Goal: Task Accomplishment & Management: Complete application form

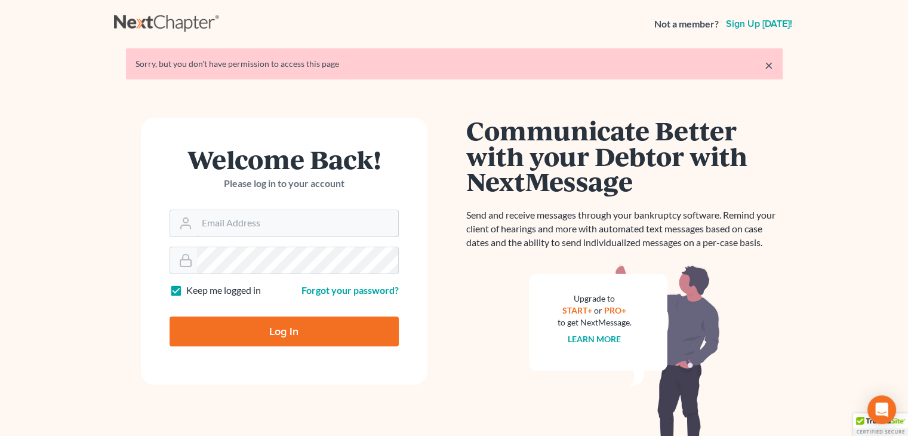
type input "[EMAIL_ADDRESS][DOMAIN_NAME]"
click at [315, 327] on input "Log In" at bounding box center [284, 331] width 229 height 30
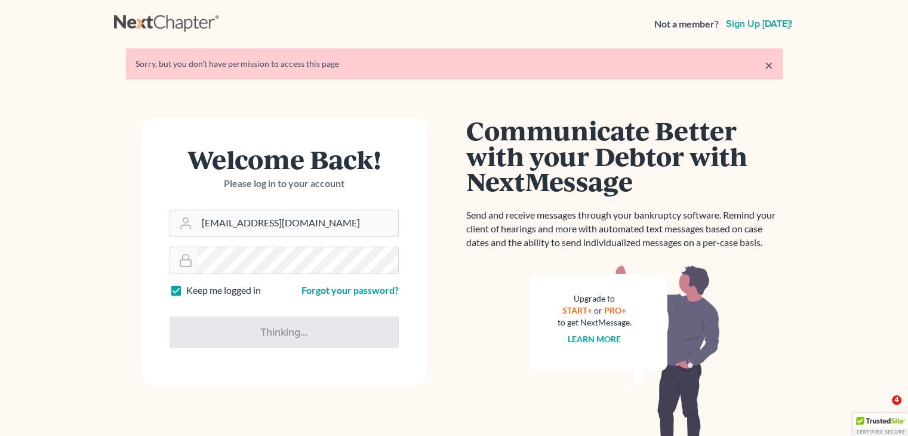
type input "Thinking..."
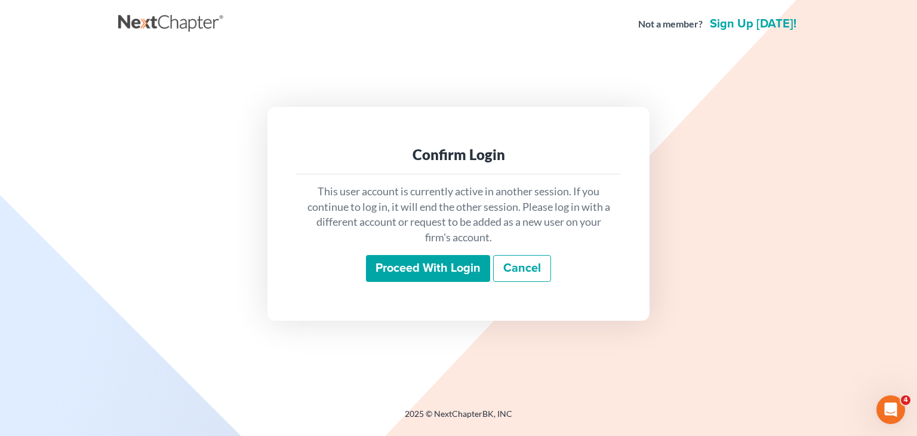
click at [397, 271] on input "Proceed with login" at bounding box center [428, 268] width 124 height 27
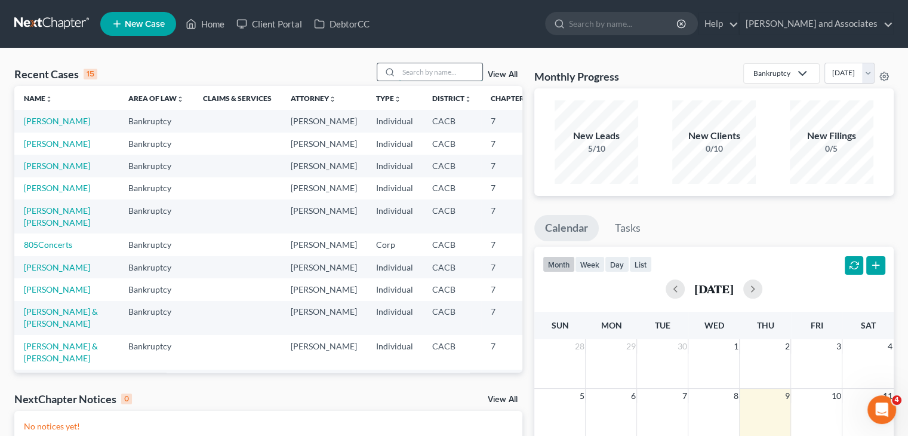
click at [416, 79] on input "search" at bounding box center [441, 71] width 84 height 17
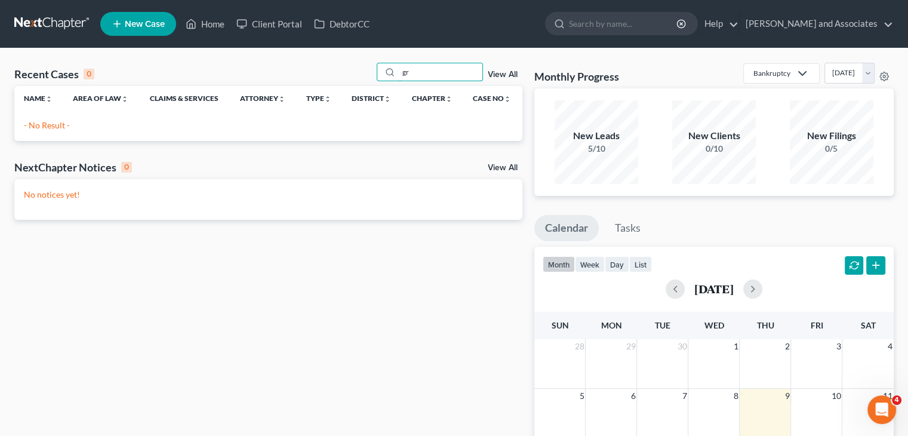
type input "g"
type input "gomez"
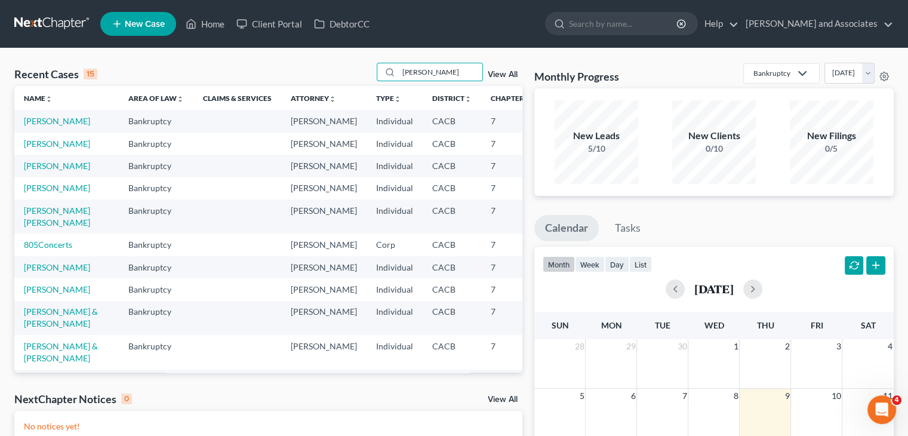
click at [156, 21] on span "New Case" at bounding box center [145, 24] width 40 height 9
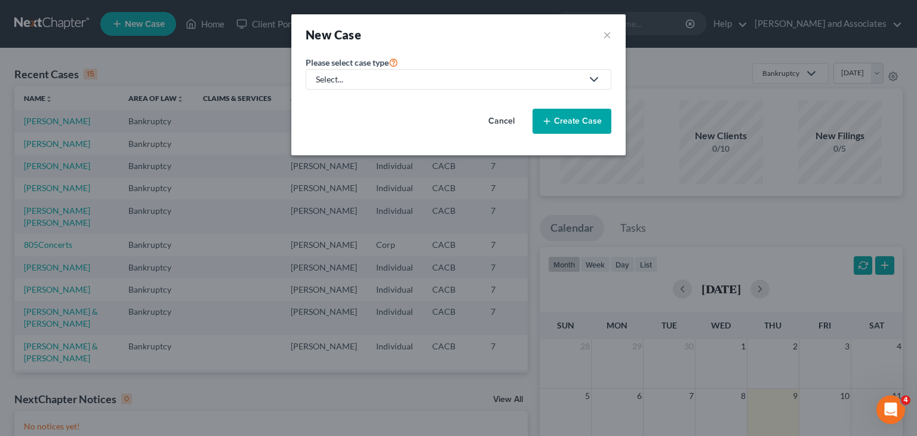
click at [443, 81] on div "Select..." at bounding box center [449, 79] width 266 height 12
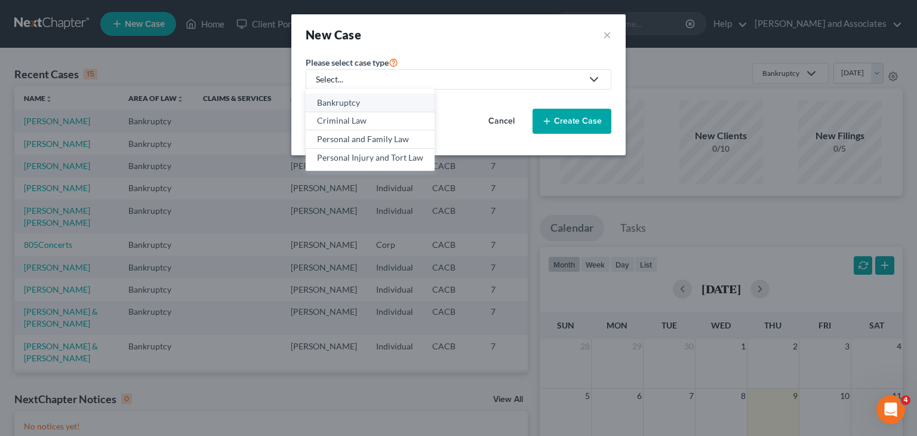
click at [351, 107] on div "Bankruptcy" at bounding box center [370, 103] width 106 height 12
select select "7"
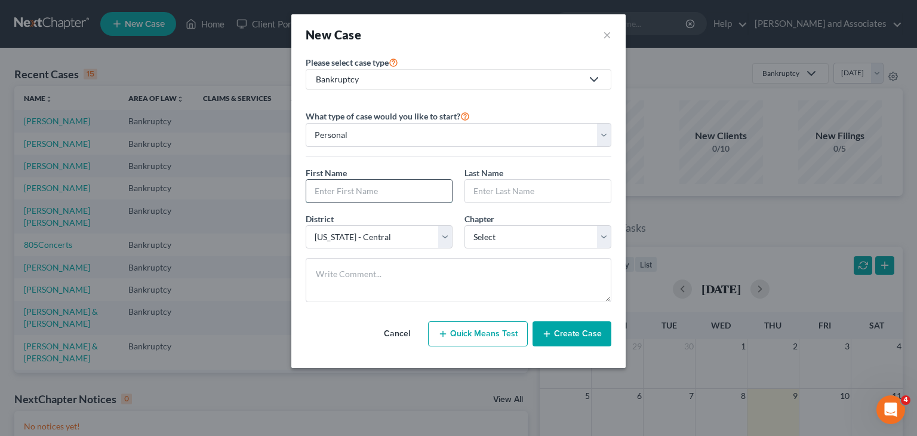
click at [371, 195] on input "text" at bounding box center [379, 191] width 146 height 23
type input "Griselda"
click at [532, 188] on input "text" at bounding box center [538, 191] width 146 height 23
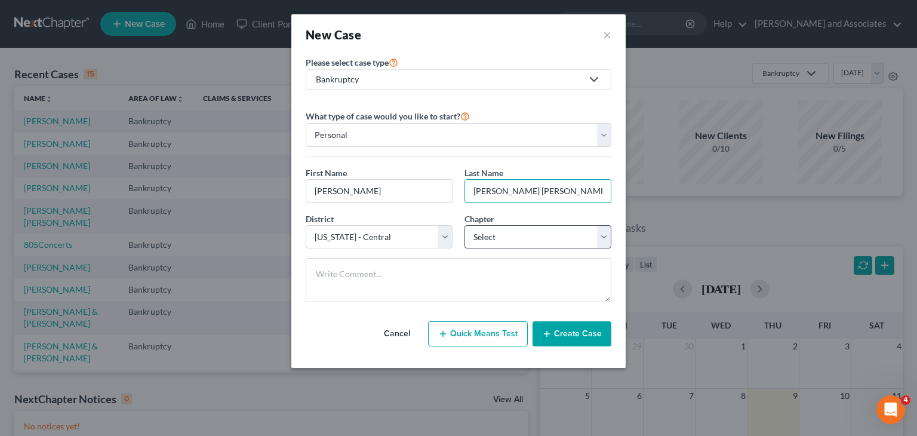
type input "Gomez Martinez Rodriguez"
drag, startPoint x: 523, startPoint y: 225, endPoint x: 521, endPoint y: 231, distance: 7.0
click at [523, 225] on select "Select 7 11 12 13" at bounding box center [538, 237] width 147 height 24
select select "0"
click at [465, 225] on select "Select 7 11 12 13" at bounding box center [538, 237] width 147 height 24
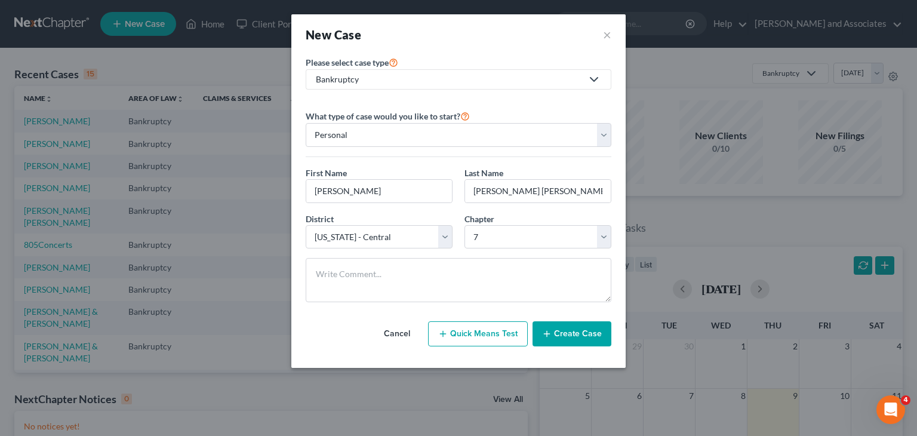
click at [588, 359] on div "Please select case type * Bankruptcy Bankruptcy Criminal Law Personal and Famil…" at bounding box center [458, 211] width 334 height 313
click at [588, 336] on button "Create Case" at bounding box center [572, 333] width 79 height 25
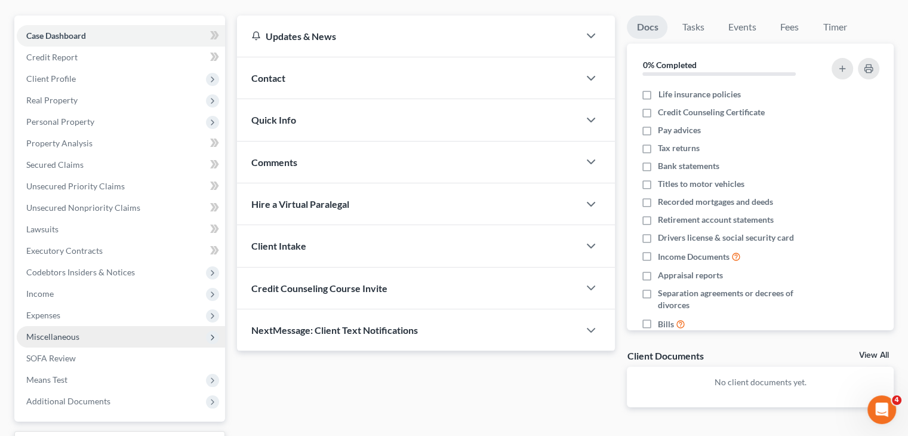
scroll to position [119, 0]
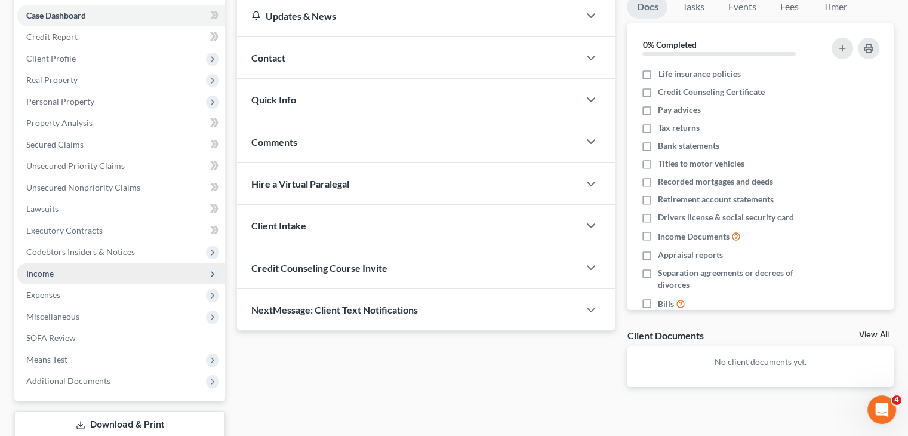
click at [76, 275] on span "Income" at bounding box center [121, 273] width 208 height 21
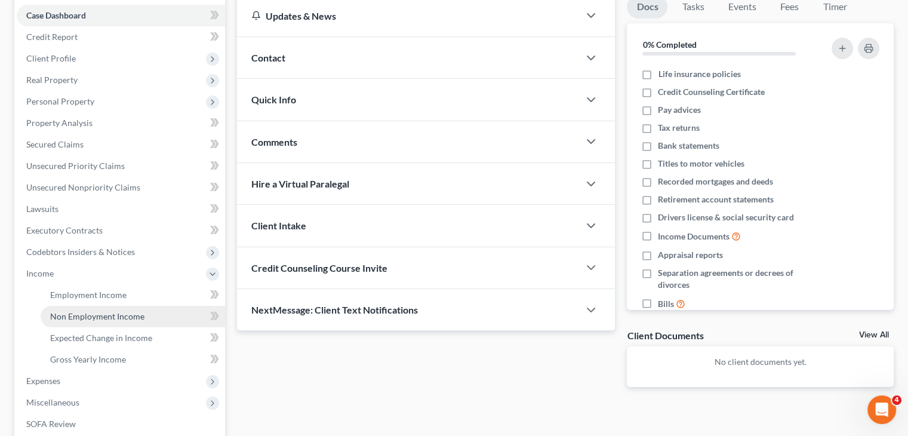
click at [105, 318] on span "Non Employment Income" at bounding box center [97, 316] width 94 height 10
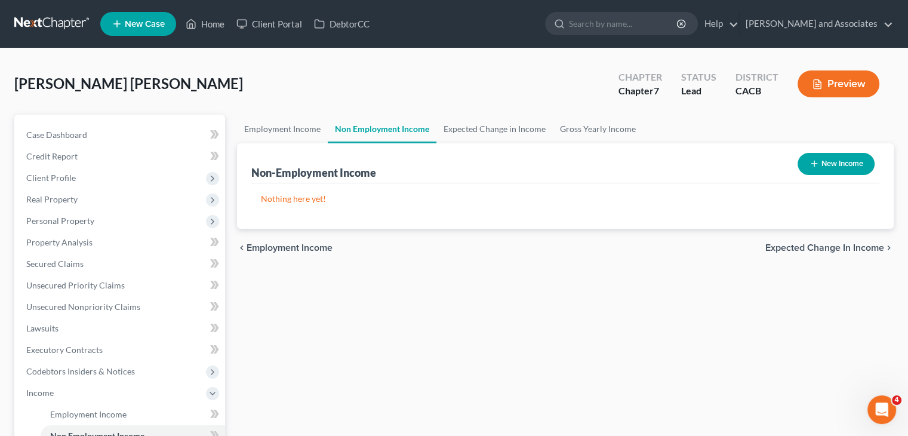
click at [855, 163] on button "New Income" at bounding box center [836, 164] width 77 height 22
select select "0"
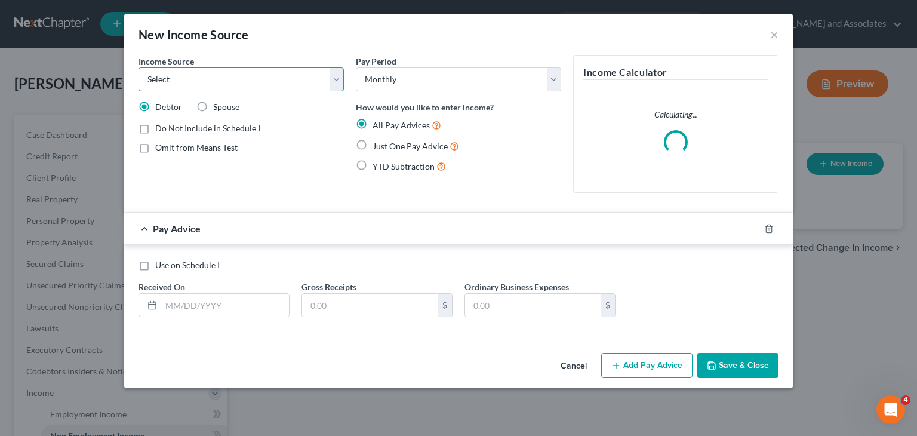
click at [297, 75] on select "Select Unemployment Disability (from employer) Pension Retirement Social Securi…" at bounding box center [241, 79] width 205 height 24
select select "0"
click at [139, 67] on select "Select Unemployment Disability (from employer) Pension Retirement Social Securi…" at bounding box center [241, 79] width 205 height 24
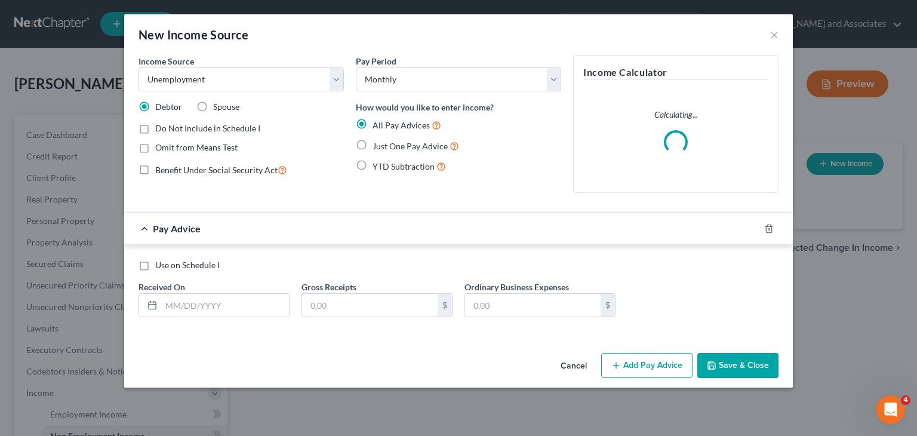
click at [373, 140] on label "Just One Pay Advice" at bounding box center [416, 146] width 87 height 14
click at [377, 140] on input "Just One Pay Advice" at bounding box center [381, 143] width 8 height 8
radio input "true"
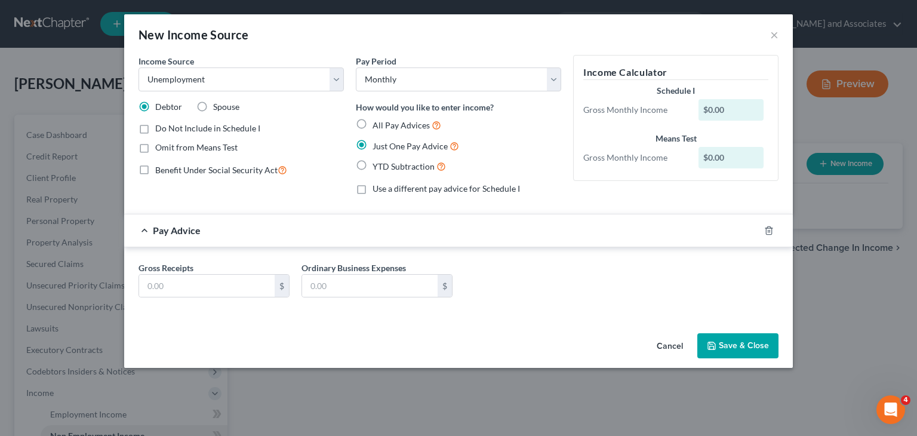
click at [742, 343] on button "Save & Close" at bounding box center [737, 345] width 81 height 25
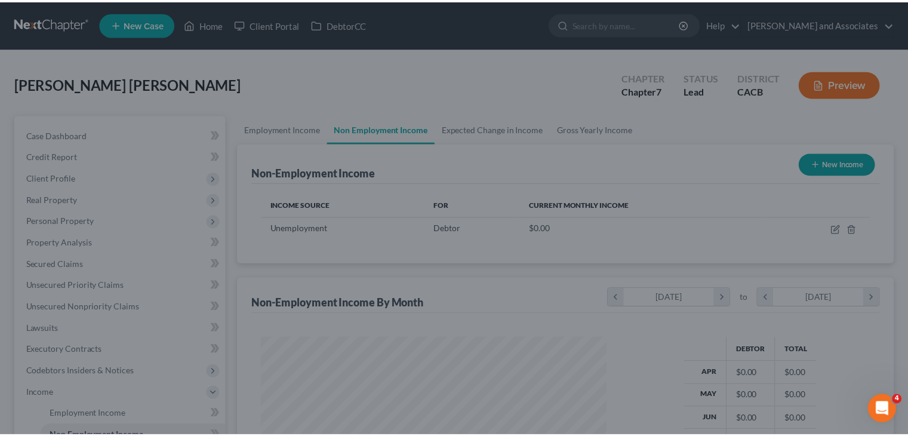
scroll to position [213, 368]
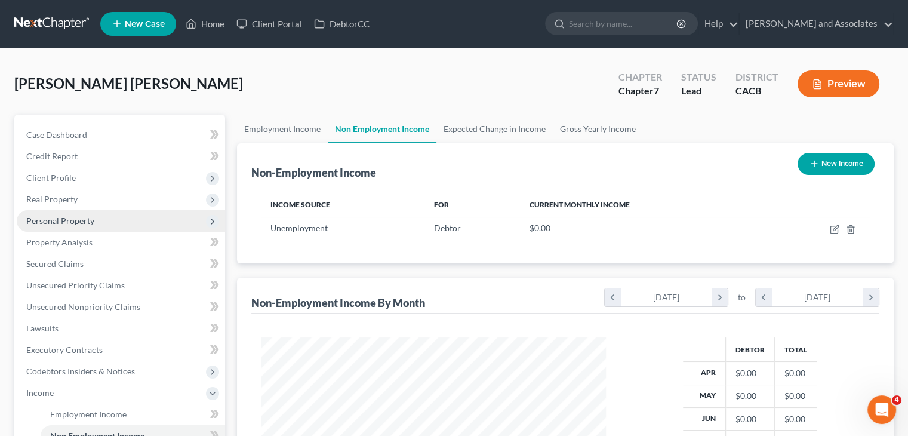
click at [96, 217] on span "Personal Property" at bounding box center [121, 220] width 208 height 21
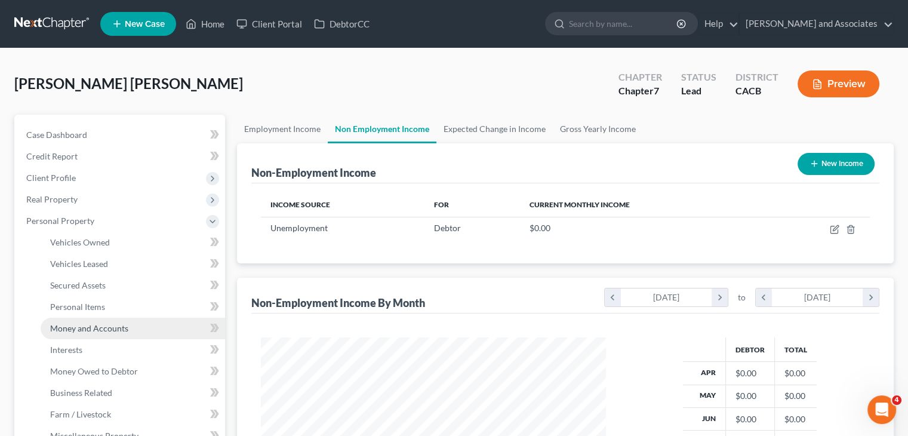
click at [109, 325] on span "Money and Accounts" at bounding box center [89, 328] width 78 height 10
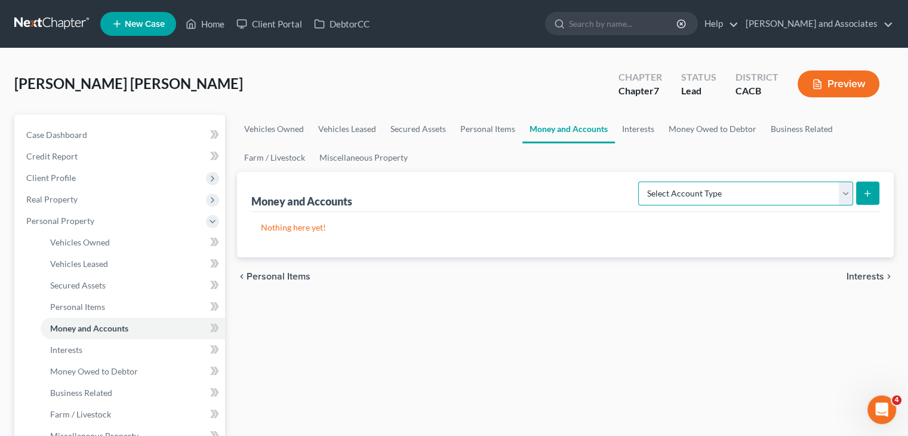
click at [758, 188] on select "Select Account Type Brokerage Cash on Hand Certificates of Deposit Checking Acc…" at bounding box center [745, 194] width 215 height 24
select select "checking"
click at [641, 182] on select "Select Account Type Brokerage Cash on Hand Certificates of Deposit Checking Acc…" at bounding box center [745, 194] width 215 height 24
click at [859, 197] on button "submit" at bounding box center [867, 193] width 23 height 23
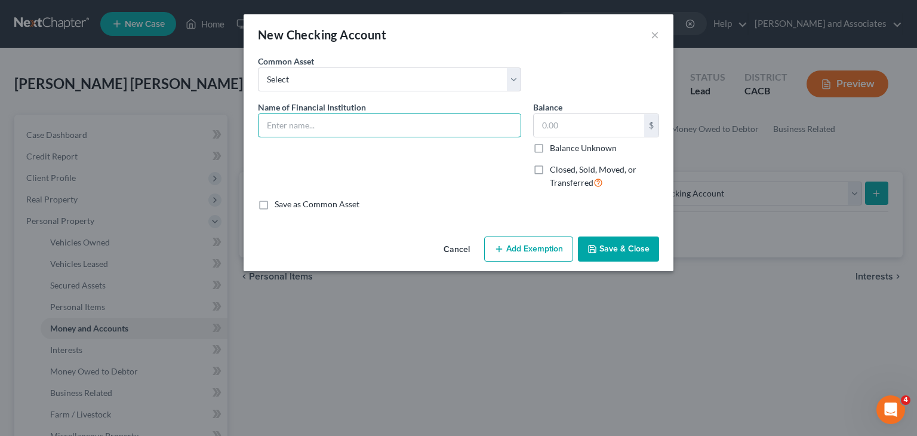
drag, startPoint x: 494, startPoint y: 127, endPoint x: 502, endPoint y: 138, distance: 13.4
click at [494, 127] on input "text" at bounding box center [390, 125] width 262 height 23
type input "Wells Fargo #1685"
click at [594, 121] on input "text" at bounding box center [589, 125] width 110 height 23
type input "182.66"
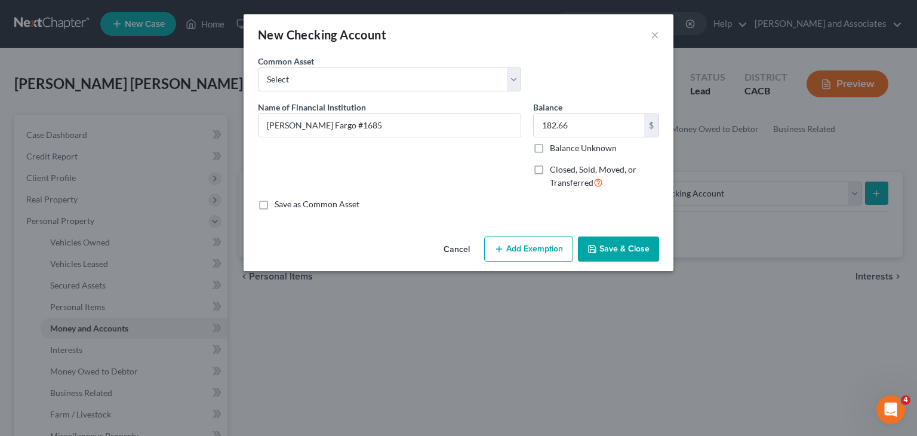
click at [615, 251] on button "Save & Close" at bounding box center [618, 248] width 81 height 25
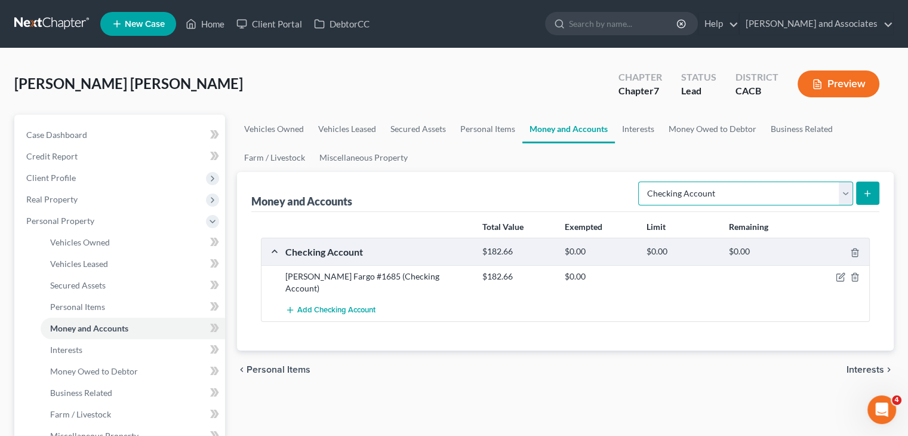
click at [696, 193] on select "Select Account Type Brokerage Cash on Hand Certificates of Deposit Checking Acc…" at bounding box center [745, 194] width 215 height 24
select select "savings"
click at [641, 182] on select "Select Account Type Brokerage Cash on Hand Certificates of Deposit Checking Acc…" at bounding box center [745, 194] width 215 height 24
click at [863, 185] on button "submit" at bounding box center [867, 193] width 23 height 23
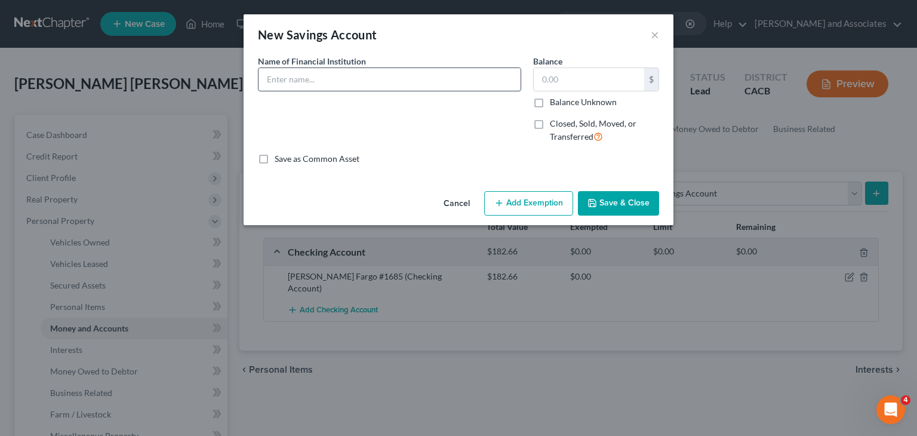
click at [351, 81] on input "text" at bounding box center [390, 79] width 262 height 23
type input "Wells Fargo #5750"
click at [578, 77] on input "text" at bounding box center [589, 79] width 110 height 23
type input "333.66"
click at [647, 213] on button "Save & Close" at bounding box center [618, 203] width 81 height 25
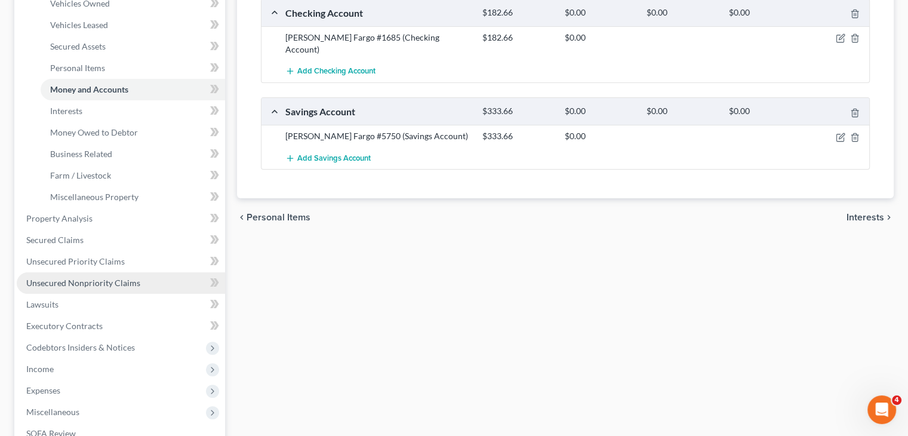
click at [129, 287] on link "Unsecured Nonpriority Claims" at bounding box center [121, 282] width 208 height 21
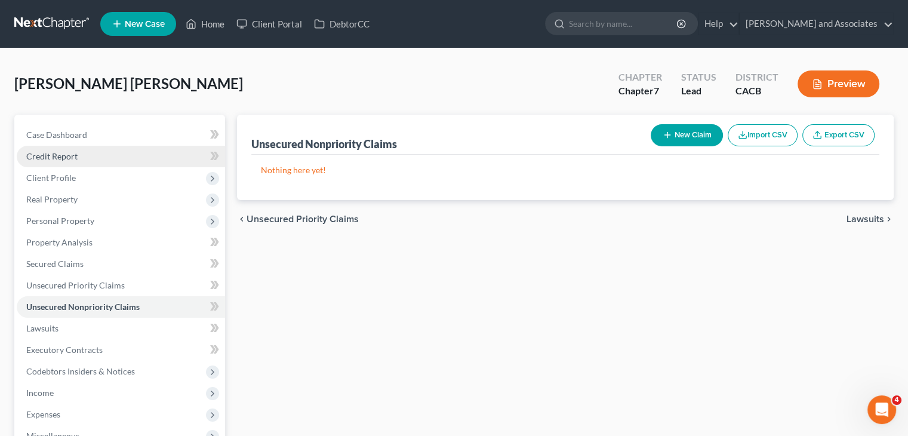
click at [94, 160] on link "Credit Report" at bounding box center [121, 156] width 208 height 21
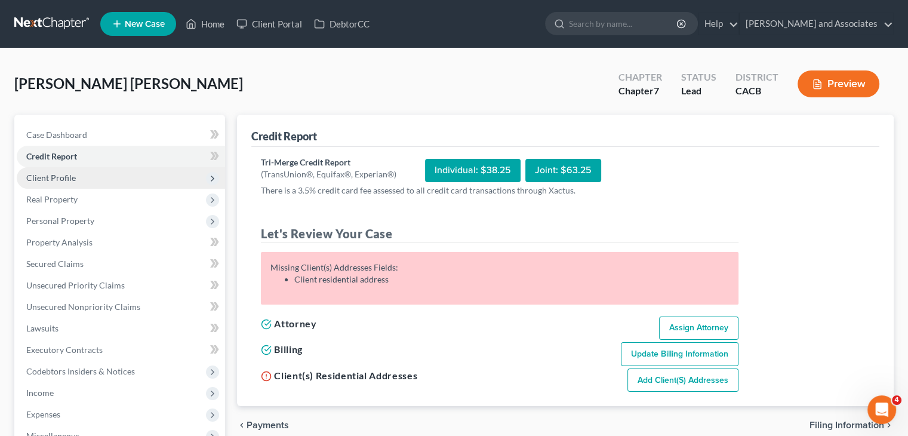
click at [87, 173] on span "Client Profile" at bounding box center [121, 177] width 208 height 21
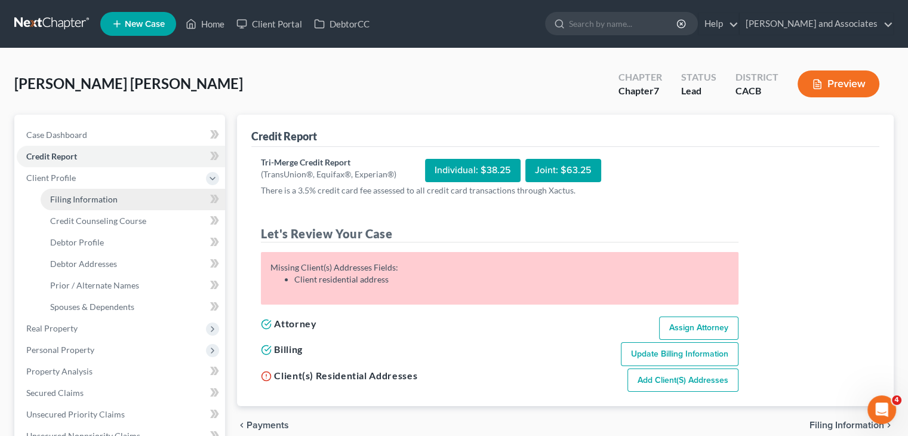
click at [100, 194] on span "Filing Information" at bounding box center [83, 199] width 67 height 10
select select "1"
select select "0"
select select "7"
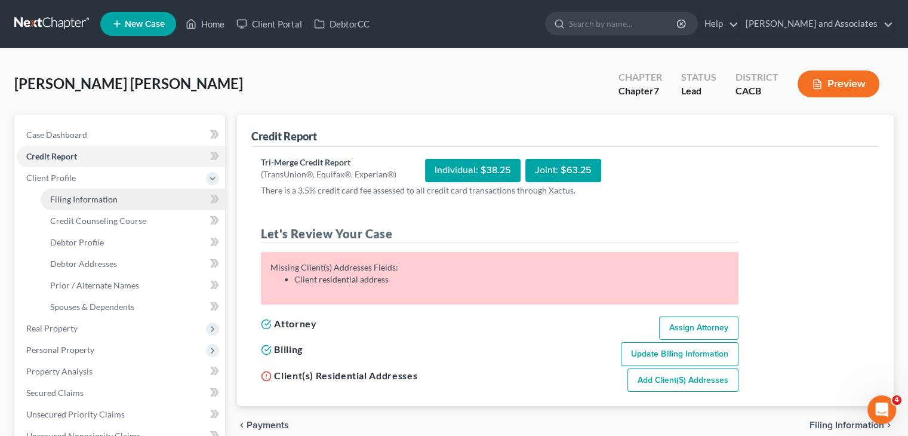
select select "4"
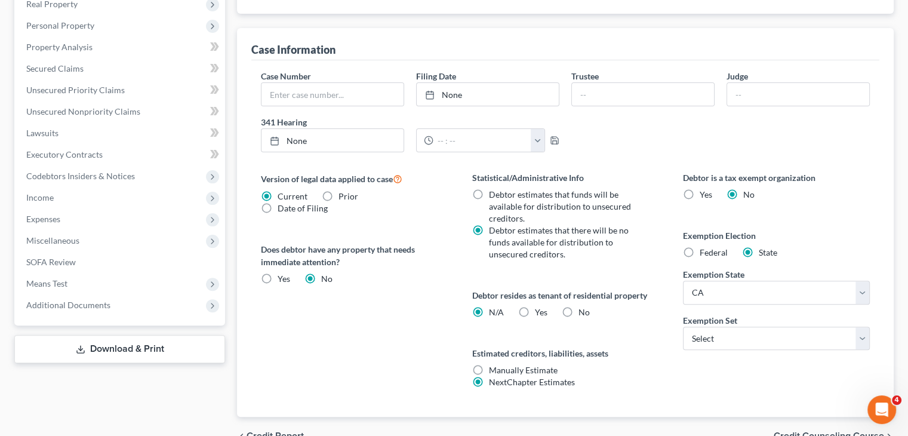
scroll to position [358, 0]
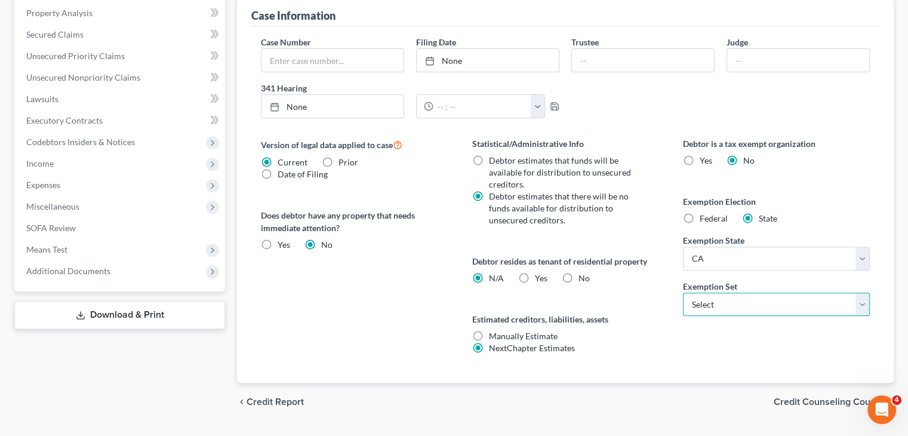
click at [708, 299] on select "Select 703 704" at bounding box center [776, 305] width 187 height 24
click at [398, 292] on div "Version of legal data applied to case Current Prior Date of Filing Legal data v…" at bounding box center [354, 259] width 211 height 245
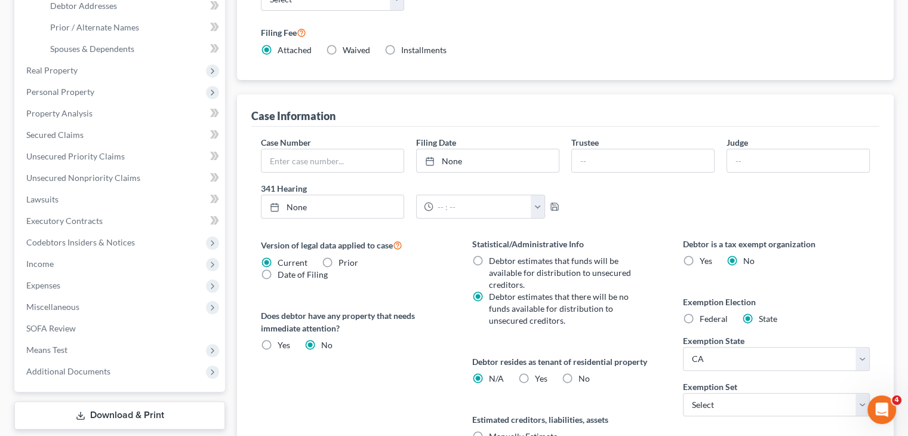
scroll to position [0, 0]
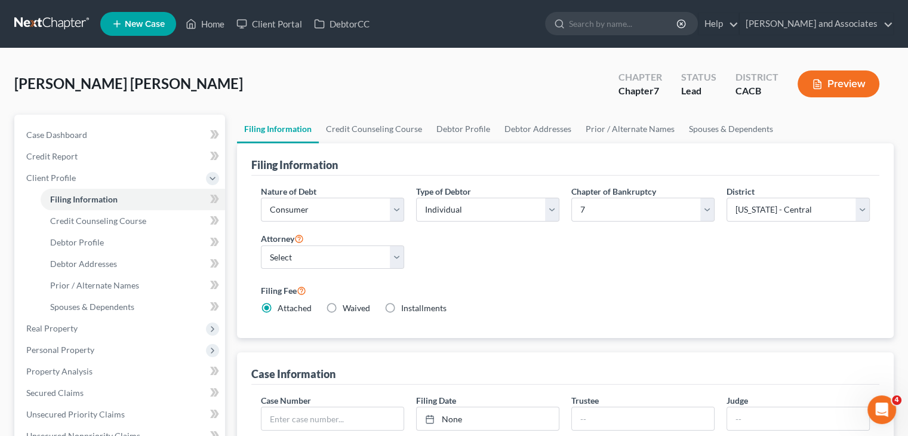
click at [53, 20] on link at bounding box center [52, 23] width 76 height 21
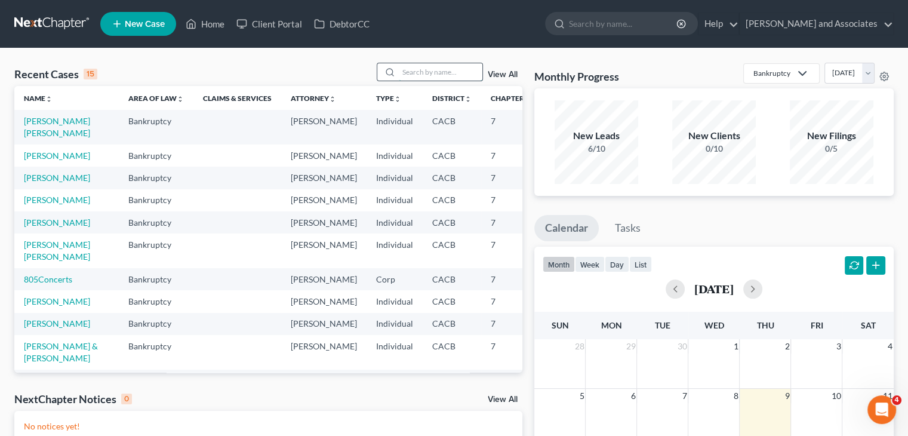
click at [427, 78] on input "search" at bounding box center [441, 71] width 84 height 17
type input "edgar"
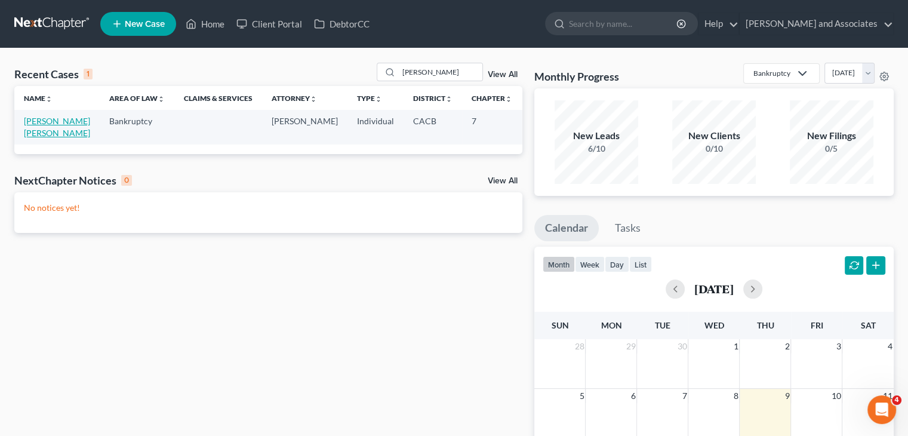
click at [31, 138] on link "Criollo Fierro, Edgar" at bounding box center [57, 127] width 66 height 22
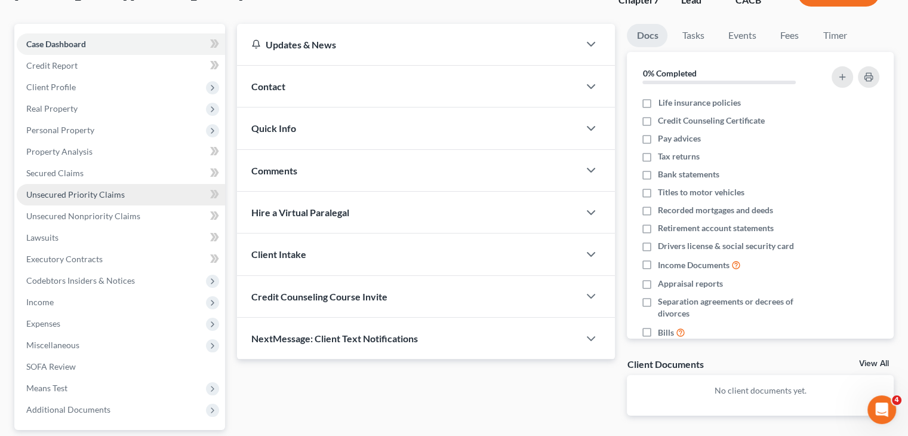
scroll to position [119, 0]
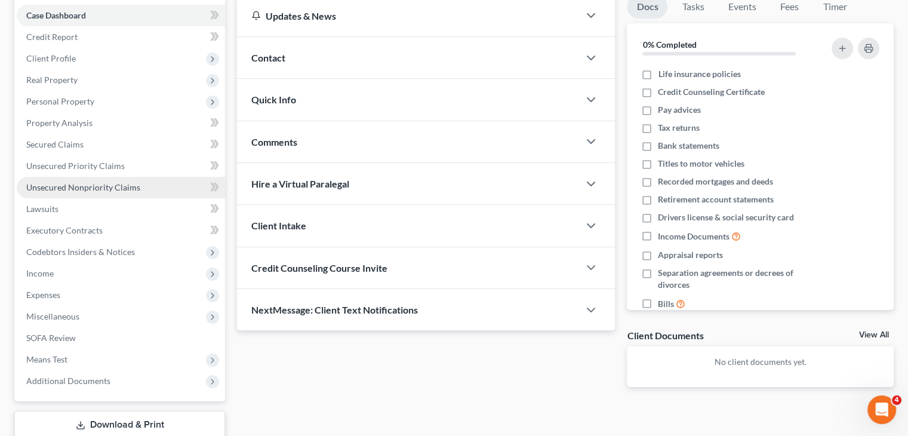
click at [159, 188] on link "Unsecured Nonpriority Claims" at bounding box center [121, 187] width 208 height 21
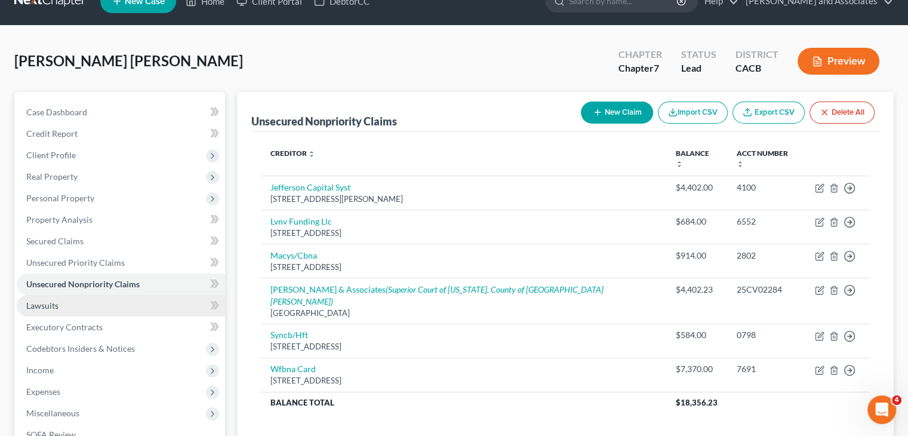
scroll to position [119, 0]
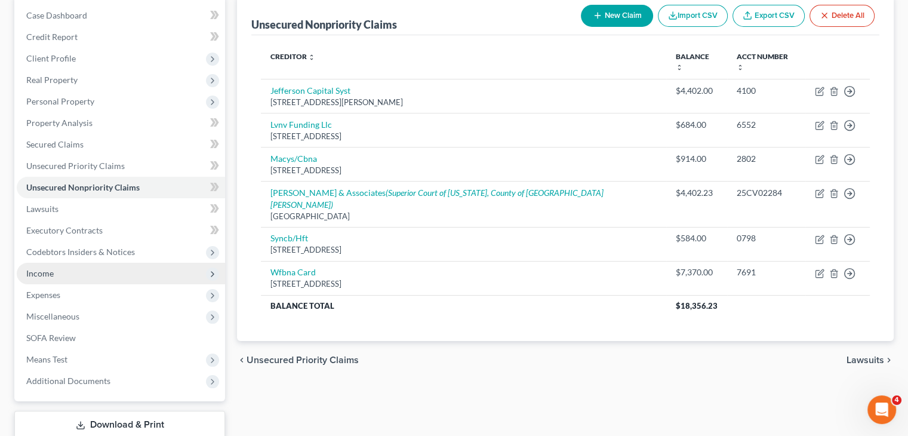
click at [94, 269] on span "Income" at bounding box center [121, 273] width 208 height 21
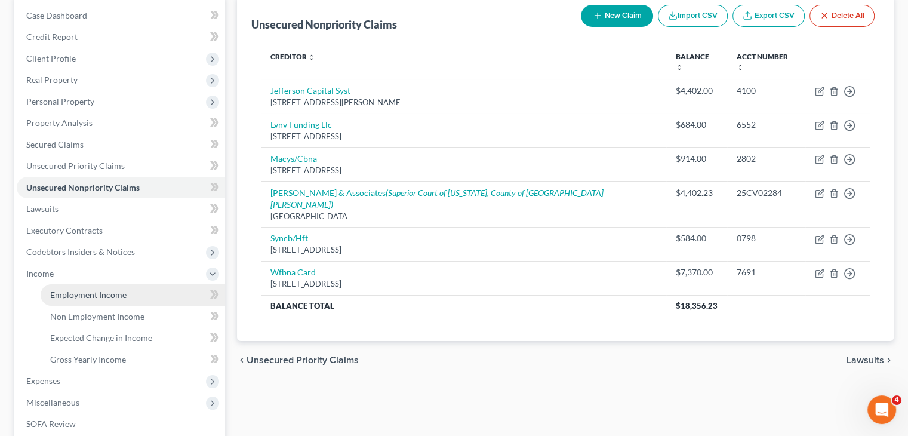
click at [98, 290] on span "Employment Income" at bounding box center [88, 295] width 76 height 10
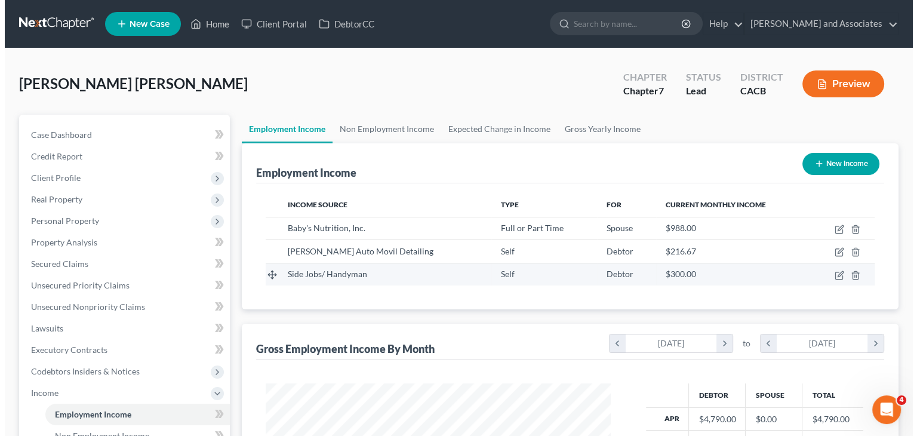
scroll to position [213, 368]
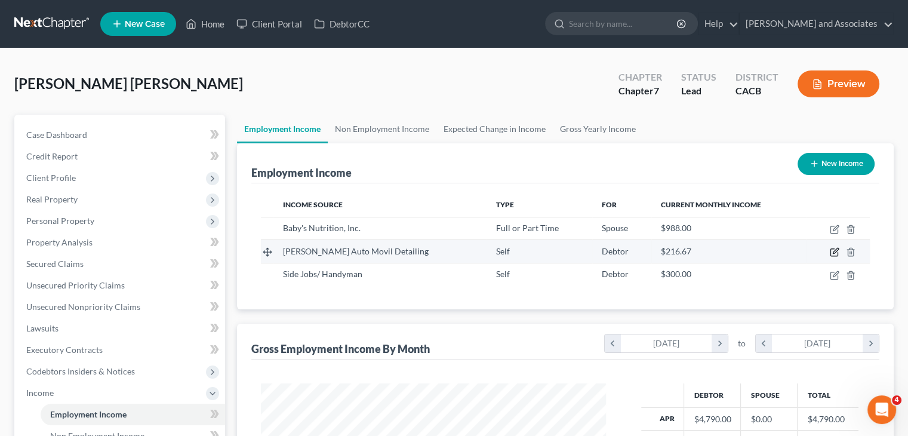
click at [834, 253] on icon "button" at bounding box center [835, 252] width 10 height 10
select select "1"
select select "2"
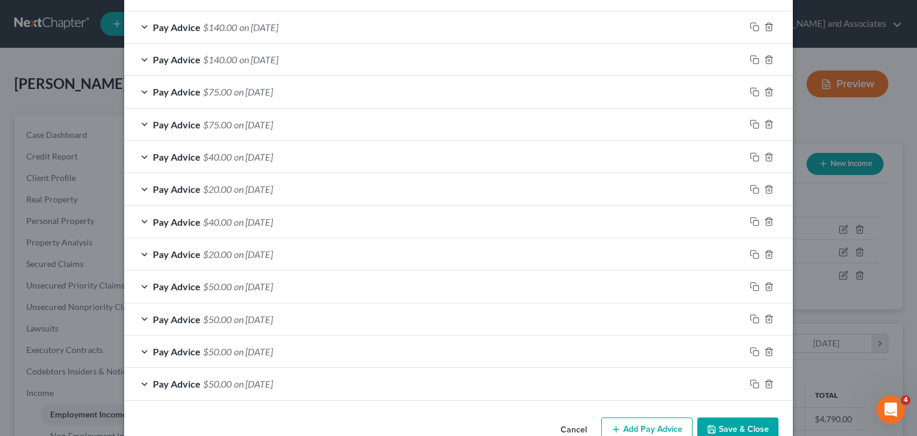
scroll to position [4399, 0]
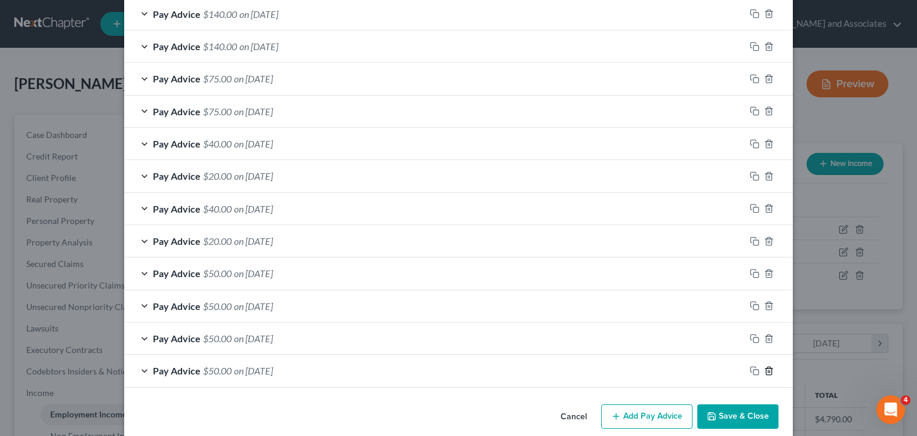
click at [764, 366] on icon "button" at bounding box center [769, 371] width 10 height 10
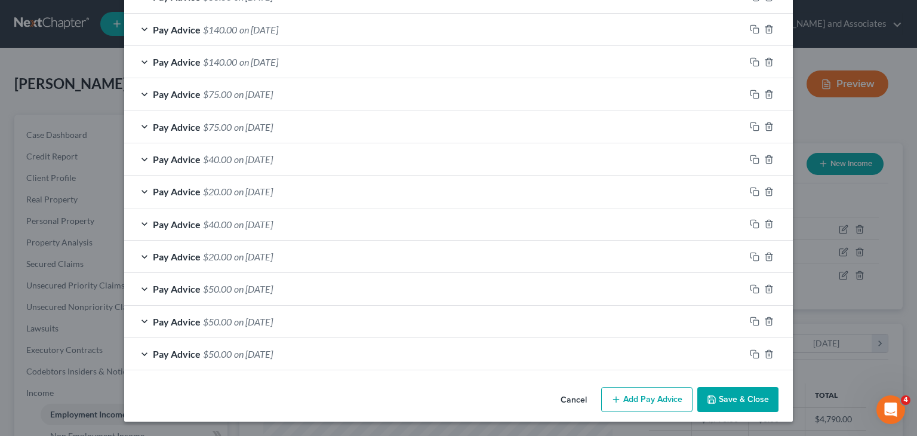
scroll to position [4366, 0]
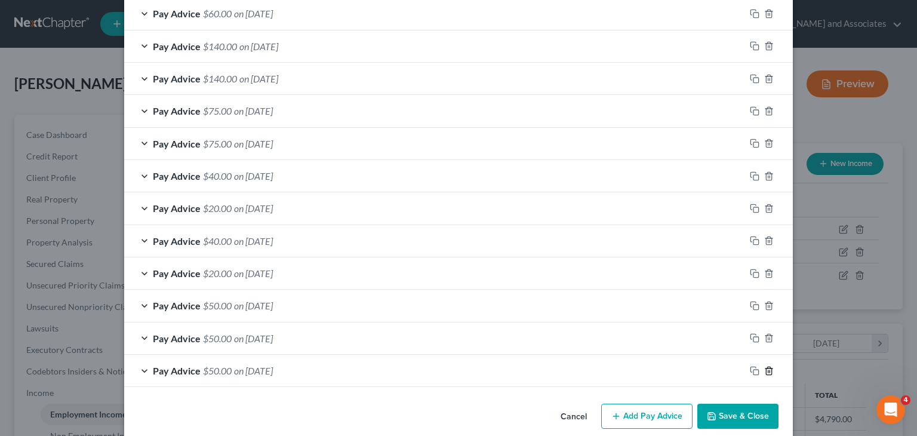
click at [765, 366] on icon "button" at bounding box center [769, 371] width 10 height 10
click at [765, 365] on icon "button" at bounding box center [769, 370] width 10 height 10
click at [765, 366] on icon "button" at bounding box center [769, 371] width 10 height 10
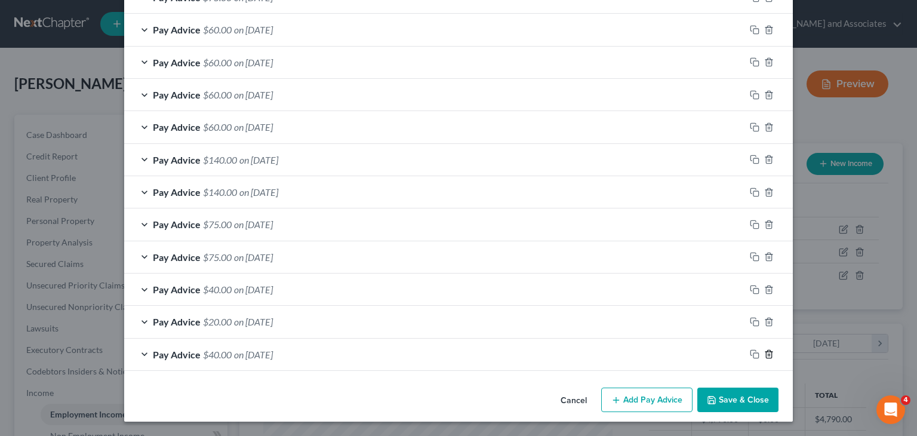
click at [765, 352] on icon "button" at bounding box center [769, 354] width 10 height 10
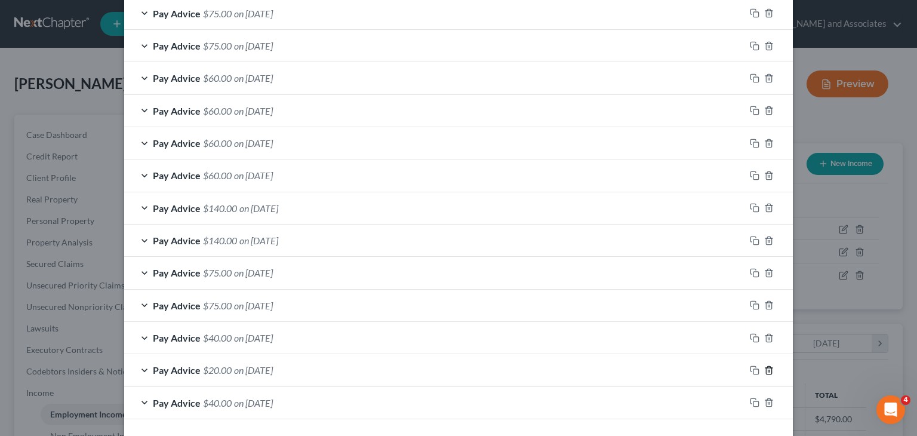
click at [765, 365] on icon "button" at bounding box center [769, 370] width 10 height 10
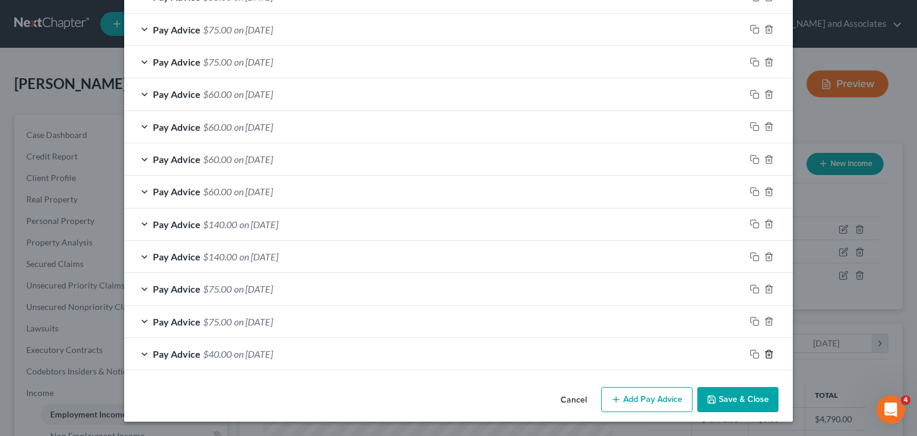
click at [765, 352] on icon "button" at bounding box center [769, 354] width 10 height 10
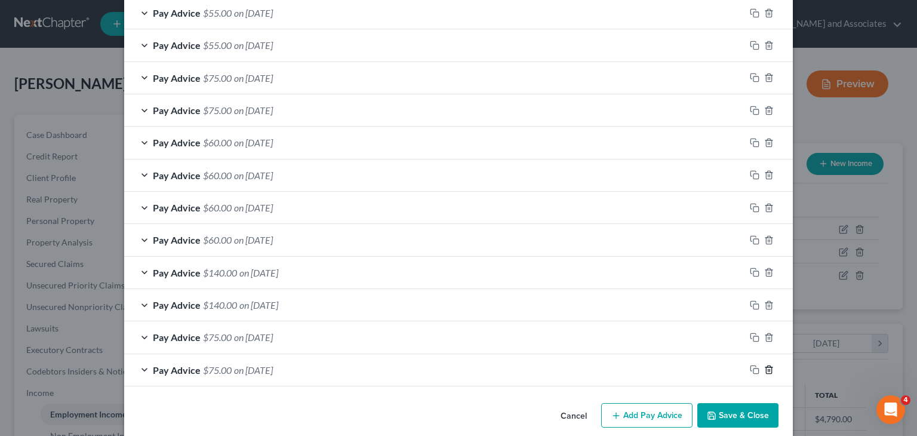
click at [765, 365] on icon "button" at bounding box center [769, 370] width 10 height 10
click at [765, 342] on icon "button" at bounding box center [769, 338] width 10 height 10
click at [765, 365] on icon "button" at bounding box center [769, 370] width 10 height 10
click at [765, 364] on icon "button" at bounding box center [769, 369] width 10 height 10
click at [765, 365] on icon "button" at bounding box center [769, 370] width 10 height 10
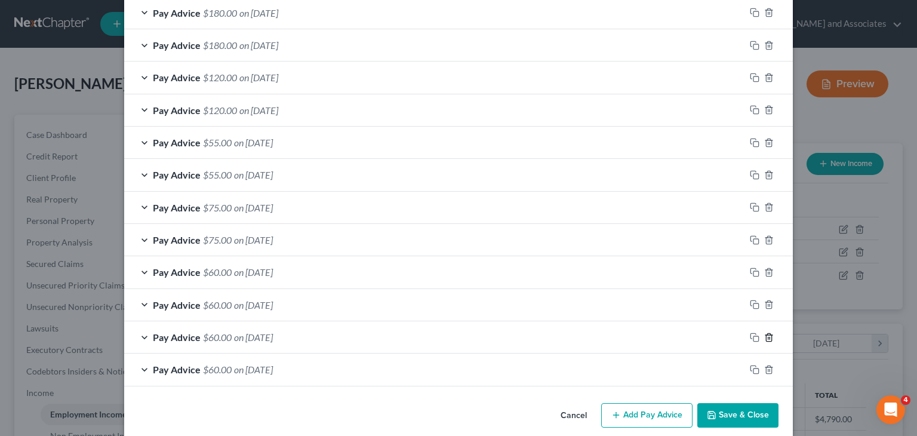
click at [765, 342] on icon "button" at bounding box center [769, 338] width 10 height 10
click at [765, 364] on icon "button" at bounding box center [769, 369] width 10 height 10
click at [765, 342] on icon "button" at bounding box center [769, 337] width 10 height 10
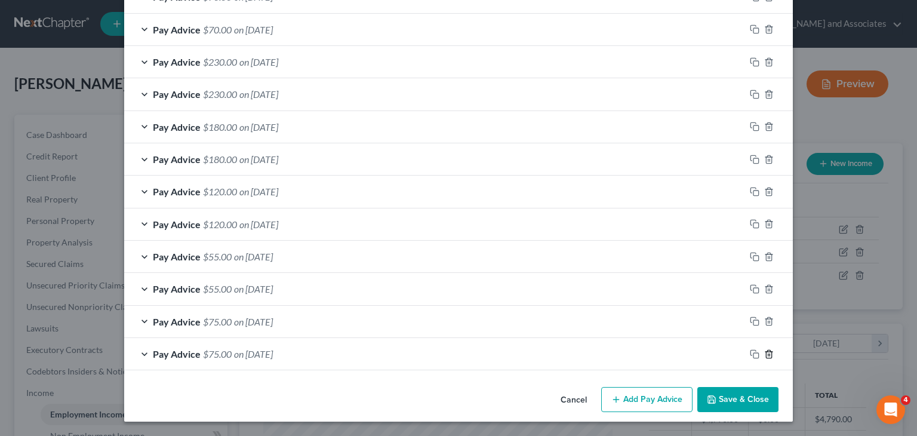
click at [765, 352] on icon "button" at bounding box center [769, 354] width 10 height 10
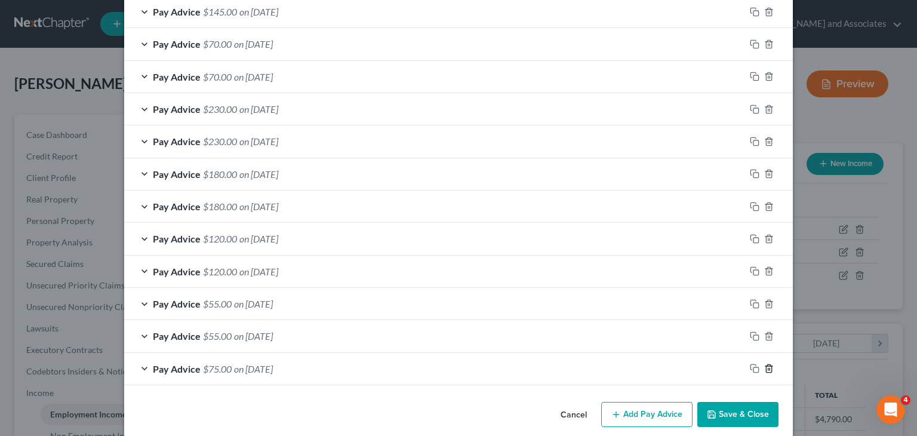
click at [765, 364] on icon "button" at bounding box center [769, 369] width 10 height 10
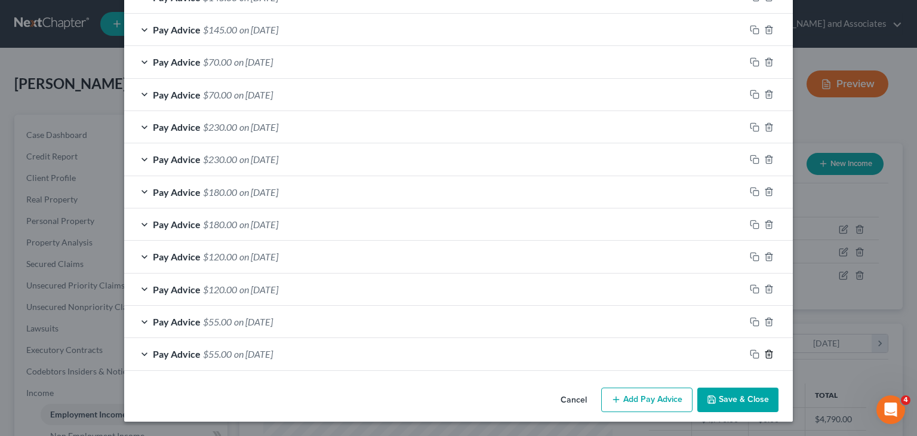
click at [765, 352] on icon "button" at bounding box center [769, 354] width 10 height 10
click at [765, 327] on icon "button" at bounding box center [769, 322] width 10 height 10
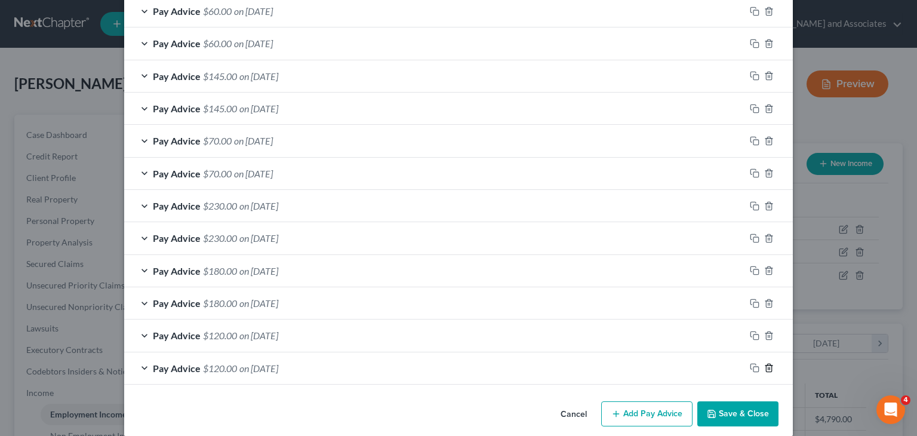
click at [765, 363] on icon "button" at bounding box center [769, 368] width 10 height 10
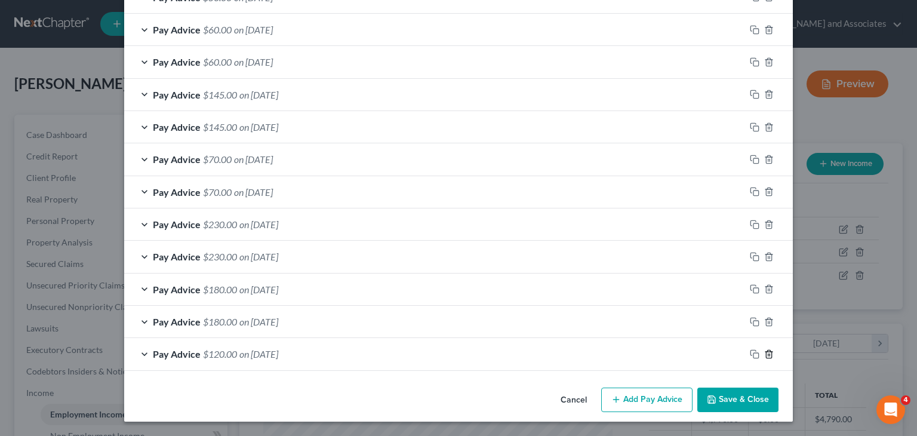
click at [765, 352] on icon "button" at bounding box center [769, 354] width 10 height 10
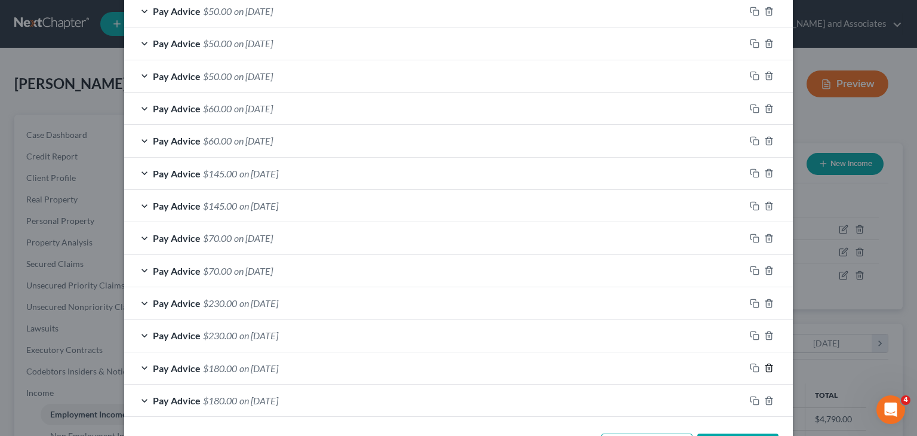
click at [765, 363] on icon "button" at bounding box center [769, 368] width 10 height 10
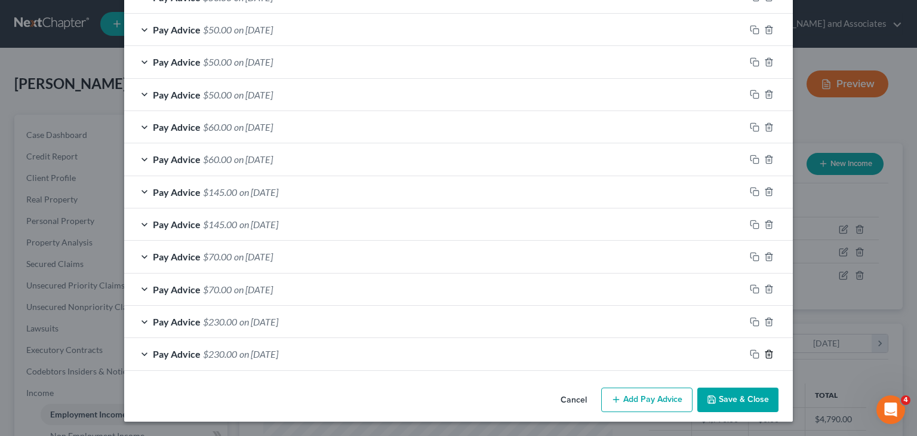
click at [765, 352] on icon "button" at bounding box center [769, 354] width 10 height 10
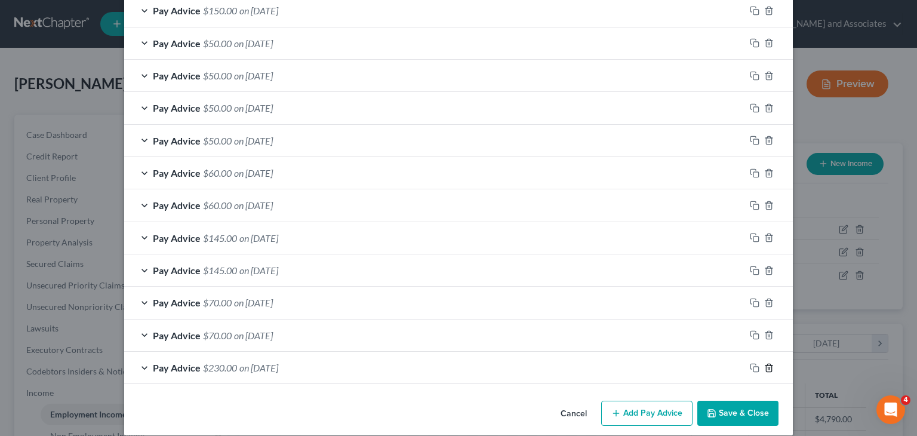
click at [765, 363] on icon "button" at bounding box center [769, 368] width 10 height 10
click at [765, 340] on icon "button" at bounding box center [769, 335] width 10 height 10
click at [765, 363] on icon "button" at bounding box center [769, 368] width 10 height 10
click at [765, 340] on icon "button" at bounding box center [769, 336] width 10 height 10
click at [765, 362] on icon "button" at bounding box center [769, 367] width 10 height 10
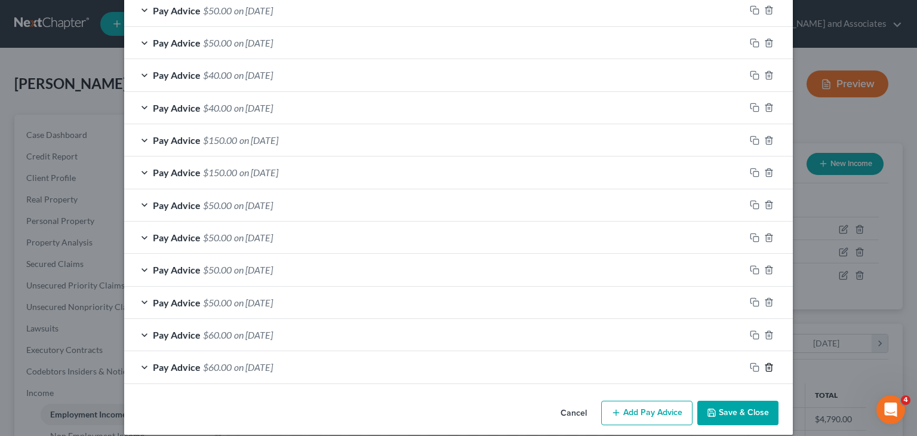
click at [765, 362] on icon "button" at bounding box center [769, 367] width 10 height 10
click at [765, 340] on icon "button" at bounding box center [769, 335] width 10 height 10
click at [765, 307] on icon "button" at bounding box center [769, 302] width 10 height 10
click at [765, 275] on icon "button" at bounding box center [769, 270] width 10 height 10
click at [765, 362] on icon "button" at bounding box center [769, 367] width 10 height 10
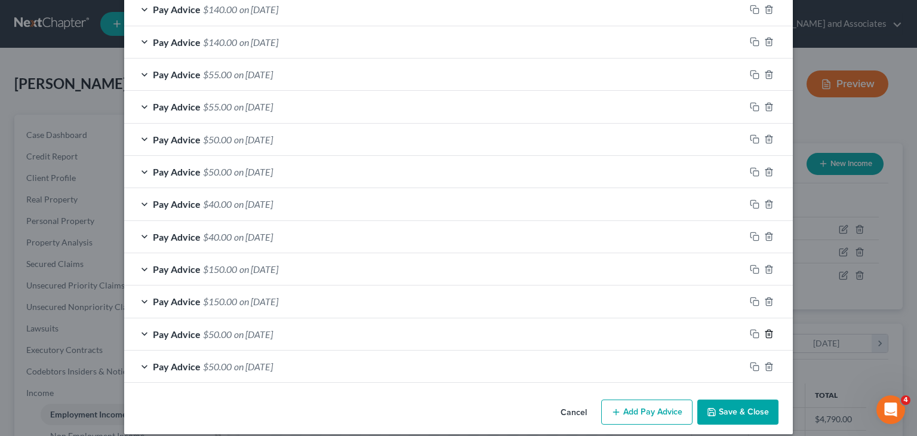
click at [765, 339] on icon "button" at bounding box center [769, 334] width 10 height 10
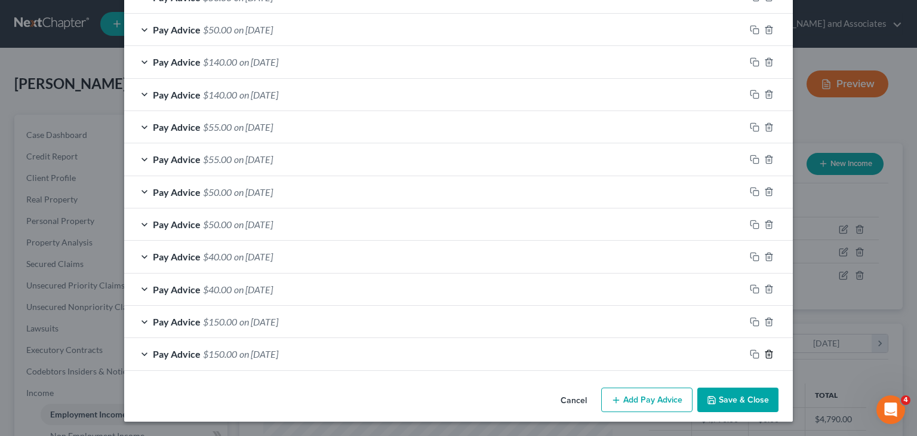
click at [765, 352] on icon "button" at bounding box center [769, 354] width 10 height 10
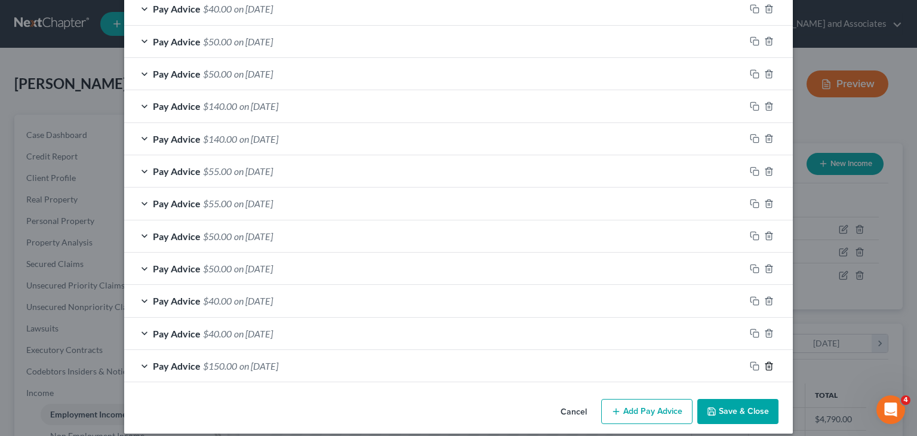
click at [765, 361] on icon "button" at bounding box center [769, 366] width 10 height 10
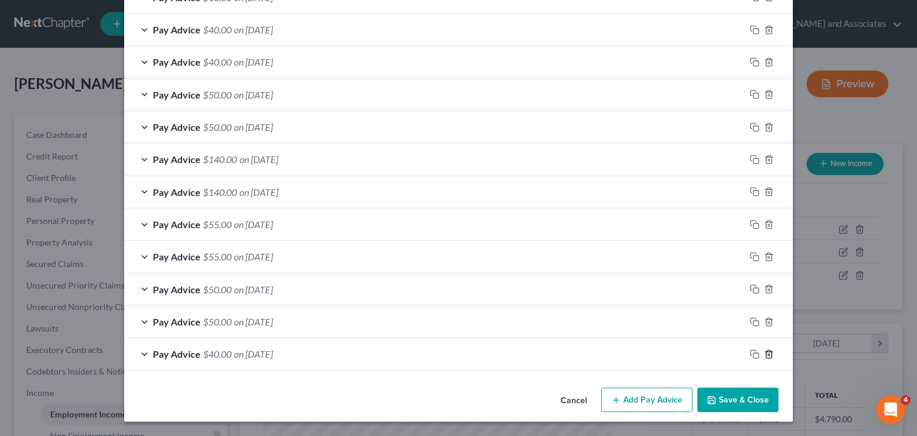
click at [765, 352] on icon "button" at bounding box center [769, 354] width 10 height 10
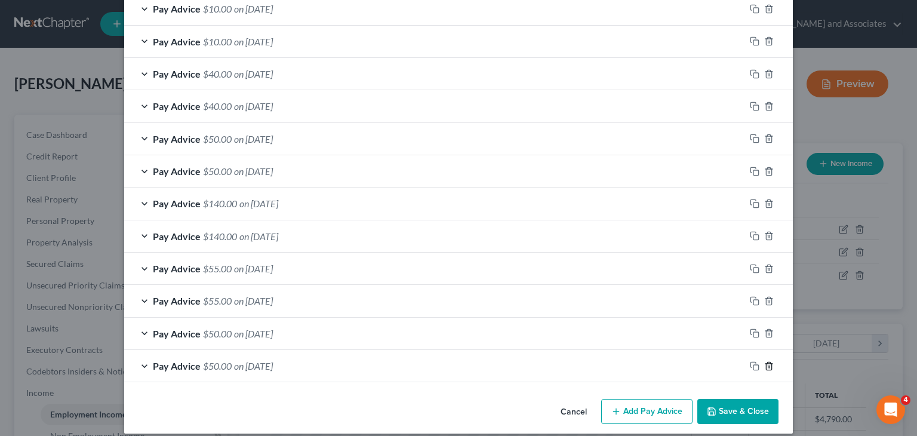
click at [765, 361] on icon "button" at bounding box center [769, 366] width 10 height 10
click at [765, 338] on icon "button" at bounding box center [769, 333] width 10 height 10
click at [765, 361] on icon "button" at bounding box center [769, 366] width 10 height 10
click at [765, 337] on icon "button" at bounding box center [769, 333] width 10 height 10
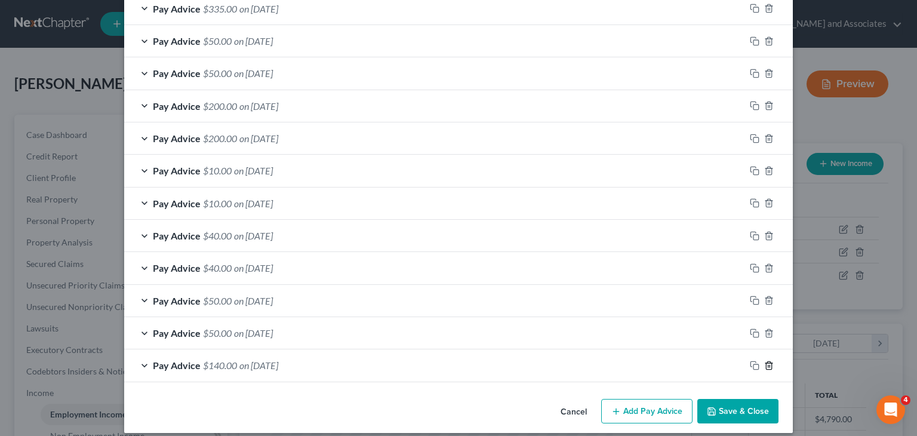
click at [765, 361] on icon "button" at bounding box center [769, 366] width 10 height 10
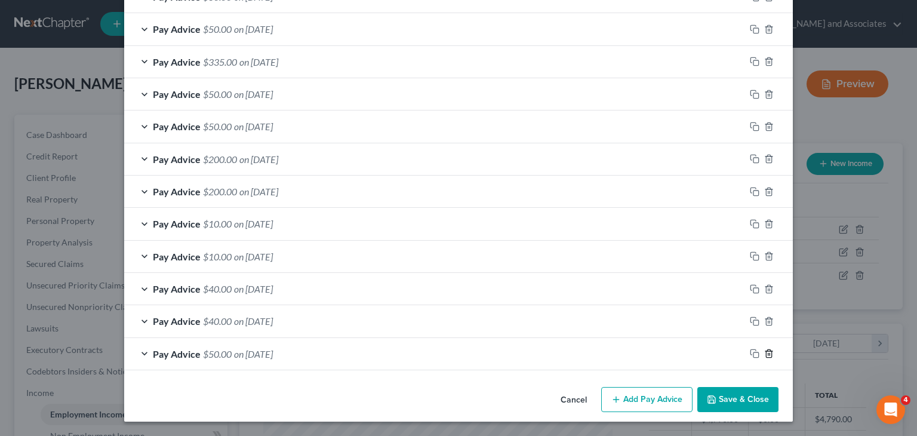
click at [765, 352] on icon "button" at bounding box center [769, 354] width 10 height 10
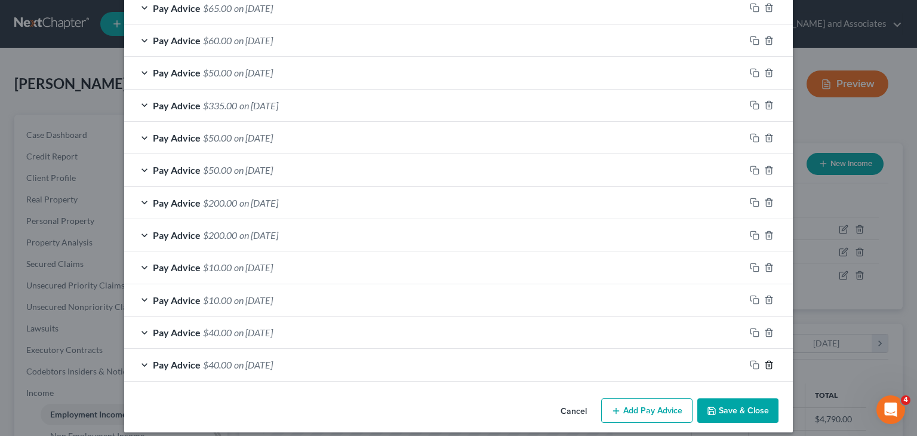
click at [765, 360] on icon "button" at bounding box center [769, 365] width 10 height 10
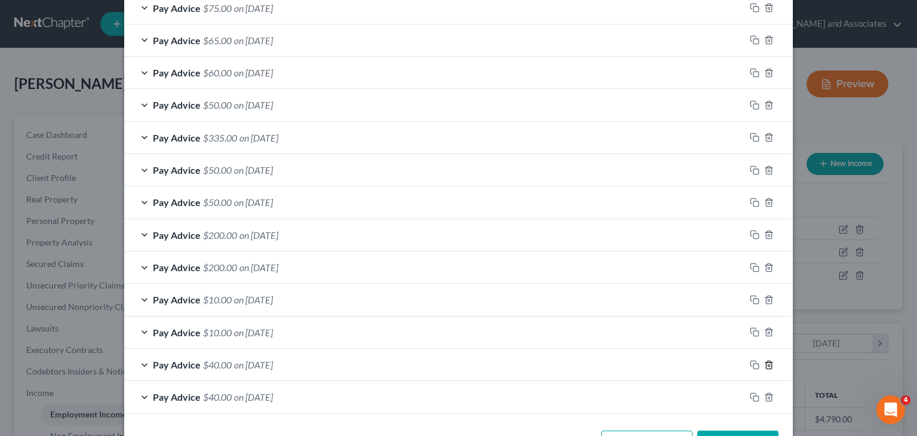
click at [765, 360] on icon "button" at bounding box center [769, 365] width 10 height 10
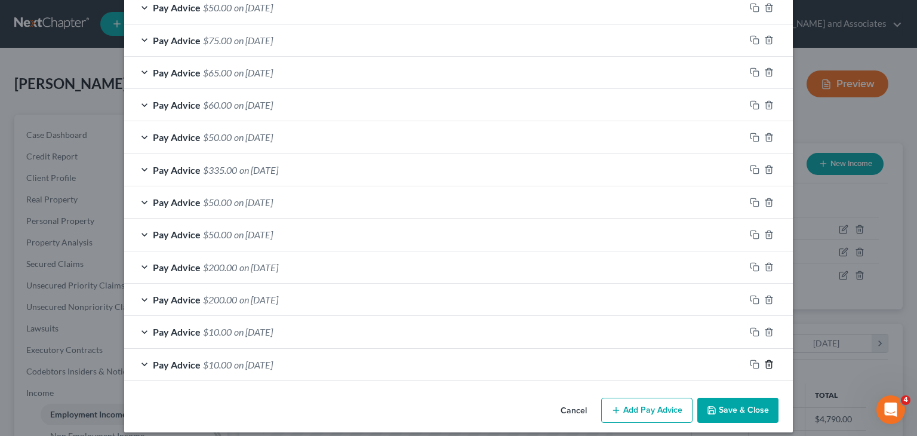
click at [765, 359] on icon "button" at bounding box center [769, 364] width 10 height 10
click at [765, 360] on icon "button" at bounding box center [769, 365] width 10 height 10
click at [765, 359] on icon "button" at bounding box center [769, 364] width 10 height 10
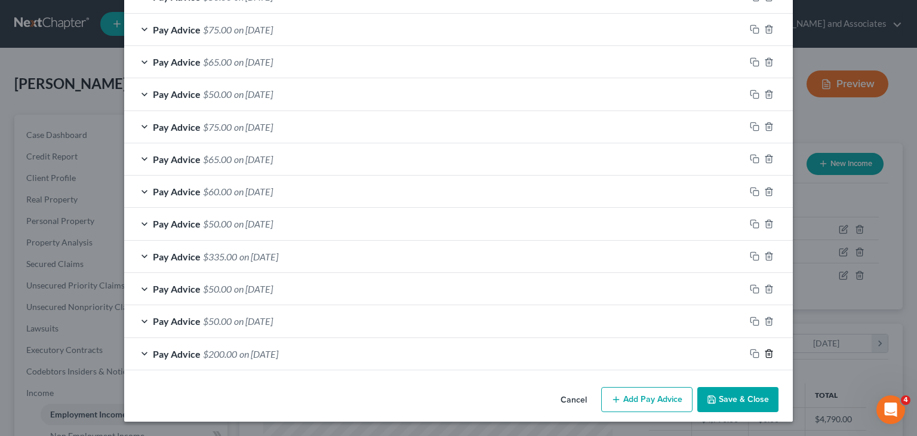
click at [765, 352] on icon "button" at bounding box center [769, 354] width 10 height 10
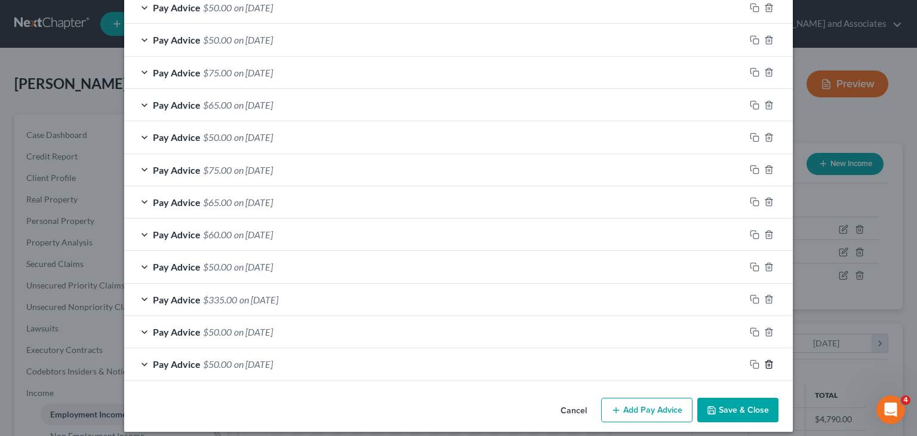
click at [765, 359] on icon "button" at bounding box center [769, 364] width 10 height 10
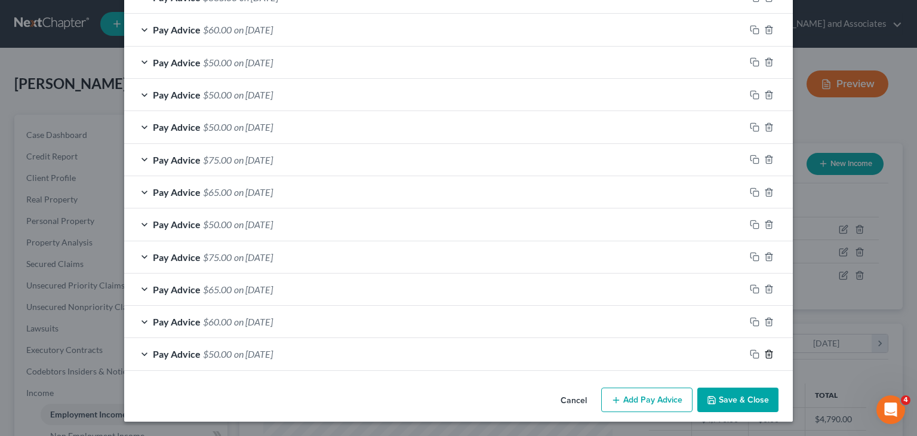
click at [765, 352] on icon "button" at bounding box center [769, 354] width 10 height 10
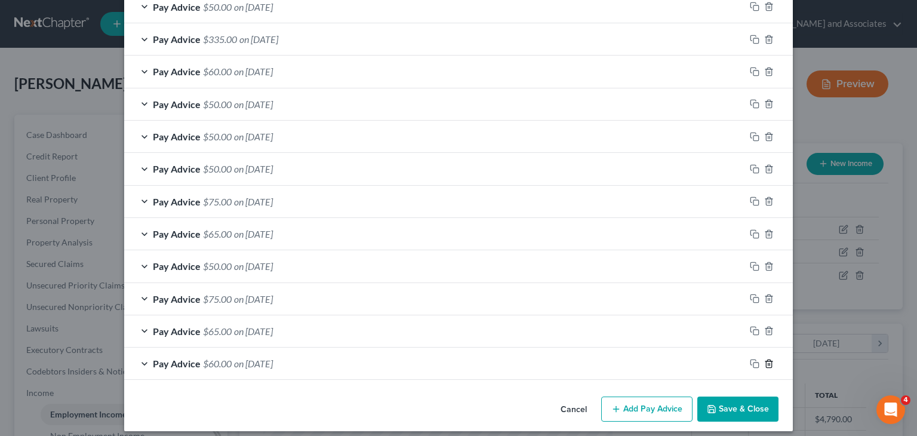
click at [765, 359] on icon "button" at bounding box center [769, 364] width 10 height 10
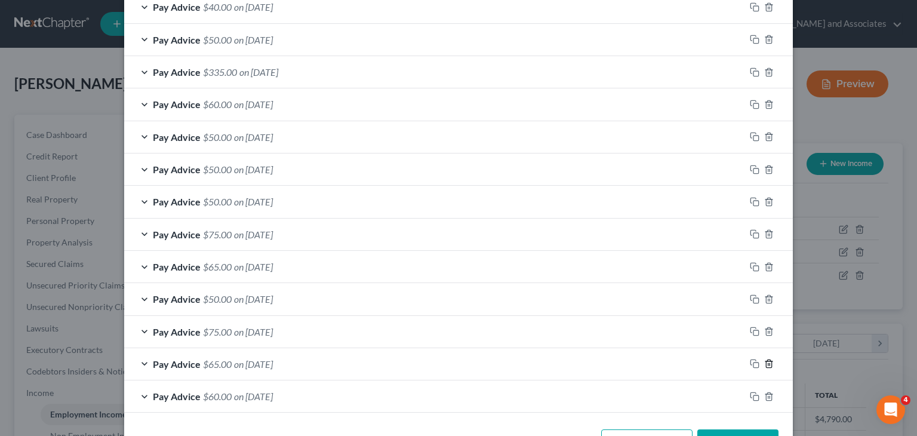
click at [765, 359] on icon "button" at bounding box center [769, 364] width 10 height 10
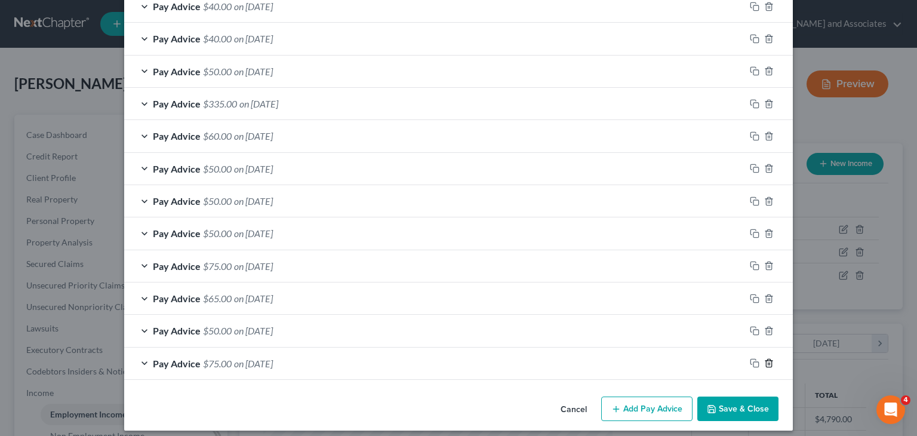
click at [765, 358] on icon "button" at bounding box center [769, 363] width 10 height 10
click at [765, 359] on icon "button" at bounding box center [769, 364] width 10 height 10
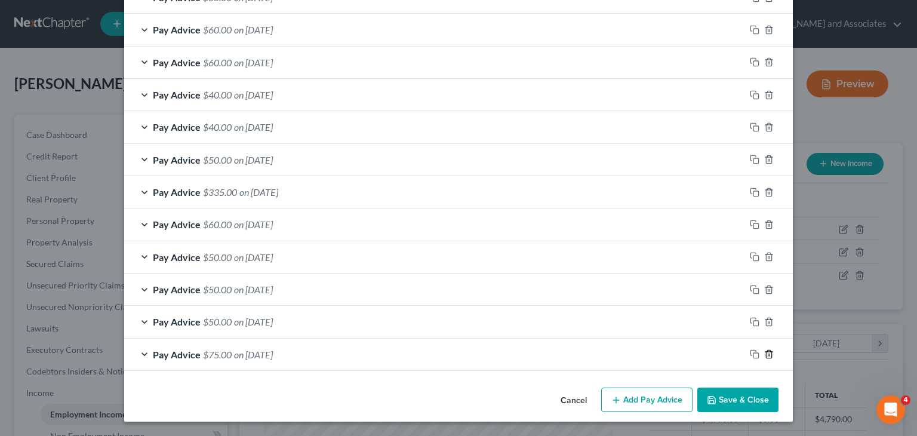
click at [765, 352] on icon "button" at bounding box center [769, 354] width 10 height 10
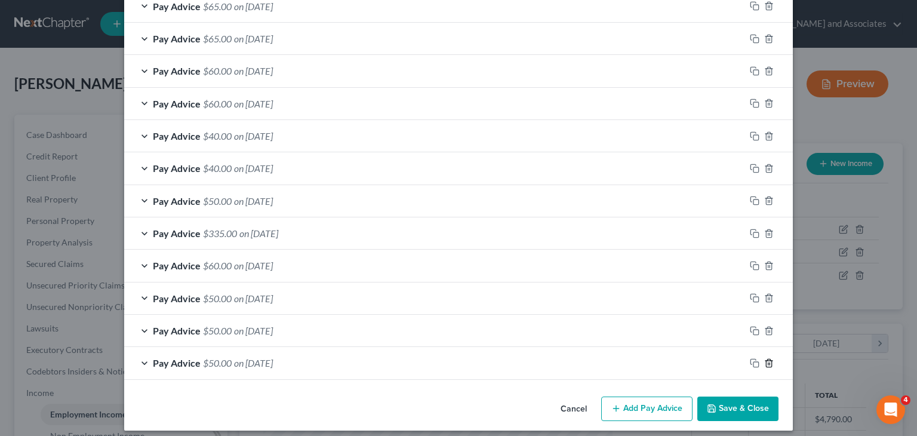
click at [765, 358] on icon "button" at bounding box center [769, 363] width 10 height 10
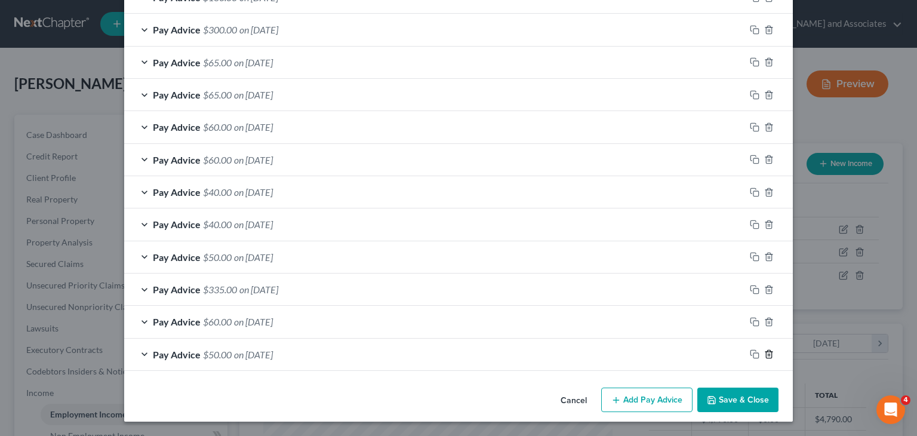
click at [765, 352] on icon "button" at bounding box center [769, 354] width 10 height 10
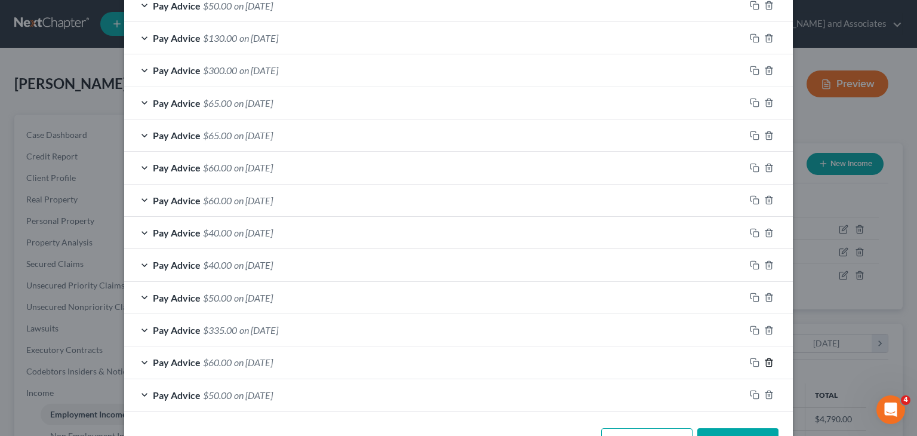
click at [765, 358] on icon "button" at bounding box center [769, 363] width 10 height 10
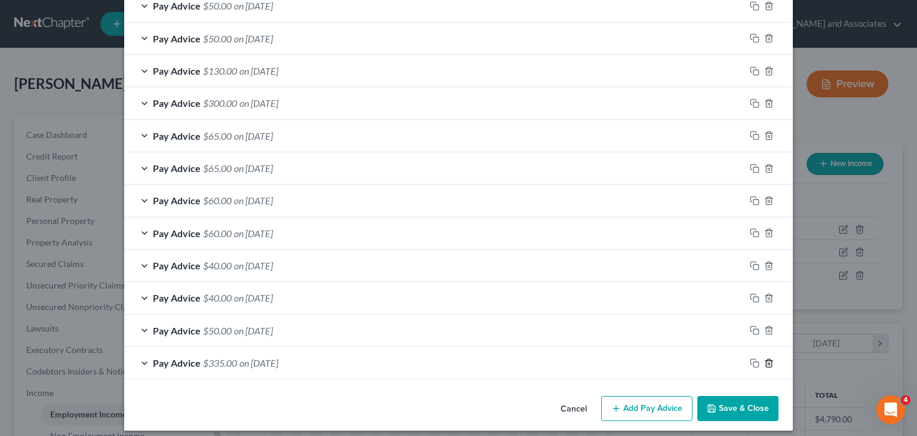
click at [765, 358] on icon "button" at bounding box center [769, 363] width 10 height 10
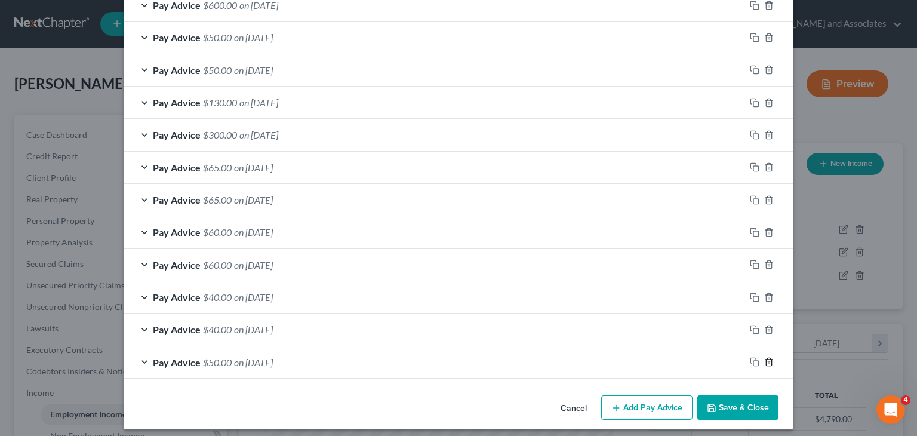
click at [765, 357] on icon "button" at bounding box center [769, 362] width 10 height 10
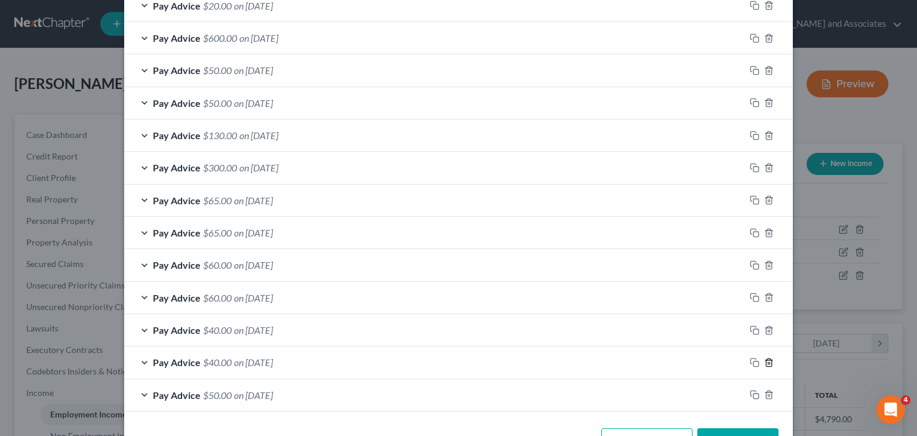
click at [765, 358] on icon "button" at bounding box center [769, 363] width 10 height 10
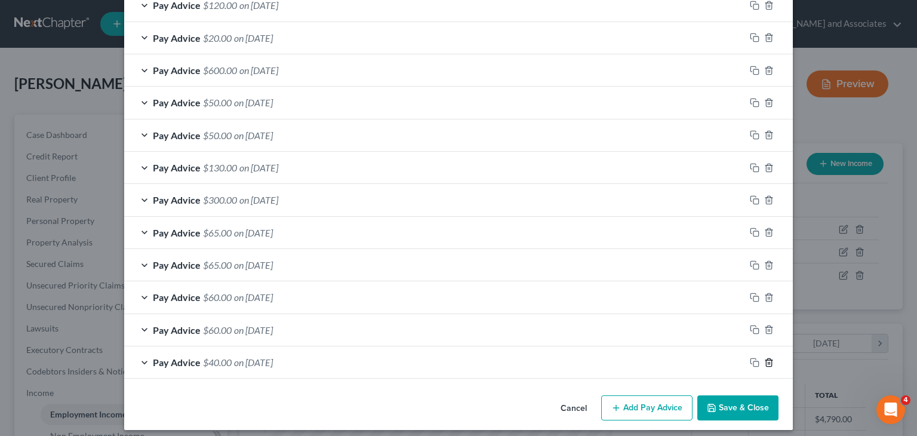
click at [765, 358] on icon "button" at bounding box center [769, 363] width 10 height 10
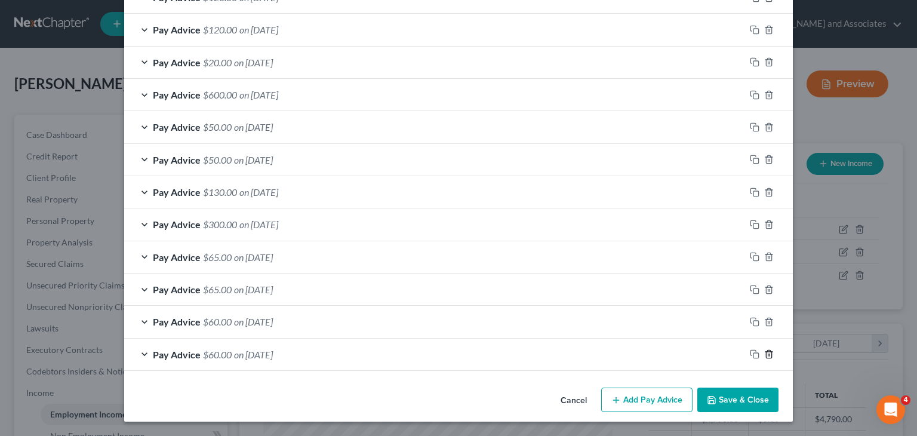
click at [765, 352] on icon "button" at bounding box center [769, 354] width 10 height 10
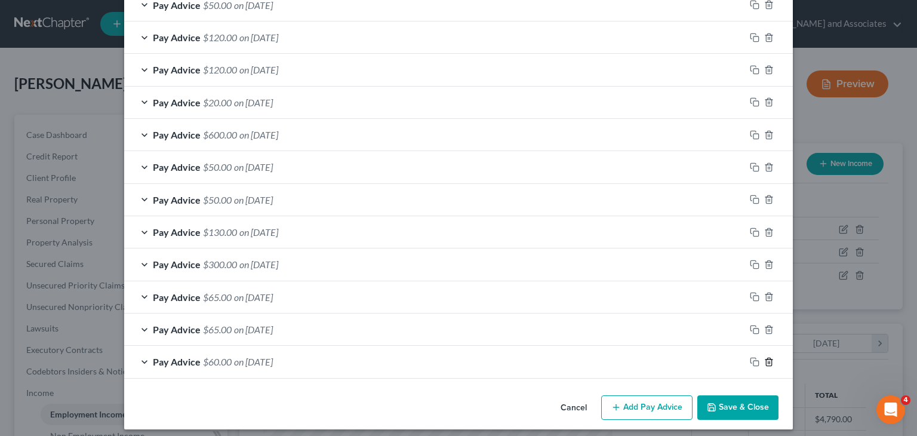
click at [765, 357] on icon "button" at bounding box center [769, 362] width 10 height 10
click at [765, 358] on icon "button" at bounding box center [769, 363] width 10 height 10
click at [765, 357] on icon "button" at bounding box center [769, 362] width 10 height 10
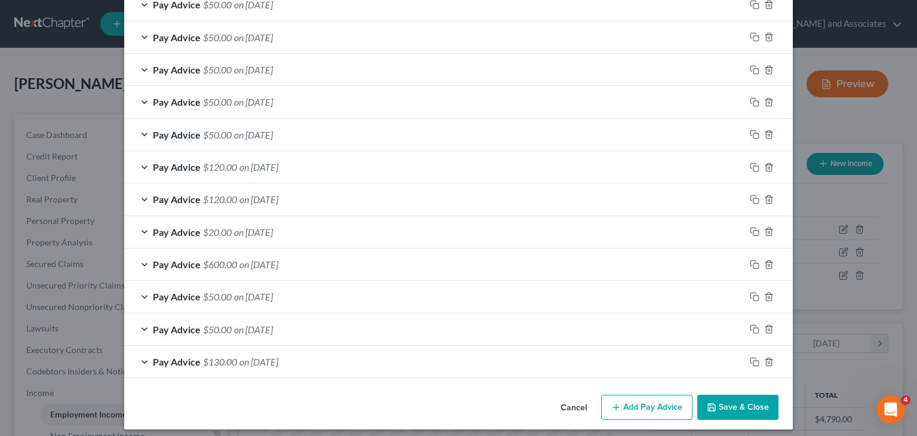
scroll to position [1877, 0]
click at [765, 357] on icon "button" at bounding box center [769, 362] width 10 height 10
click at [765, 356] on icon "button" at bounding box center [769, 361] width 10 height 10
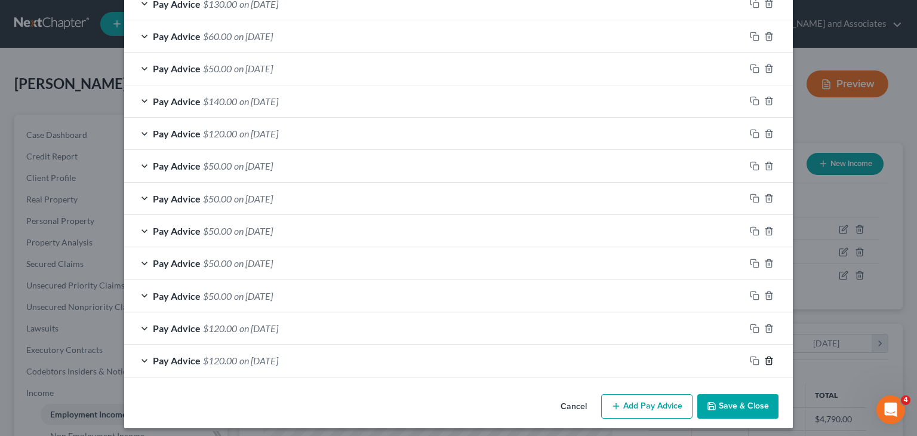
click at [765, 356] on icon "button" at bounding box center [769, 361] width 10 height 10
click at [765, 357] on icon "button" at bounding box center [769, 362] width 10 height 10
click at [765, 355] on icon "button" at bounding box center [769, 360] width 10 height 10
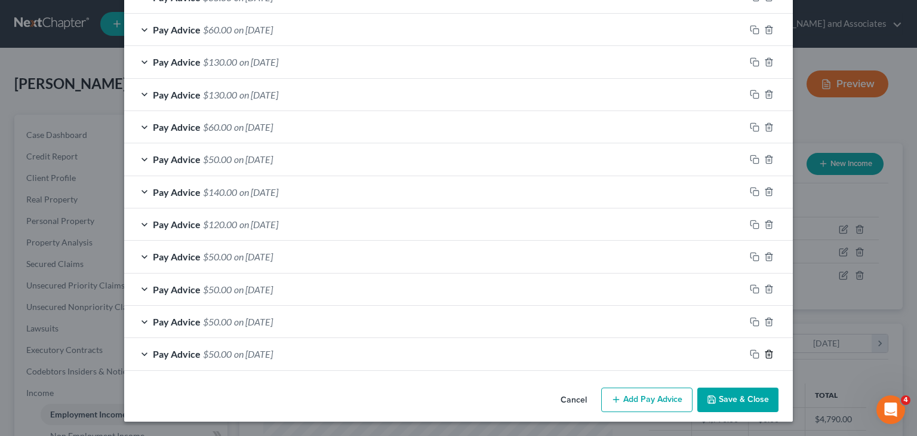
click at [765, 352] on icon "button" at bounding box center [769, 354] width 10 height 10
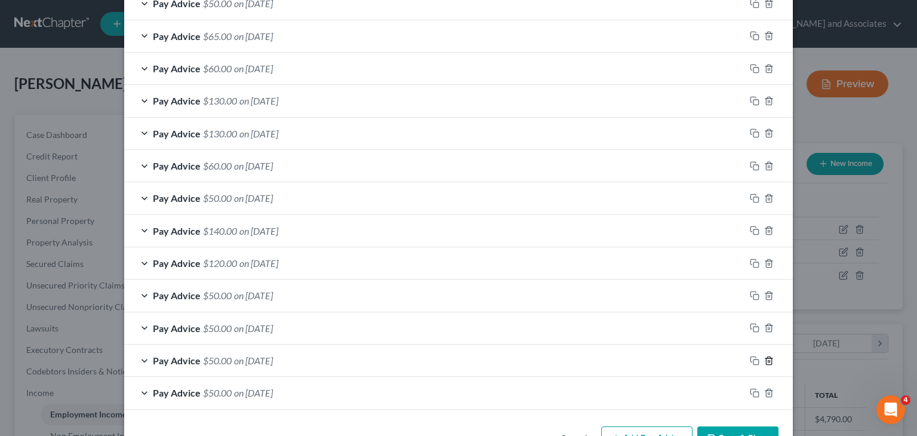
click at [765, 356] on icon "button" at bounding box center [769, 361] width 10 height 10
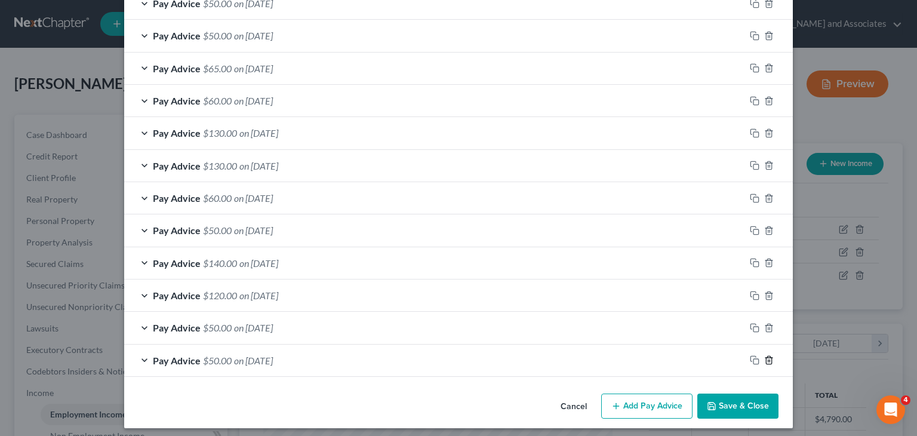
click at [765, 355] on icon "button" at bounding box center [769, 360] width 10 height 10
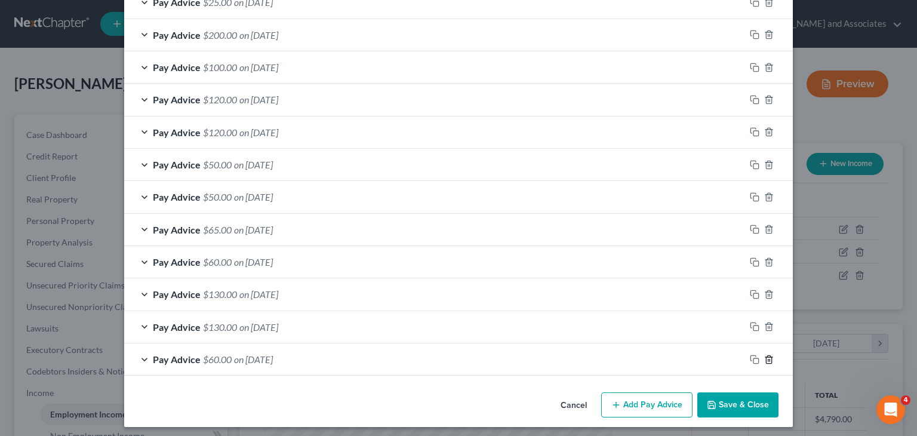
click at [765, 355] on icon "button" at bounding box center [769, 360] width 10 height 10
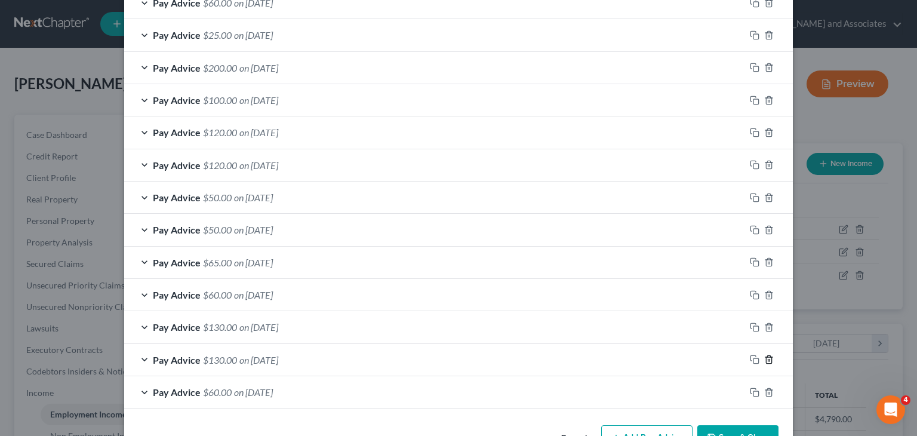
click at [765, 355] on icon "button" at bounding box center [769, 360] width 10 height 10
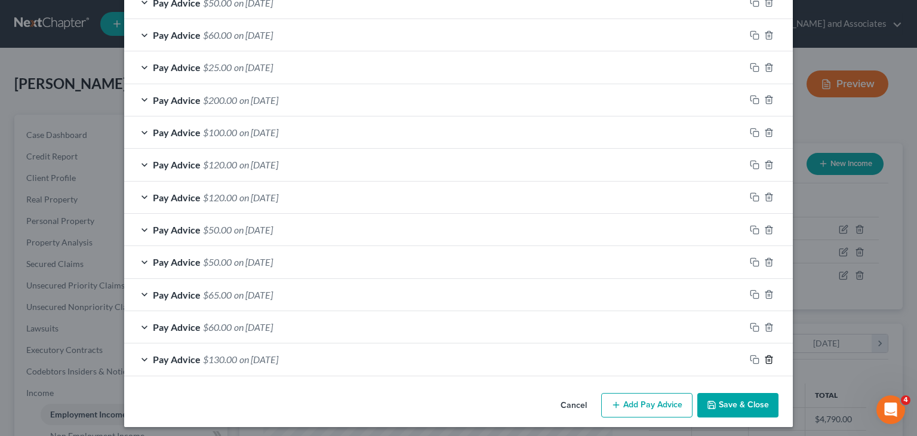
click at [765, 355] on icon "button" at bounding box center [769, 360] width 10 height 10
click at [765, 354] on icon "button" at bounding box center [769, 359] width 10 height 10
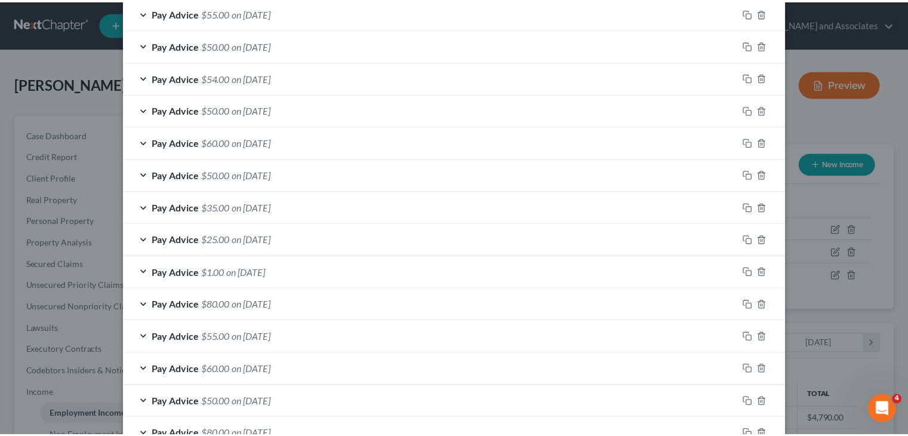
scroll to position [1264, 0]
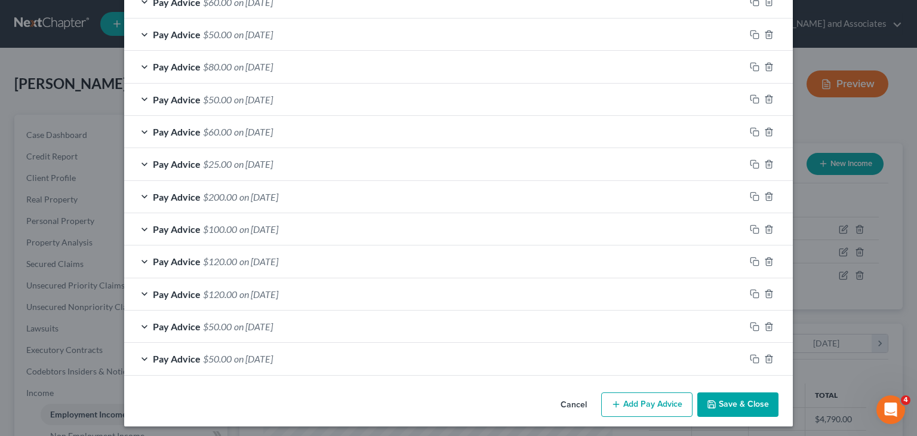
click at [733, 395] on button "Save & Close" at bounding box center [737, 404] width 81 height 25
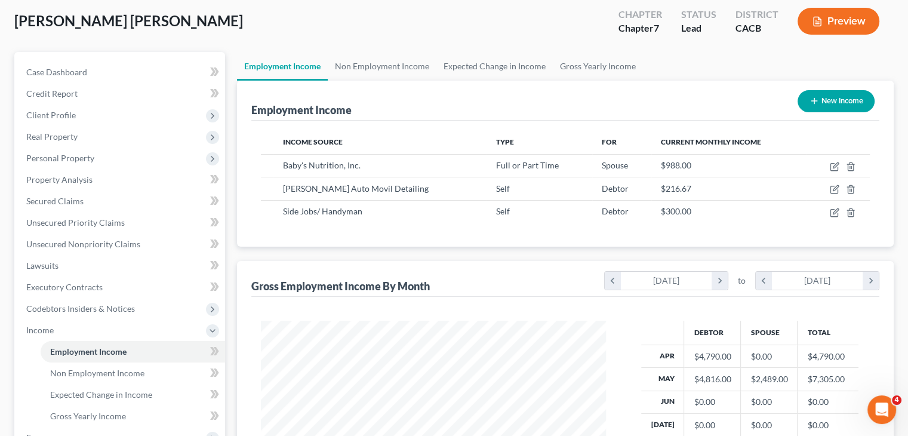
scroll to position [33, 0]
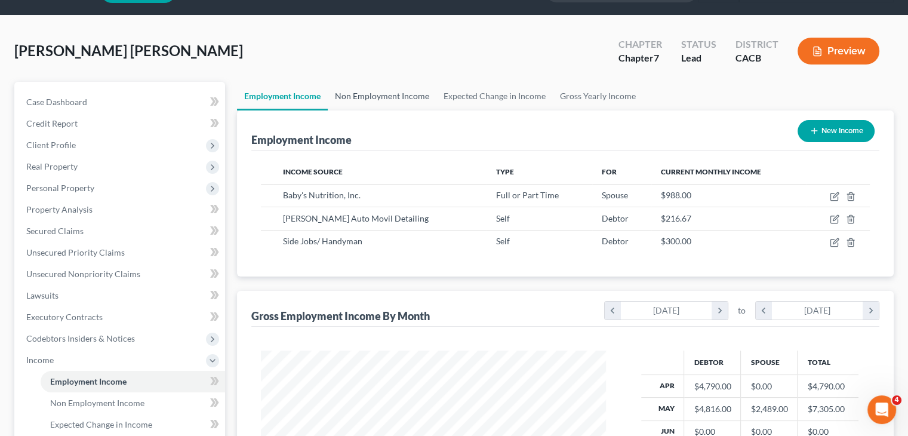
click at [365, 84] on link "Non Employment Income" at bounding box center [382, 96] width 109 height 29
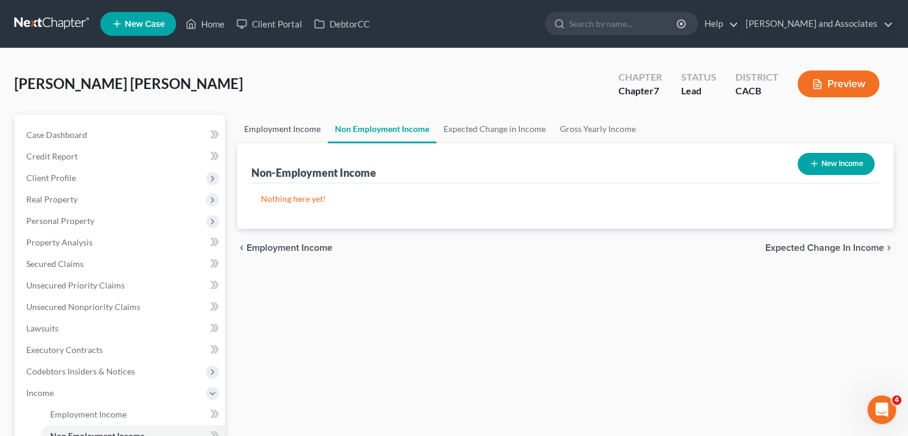
click at [296, 127] on link "Employment Income" at bounding box center [282, 129] width 91 height 29
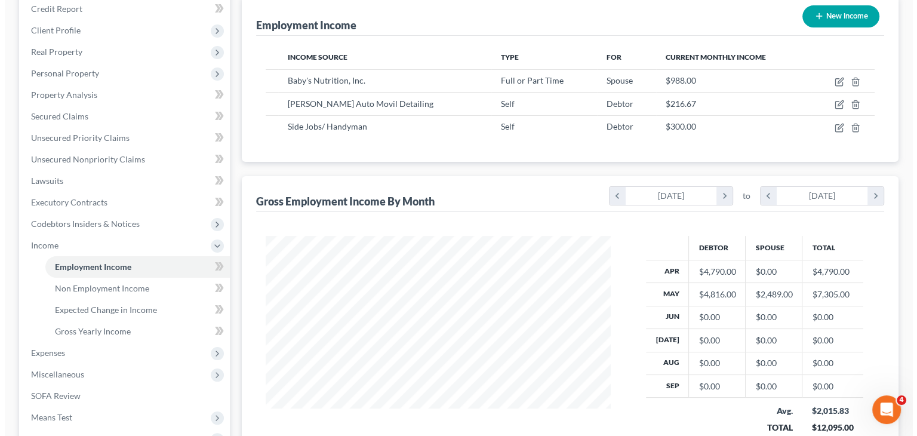
scroll to position [119, 0]
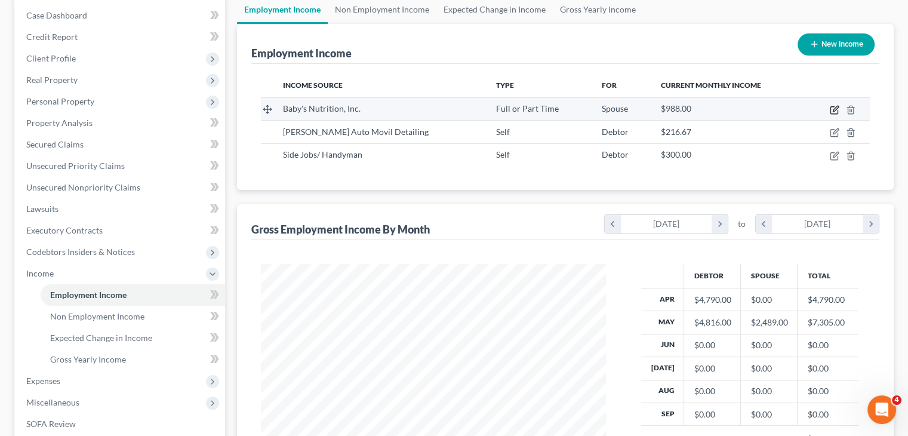
click at [837, 110] on icon "button" at bounding box center [835, 110] width 10 height 10
select select "0"
select select "4"
select select "0"
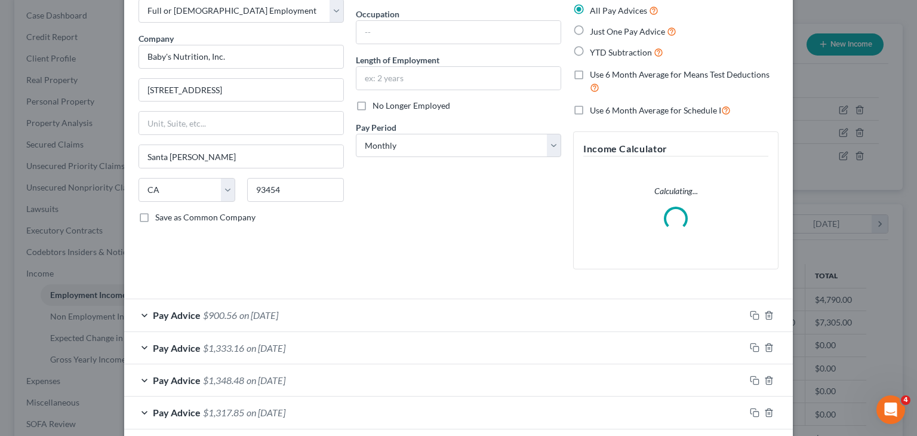
scroll to position [127, 0]
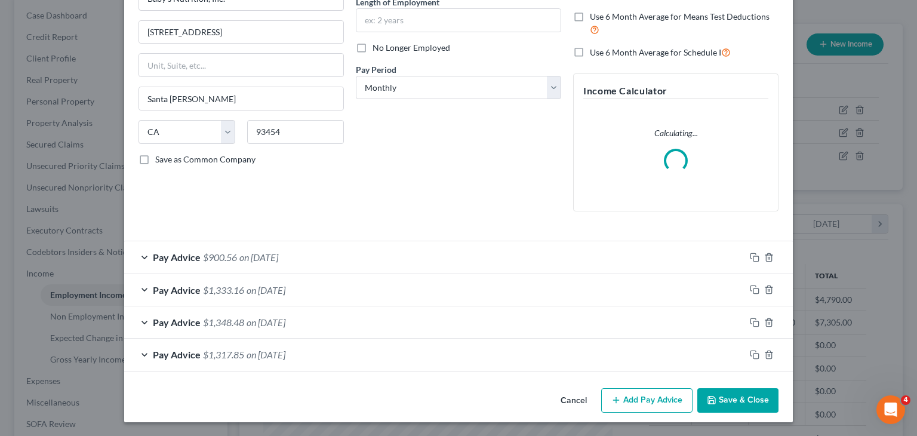
click at [769, 357] on div at bounding box center [769, 354] width 48 height 19
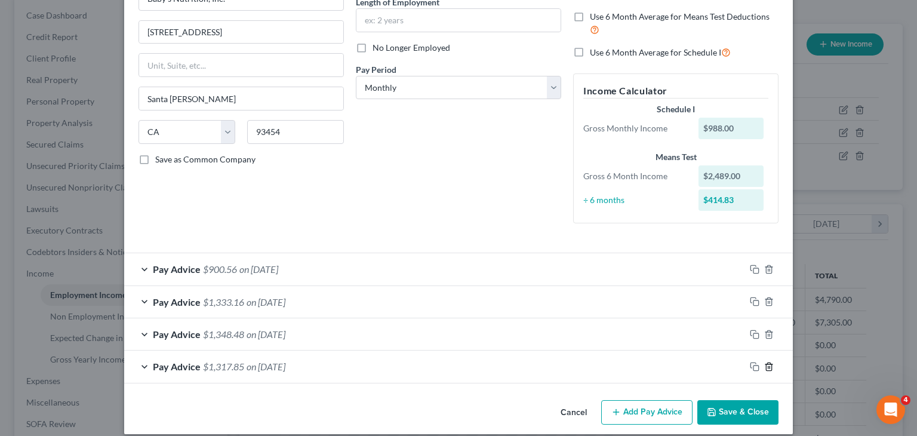
click at [767, 364] on icon "button" at bounding box center [768, 366] width 5 height 8
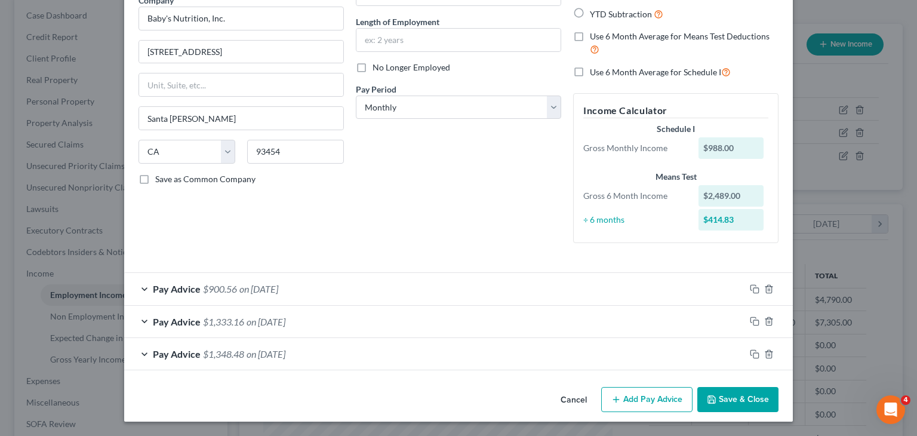
scroll to position [106, 0]
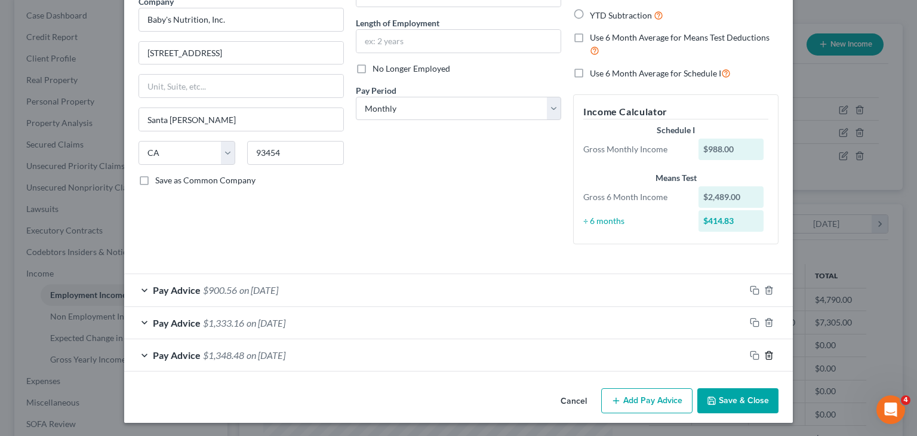
click at [764, 354] on icon "button" at bounding box center [769, 356] width 10 height 10
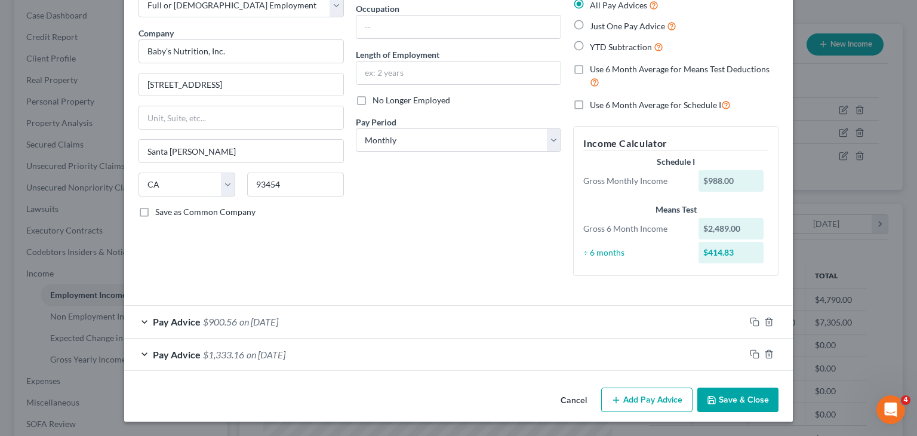
scroll to position [74, 0]
click at [654, 400] on button "Add Pay Advice" at bounding box center [646, 400] width 91 height 25
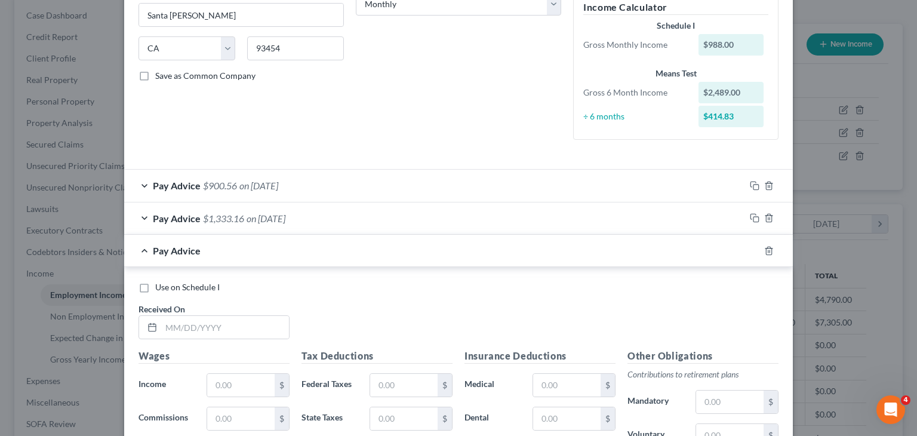
scroll to position [313, 0]
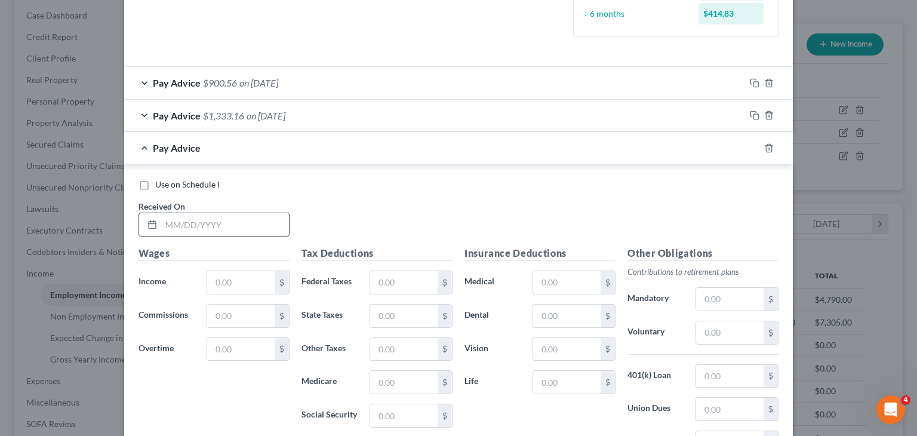
click at [225, 214] on input "text" at bounding box center [225, 224] width 128 height 23
type input "08/01/2025"
click at [225, 277] on input "text" at bounding box center [240, 282] width 67 height 23
type input "1,444"
click at [412, 279] on input "text" at bounding box center [403, 282] width 67 height 23
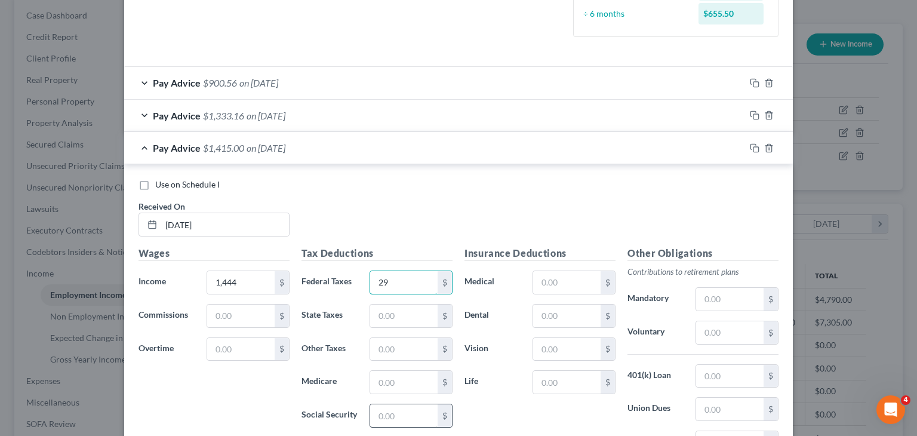
type input "29"
click at [401, 408] on input "text" at bounding box center [403, 415] width 67 height 23
type input "89.53"
click at [408, 372] on input "text" at bounding box center [403, 382] width 67 height 23
type input "20.94"
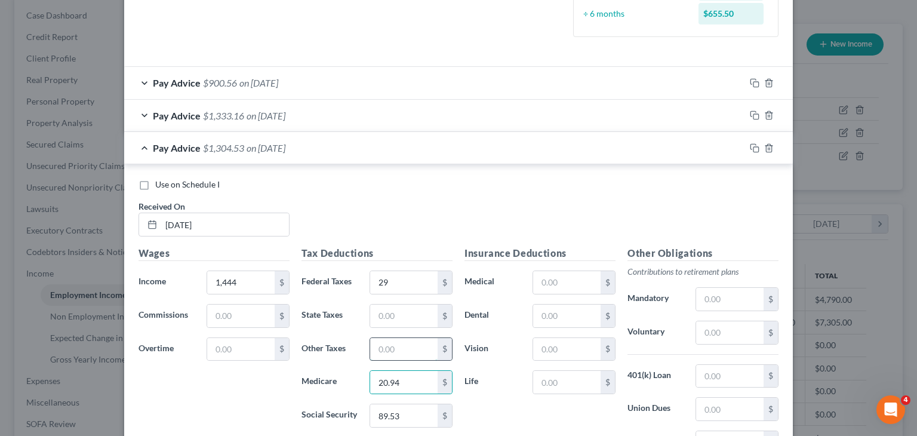
click at [399, 342] on input "text" at bounding box center [403, 349] width 67 height 23
type input "17.33"
click at [188, 145] on span "Pay Advice" at bounding box center [177, 147] width 48 height 11
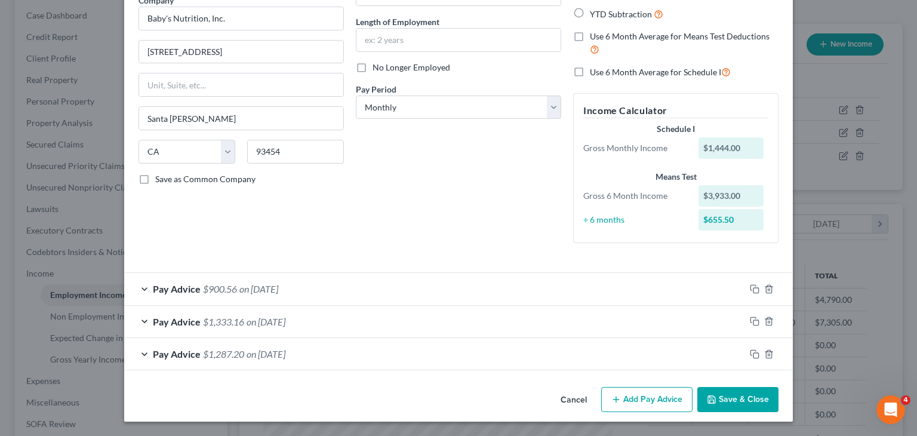
scroll to position [106, 0]
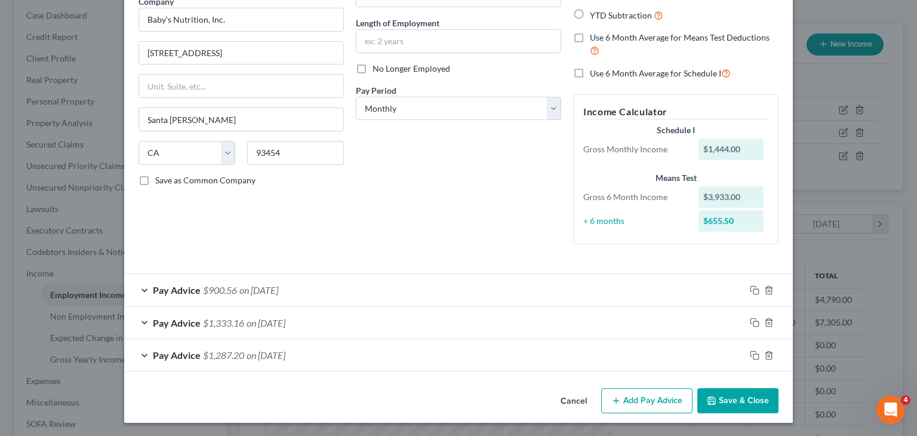
click at [660, 399] on button "Add Pay Advice" at bounding box center [646, 400] width 91 height 25
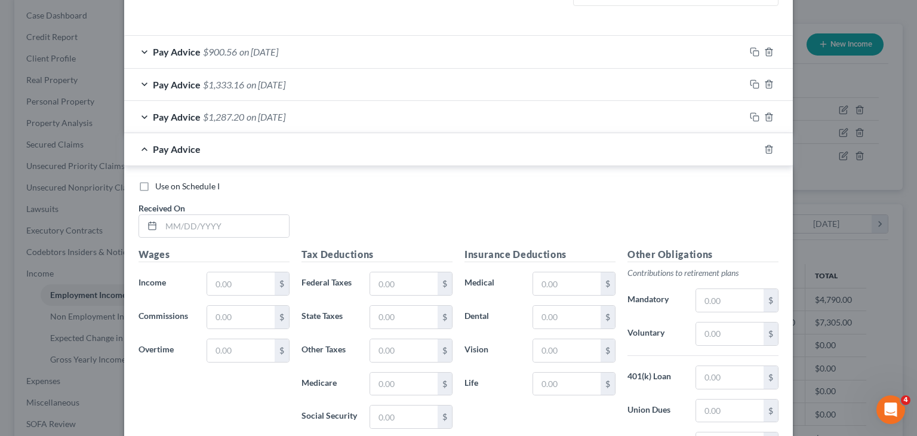
scroll to position [345, 0]
click at [188, 226] on input "text" at bounding box center [225, 225] width 128 height 23
type input "08/15/25"
click at [263, 272] on input "text" at bounding box center [240, 283] width 67 height 23
type input "1,520"
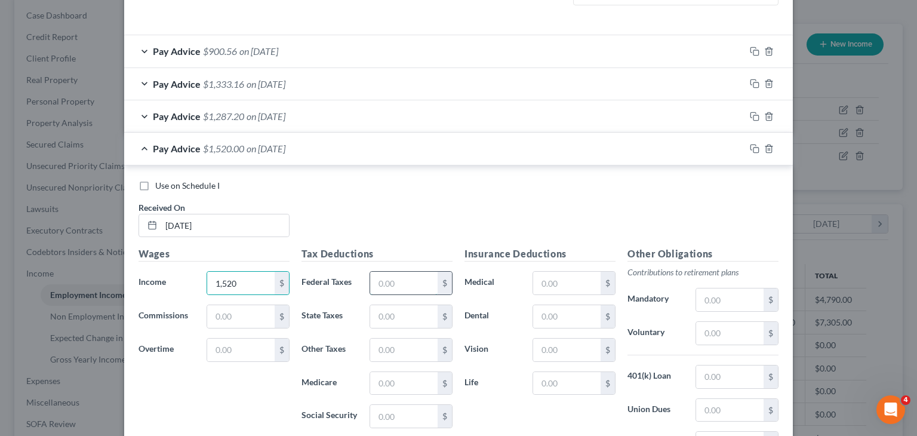
click at [376, 284] on input "text" at bounding box center [403, 283] width 67 height 23
type input "37"
drag, startPoint x: 391, startPoint y: 412, endPoint x: 397, endPoint y: 408, distance: 7.0
click at [394, 410] on input "text" at bounding box center [403, 416] width 67 height 23
type input "94.24"
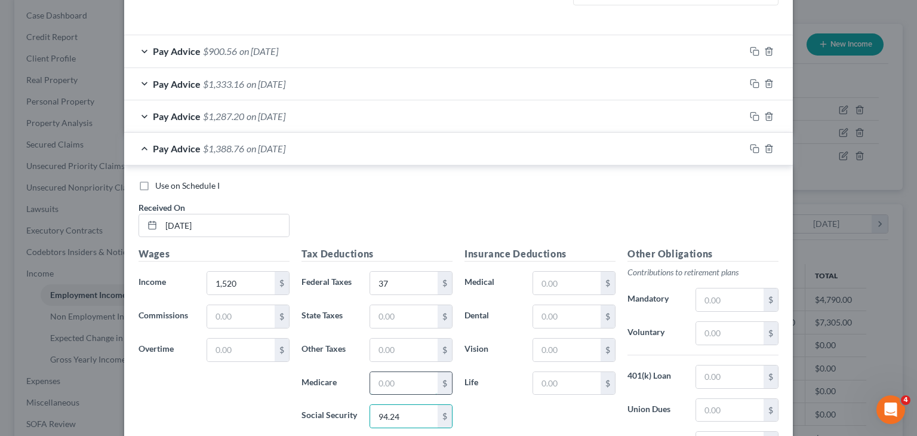
drag, startPoint x: 415, startPoint y: 383, endPoint x: 425, endPoint y: 382, distance: 10.2
click at [415, 383] on input "text" at bounding box center [403, 383] width 67 height 23
type input "22.04"
click at [424, 349] on input "text" at bounding box center [403, 350] width 67 height 23
type input "18.24"
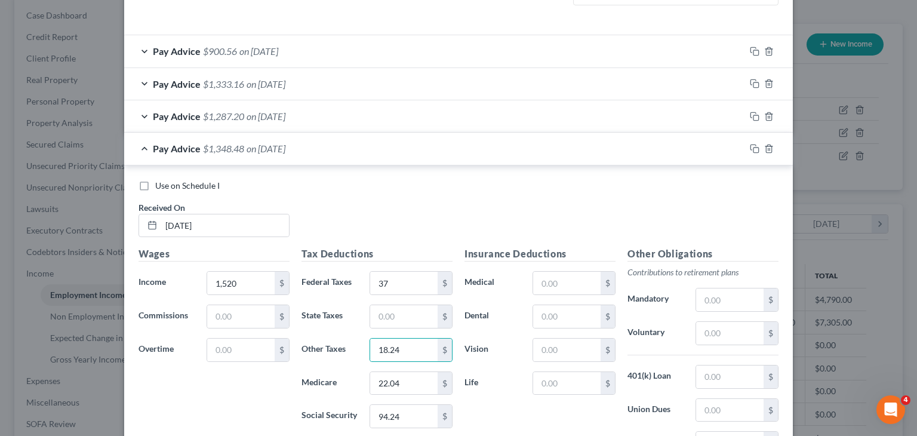
click at [167, 147] on span "Pay Advice" at bounding box center [177, 148] width 48 height 11
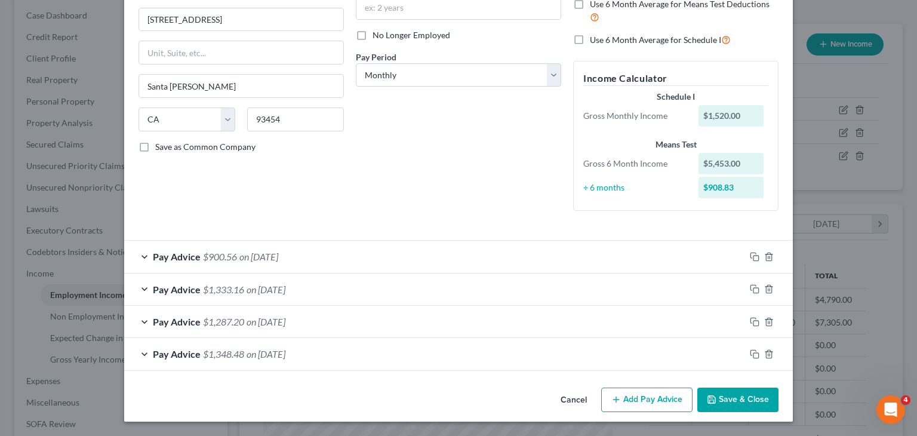
scroll to position [139, 0]
click at [638, 404] on button "Add Pay Advice" at bounding box center [646, 400] width 91 height 25
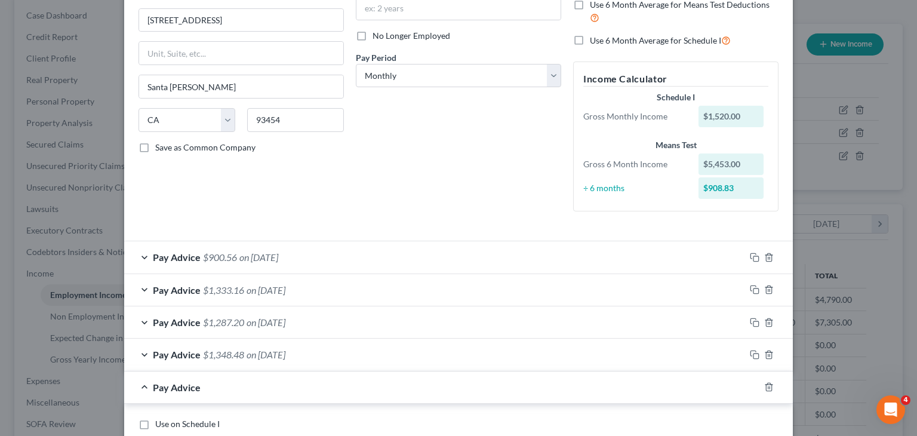
scroll to position [377, 0]
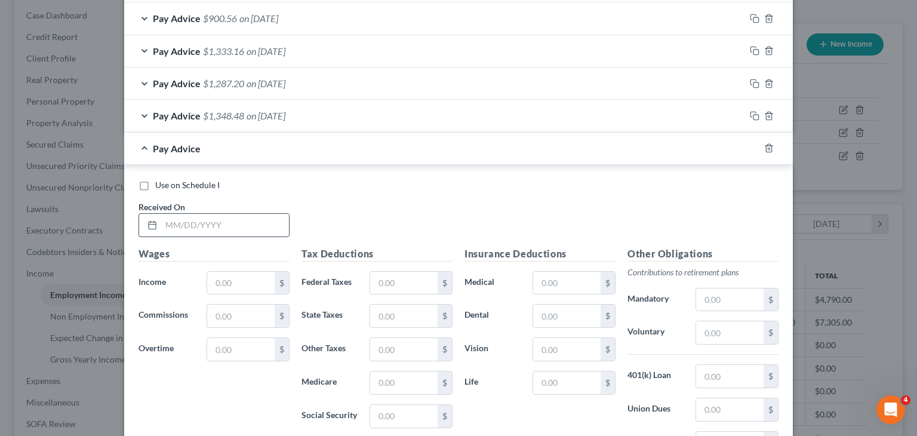
click at [229, 227] on input "text" at bounding box center [225, 225] width 128 height 23
type input "08/29/2025"
click at [241, 272] on input "text" at bounding box center [240, 283] width 67 height 23
type input "1,453.50"
click at [392, 275] on input "text" at bounding box center [403, 283] width 67 height 23
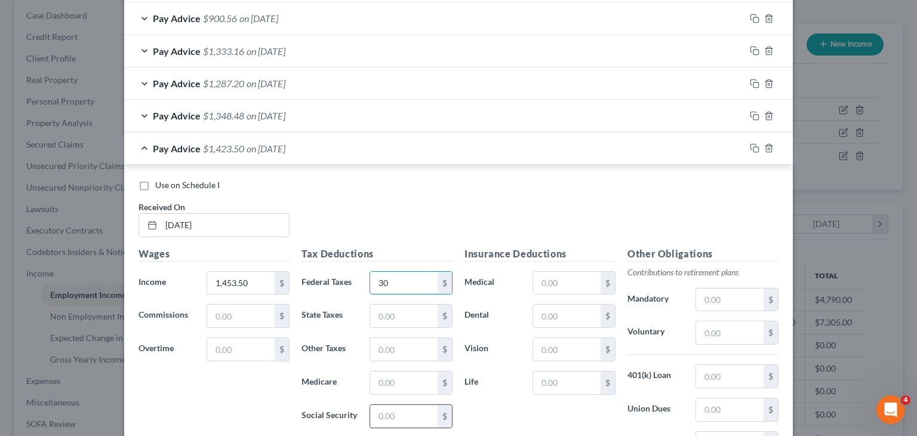
type input "30"
click at [407, 417] on input "text" at bounding box center [403, 416] width 67 height 23
type input "90.12"
click at [373, 382] on input "text" at bounding box center [403, 382] width 67 height 23
type input "21.07"
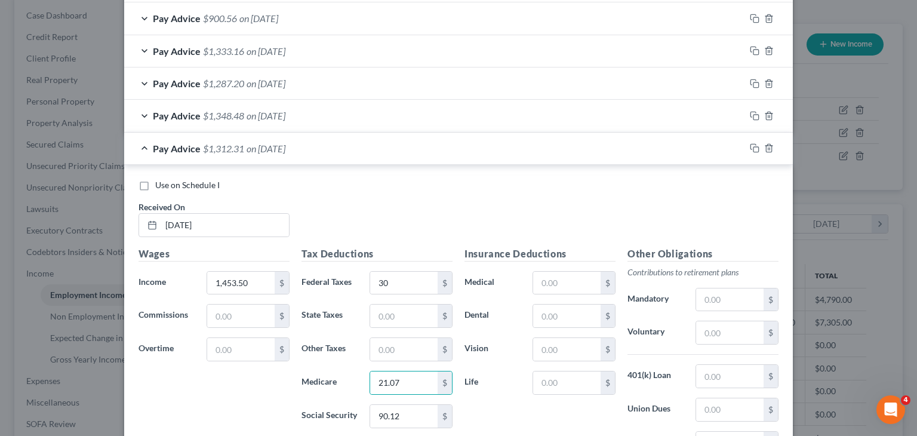
click at [364, 343] on div "$" at bounding box center [411, 349] width 95 height 24
click at [389, 350] on input "text" at bounding box center [403, 349] width 67 height 23
type input "17.44"
click at [239, 151] on span "$1,294.87" at bounding box center [223, 148] width 41 height 11
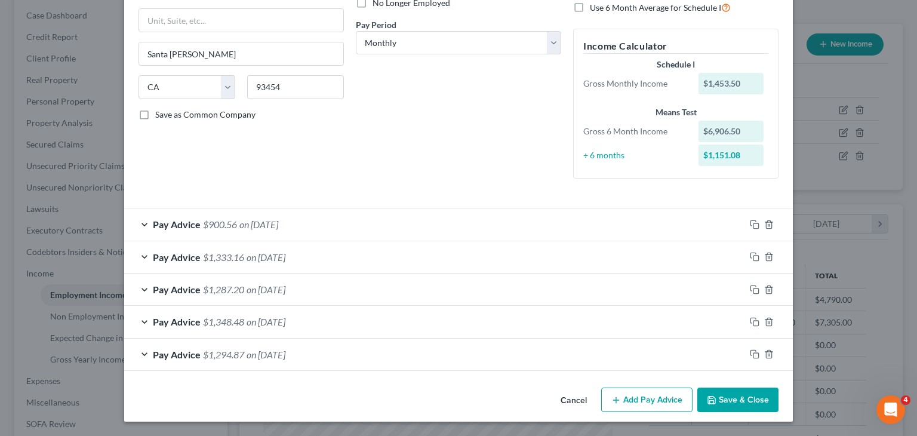
scroll to position [171, 0]
click at [623, 399] on button "Add Pay Advice" at bounding box center [646, 400] width 91 height 25
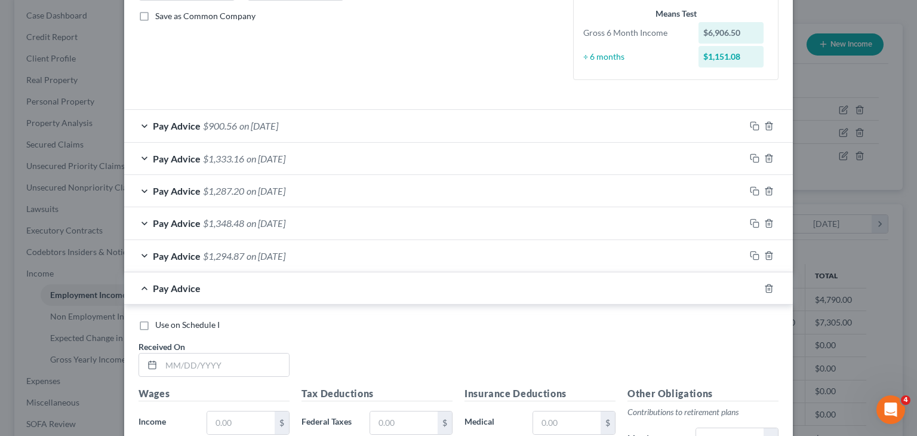
scroll to position [290, 0]
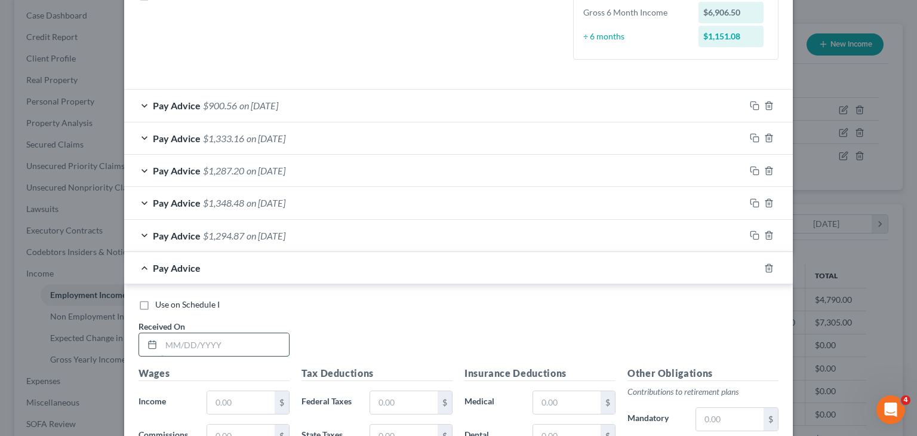
click at [208, 346] on input "text" at bounding box center [225, 344] width 128 height 23
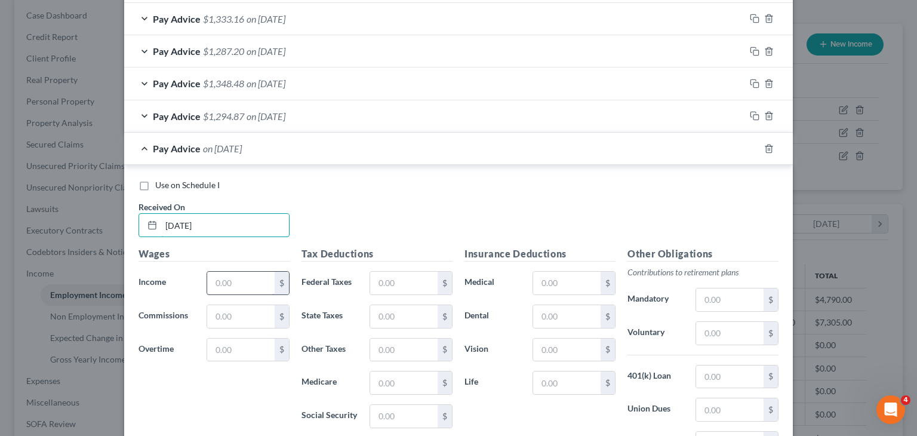
type input "06/06/25"
drag, startPoint x: 240, startPoint y: 278, endPoint x: 231, endPoint y: 280, distance: 9.3
click at [240, 278] on input "text" at bounding box center [240, 283] width 67 height 23
type input "1,121"
click at [391, 409] on input "text" at bounding box center [403, 416] width 67 height 23
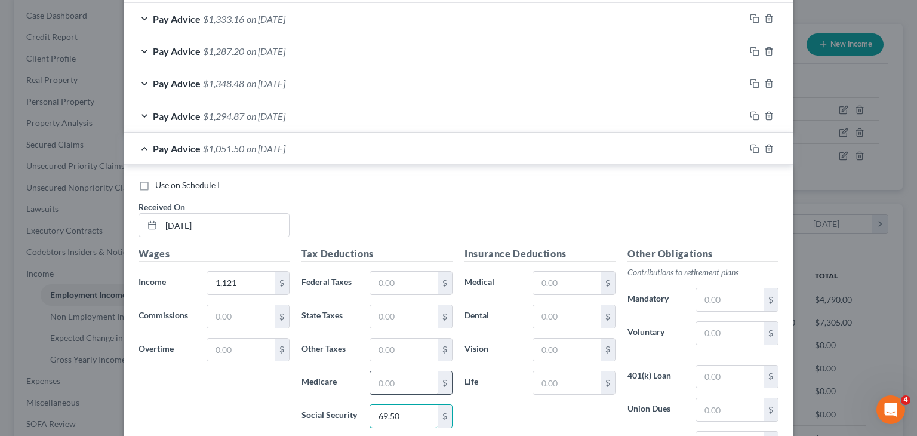
type input "69.50"
click at [420, 385] on input "text" at bounding box center [403, 382] width 67 height 23
type input "16.25"
click at [399, 349] on input "text" at bounding box center [403, 350] width 67 height 23
type input "13.45"
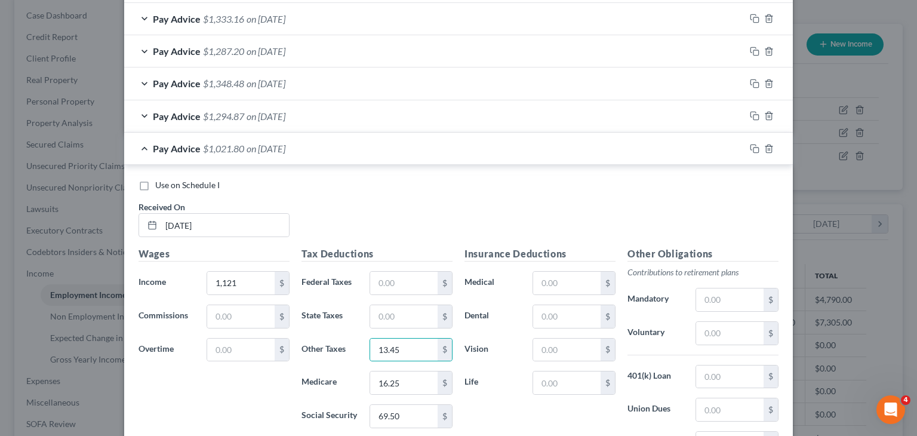
click at [241, 144] on div "Pay Advice $1,021.80 on 06/06/2025" at bounding box center [434, 149] width 621 height 32
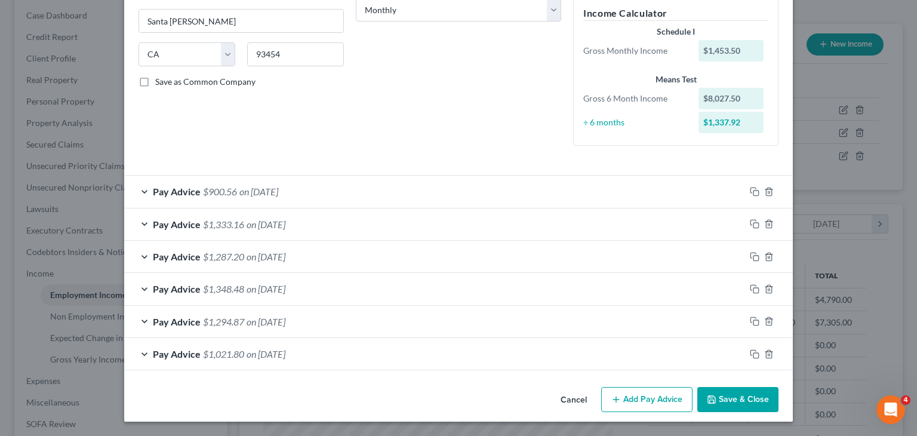
scroll to position [203, 0]
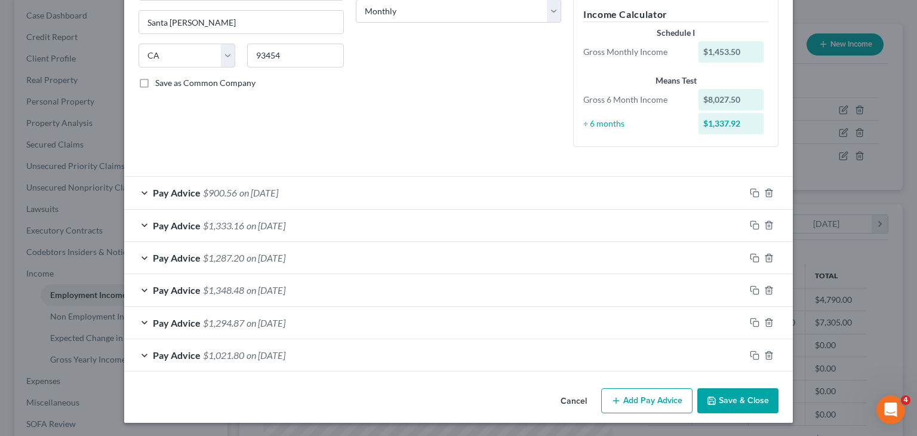
click at [624, 402] on button "Add Pay Advice" at bounding box center [646, 400] width 91 height 25
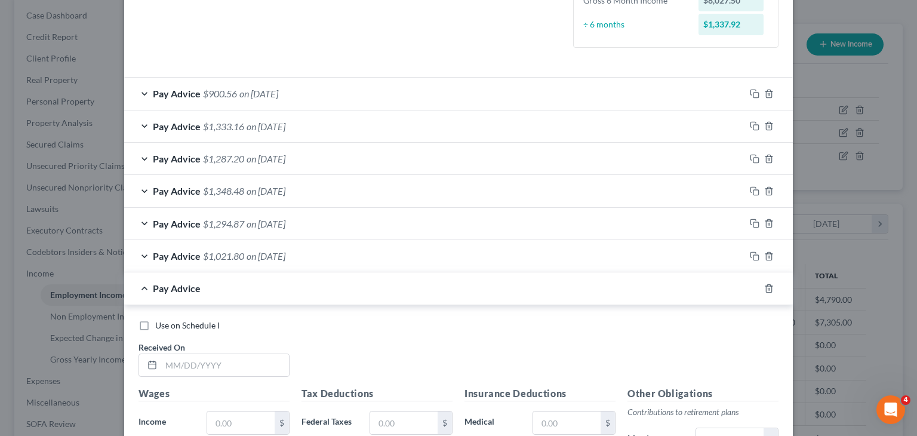
scroll to position [322, 0]
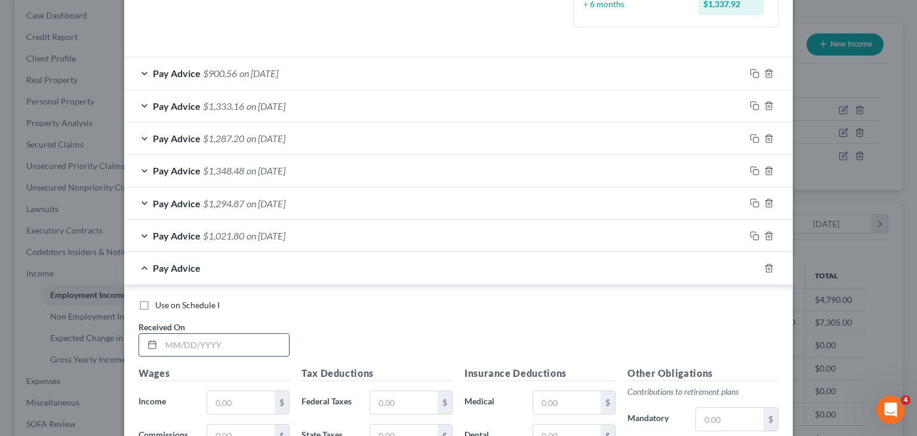
click at [232, 351] on input "text" at bounding box center [225, 345] width 128 height 23
type input "06/20/2025"
click at [229, 408] on input "text" at bounding box center [240, 402] width 67 height 23
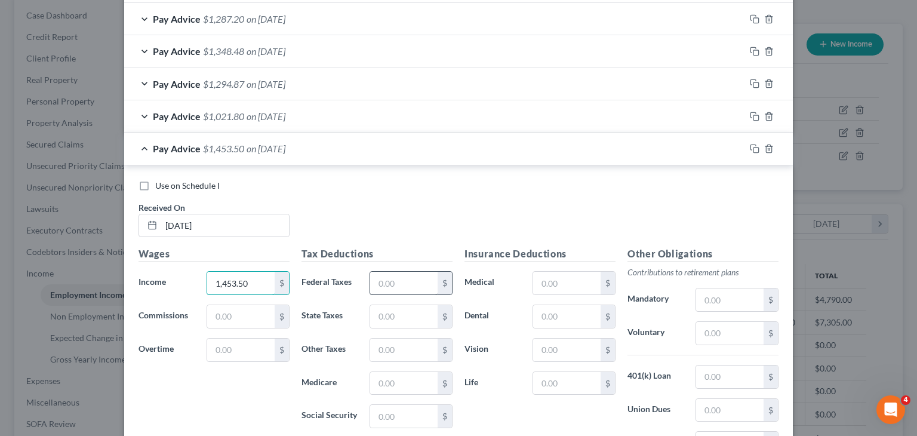
type input "1,453.50"
drag, startPoint x: 375, startPoint y: 289, endPoint x: 379, endPoint y: 284, distance: 6.3
click at [375, 289] on input "text" at bounding box center [403, 283] width 67 height 23
type input "30"
click at [419, 416] on input "text" at bounding box center [403, 416] width 67 height 23
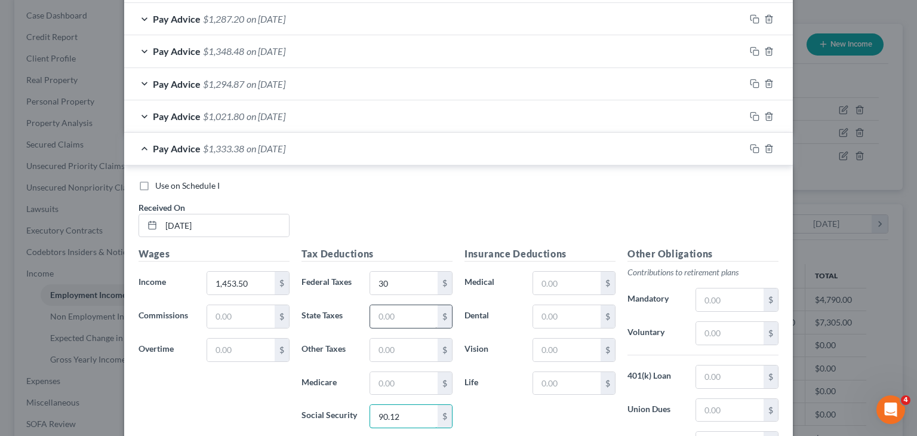
type input "90.12"
click at [422, 315] on input "text" at bounding box center [403, 316] width 67 height 23
type input "21.08"
click at [411, 339] on input "text" at bounding box center [403, 350] width 67 height 23
type input "17.44"
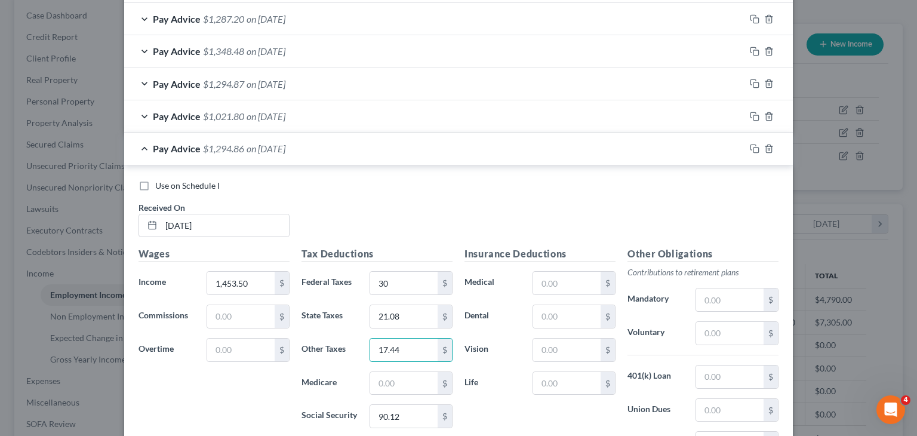
click at [240, 144] on span "$1,294.86" at bounding box center [223, 148] width 41 height 11
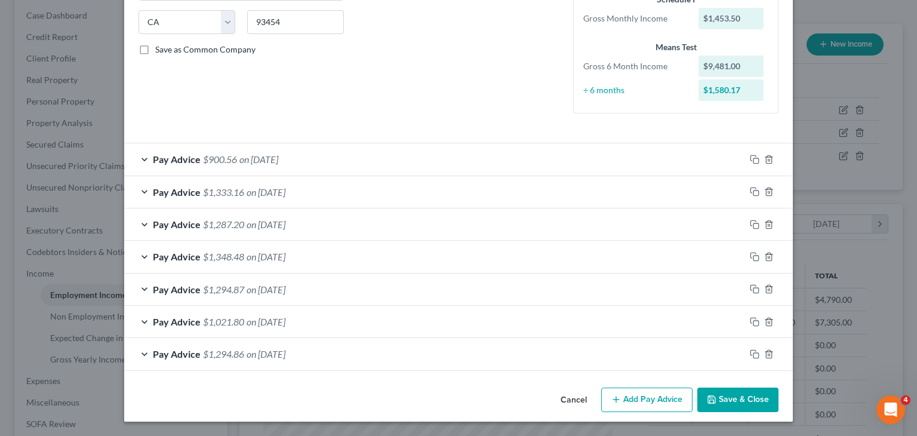
scroll to position [235, 0]
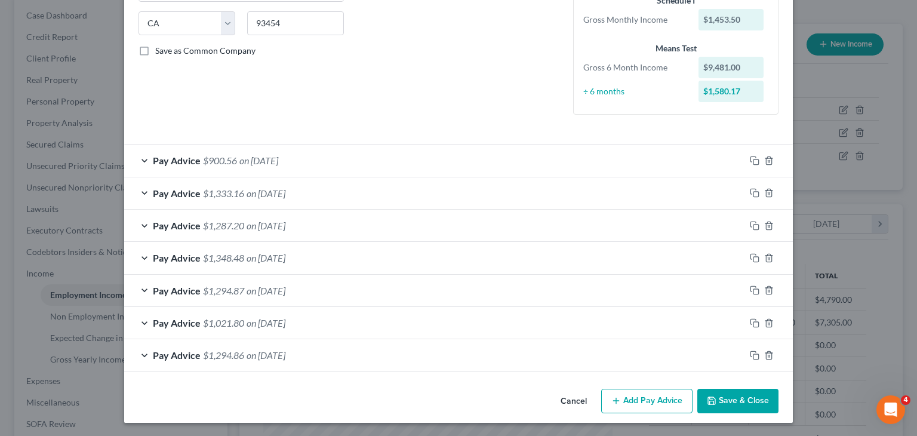
click at [622, 395] on button "Add Pay Advice" at bounding box center [646, 401] width 91 height 25
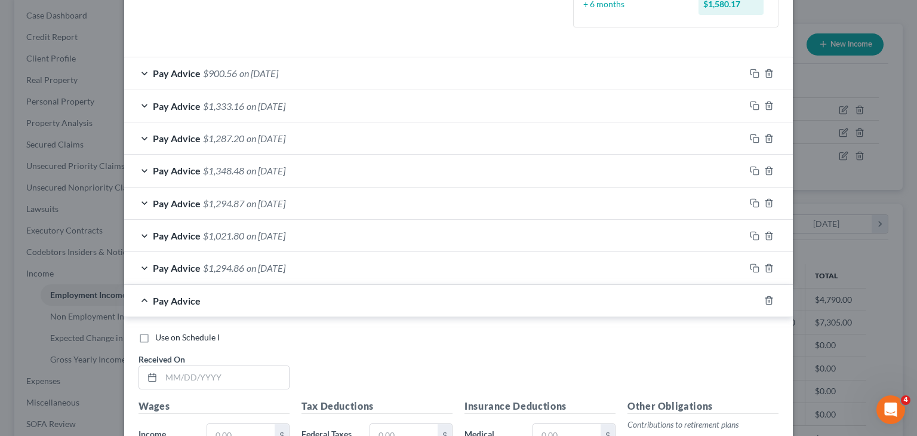
scroll to position [355, 0]
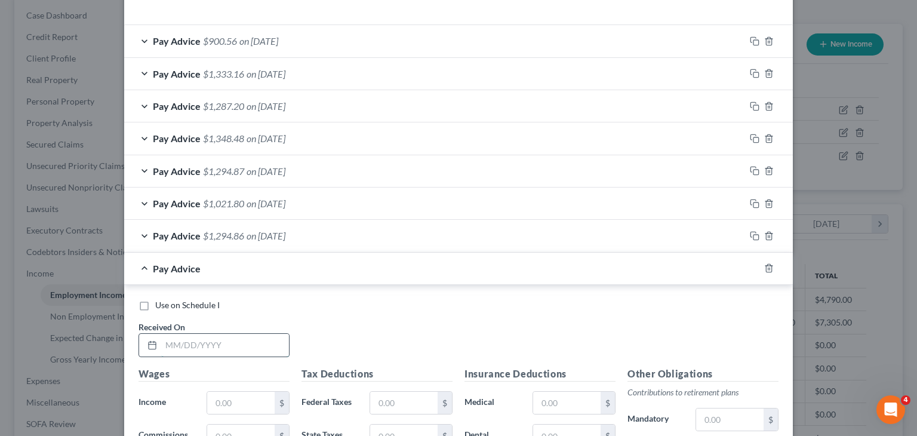
click at [215, 334] on input "text" at bounding box center [225, 345] width 128 height 23
type input "07/18/25"
click at [222, 398] on input "text" at bounding box center [240, 403] width 67 height 23
type input "1,505.75"
click at [390, 399] on input "text" at bounding box center [403, 403] width 67 height 23
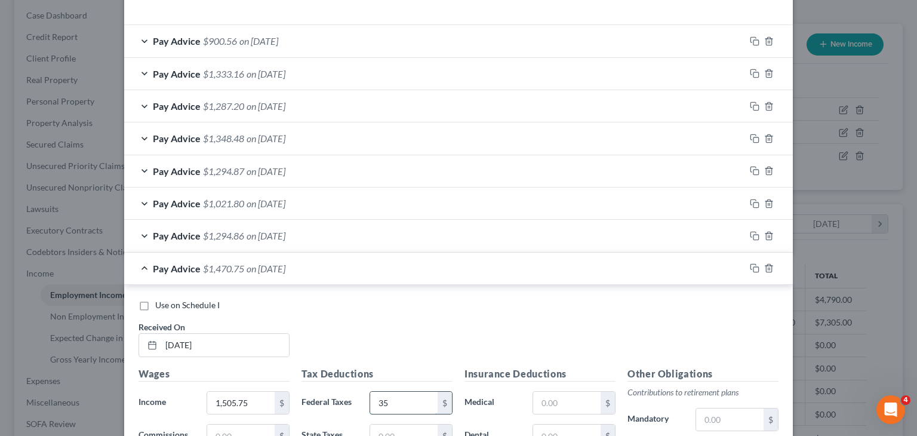
scroll to position [474, 0]
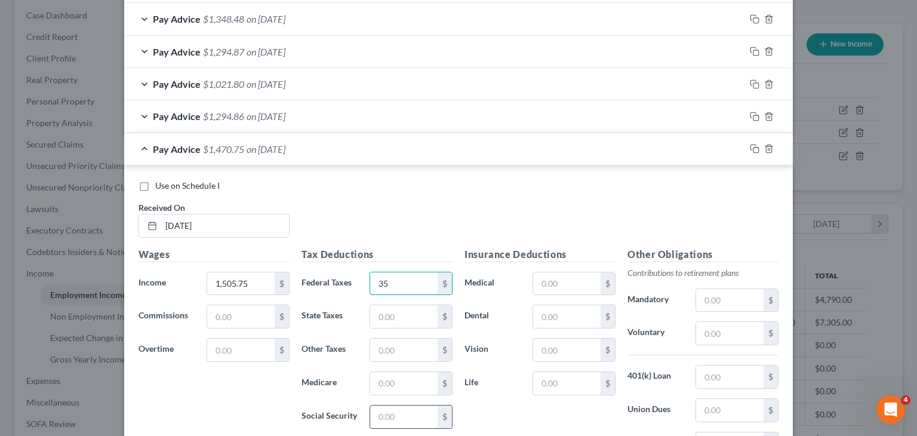
type input "35"
click at [404, 409] on input "text" at bounding box center [403, 416] width 67 height 23
type input "93.36"
click at [408, 382] on input "text" at bounding box center [403, 383] width 67 height 23
type input "21.83"
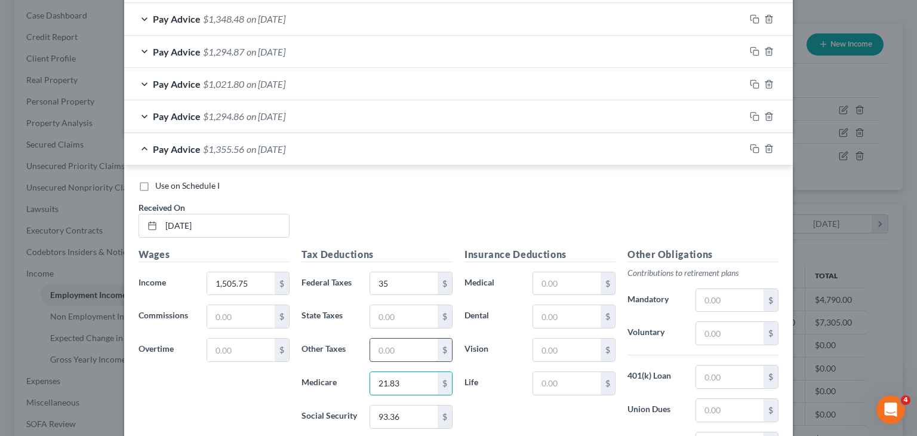
click at [400, 343] on input "text" at bounding box center [403, 350] width 67 height 23
type input "18.07"
click at [212, 155] on div "Pay Advice $1,337.49 on 07/18/2025" at bounding box center [434, 149] width 621 height 32
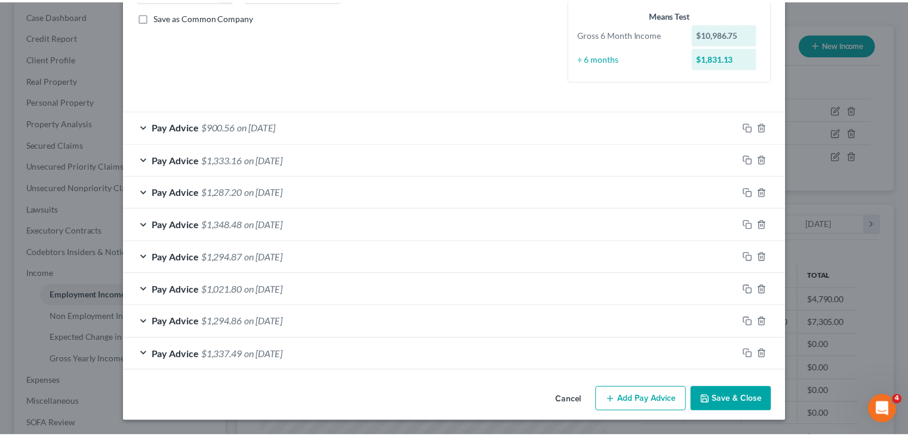
scroll to position [268, 0]
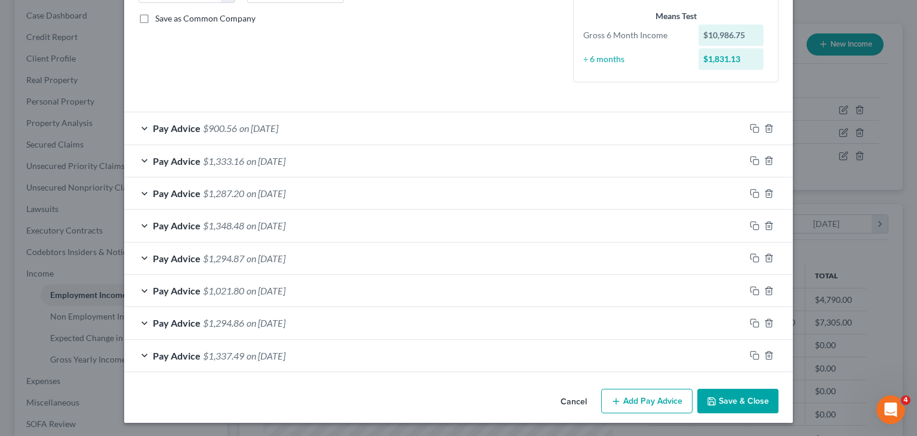
click at [752, 407] on button "Save & Close" at bounding box center [737, 401] width 81 height 25
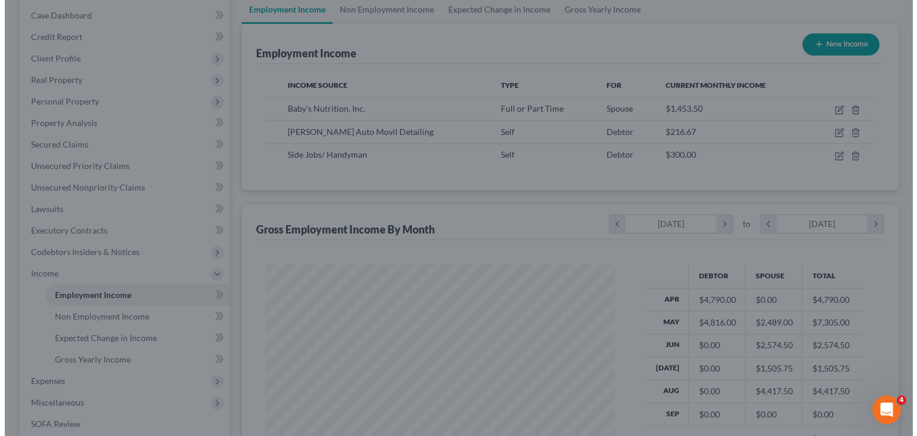
scroll to position [596946, 596790]
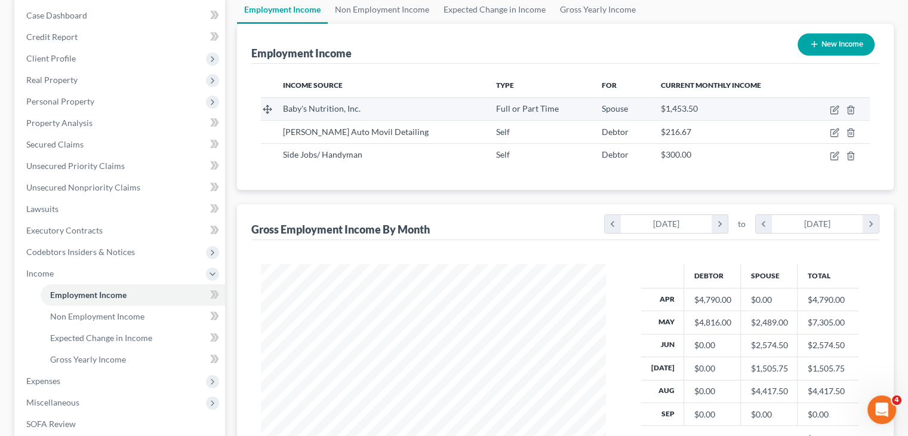
click at [840, 108] on td at bounding box center [838, 108] width 64 height 23
click at [834, 109] on icon "button" at bounding box center [835, 108] width 5 height 5
select select "0"
select select "4"
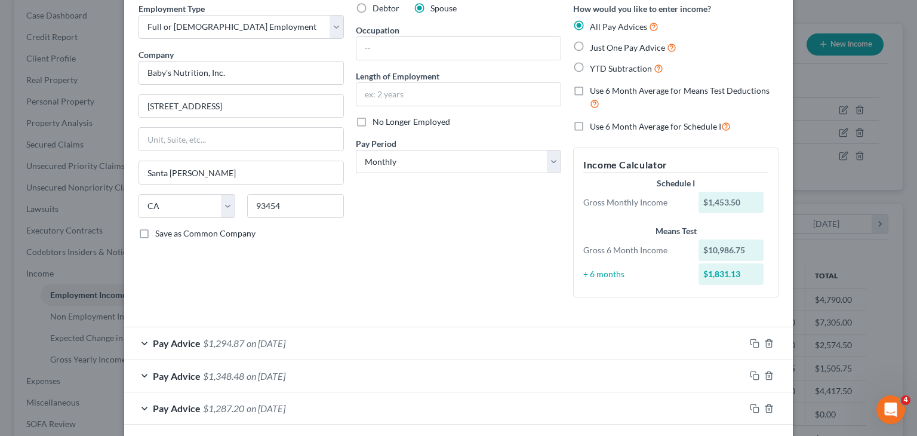
scroll to position [0, 0]
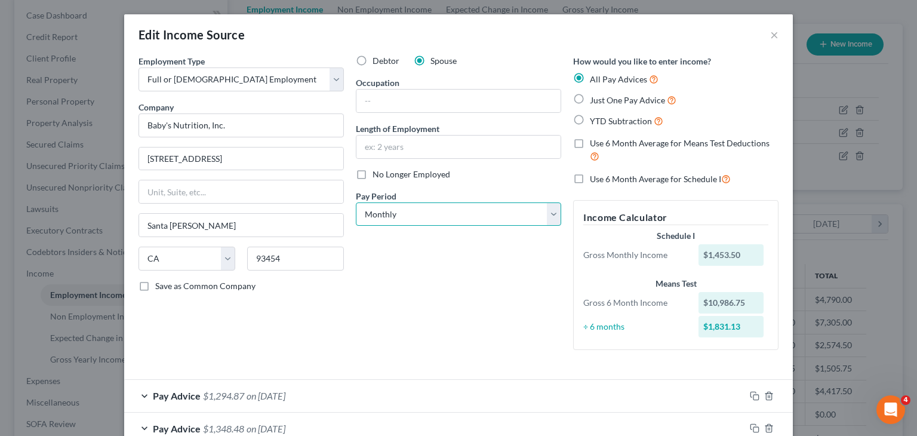
click at [393, 210] on select "Select Monthly Twice Monthly Every Other Week Weekly" at bounding box center [458, 214] width 205 height 24
select select "1"
click at [356, 202] on select "Select Monthly Twice Monthly Every Other Week Weekly" at bounding box center [458, 214] width 205 height 24
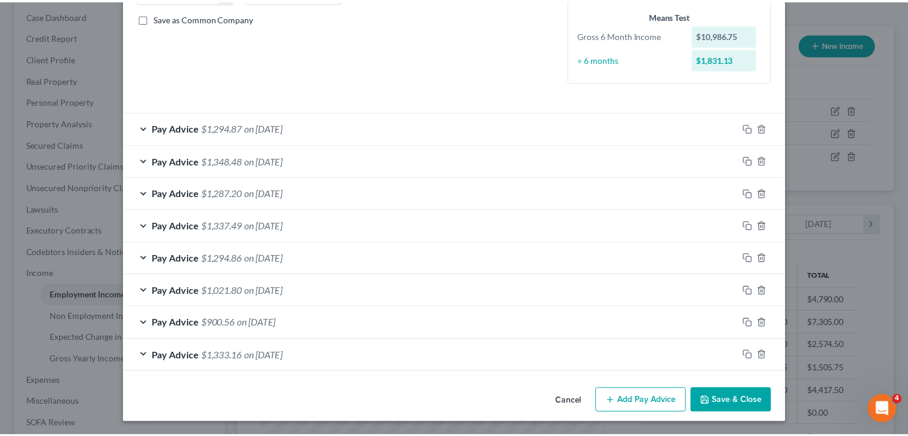
scroll to position [268, 0]
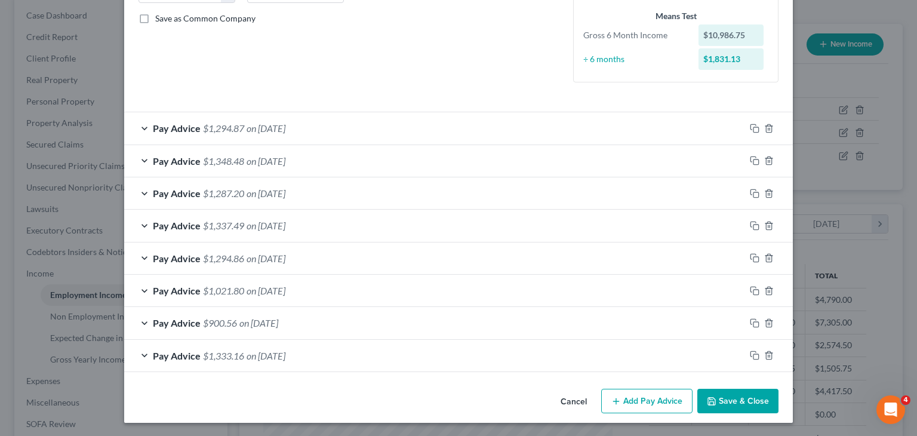
click at [720, 399] on button "Save & Close" at bounding box center [737, 401] width 81 height 25
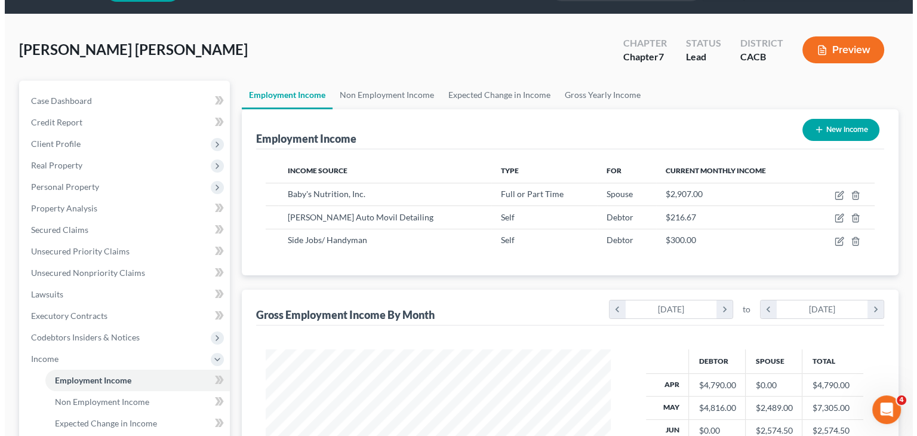
scroll to position [0, 0]
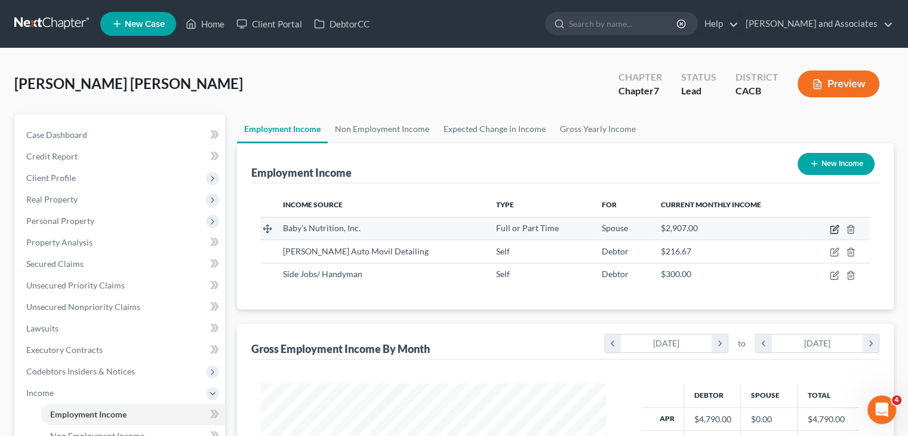
click at [835, 226] on icon "button" at bounding box center [835, 230] width 10 height 10
select select "0"
select select "4"
select select "1"
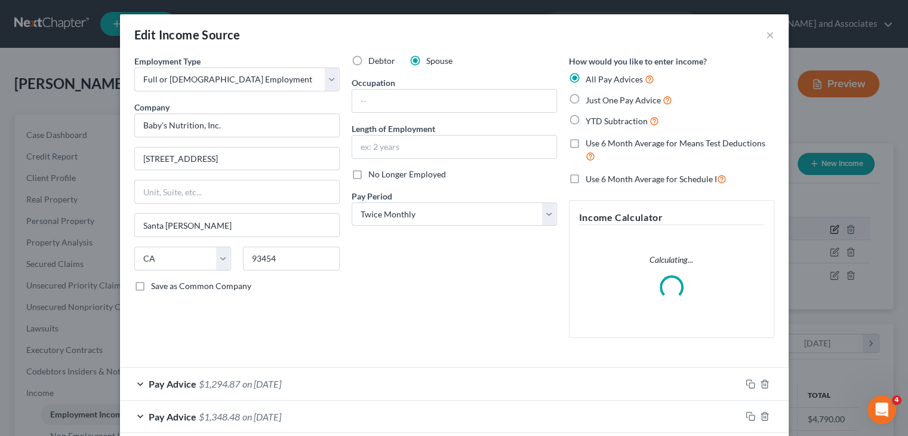
scroll to position [213, 373]
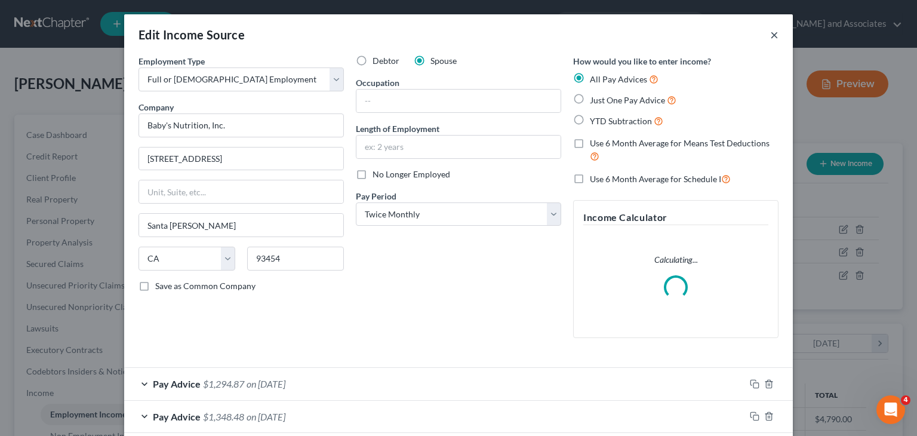
click at [773, 39] on button "×" at bounding box center [774, 34] width 8 height 14
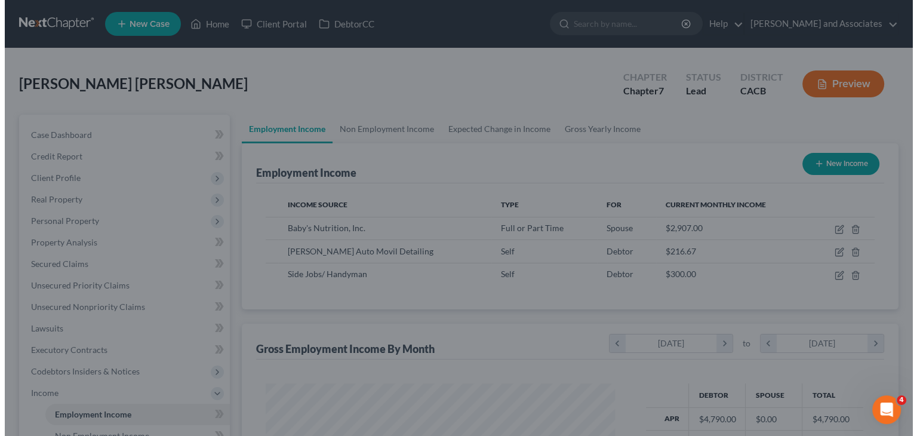
scroll to position [596946, 596790]
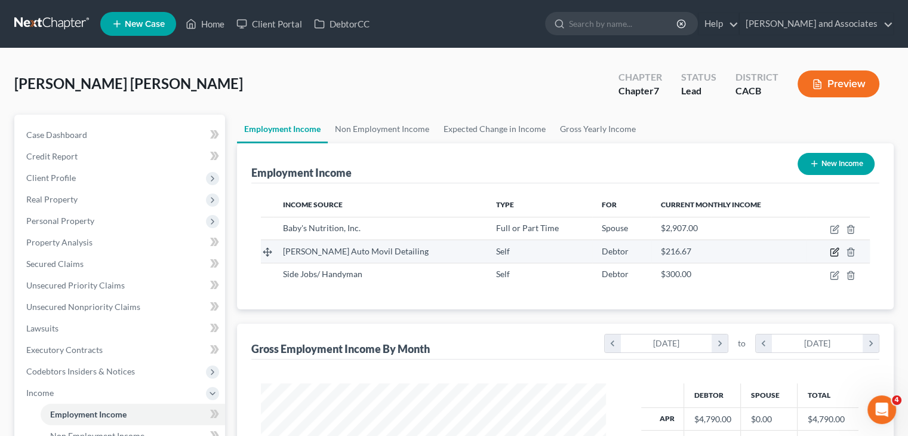
click at [832, 250] on icon "button" at bounding box center [835, 252] width 10 height 10
select select "1"
select select "2"
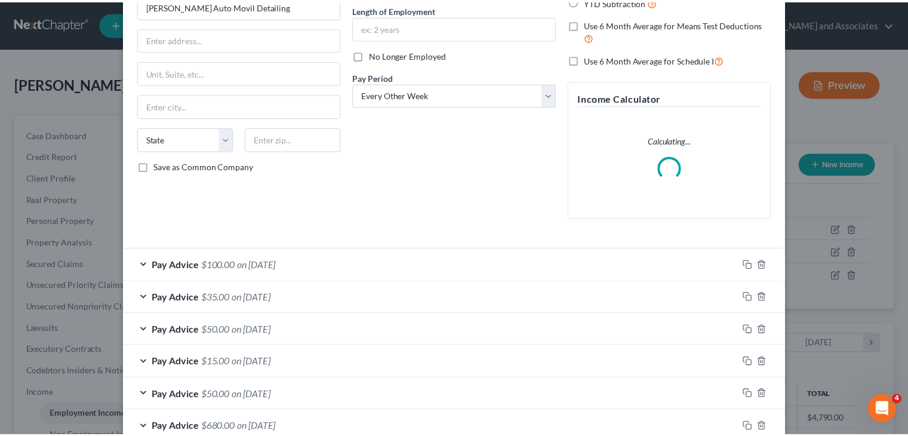
scroll to position [0, 0]
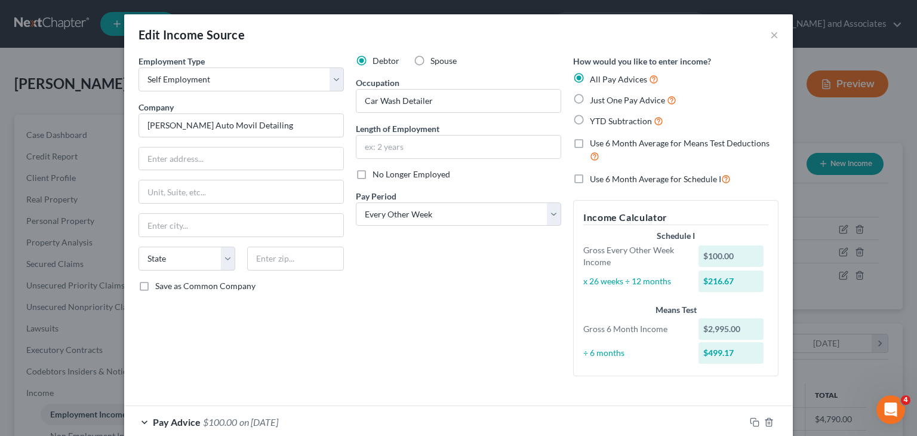
click at [778, 36] on div "Edit Income Source ×" at bounding box center [458, 34] width 669 height 41
click at [770, 39] on button "×" at bounding box center [774, 34] width 8 height 14
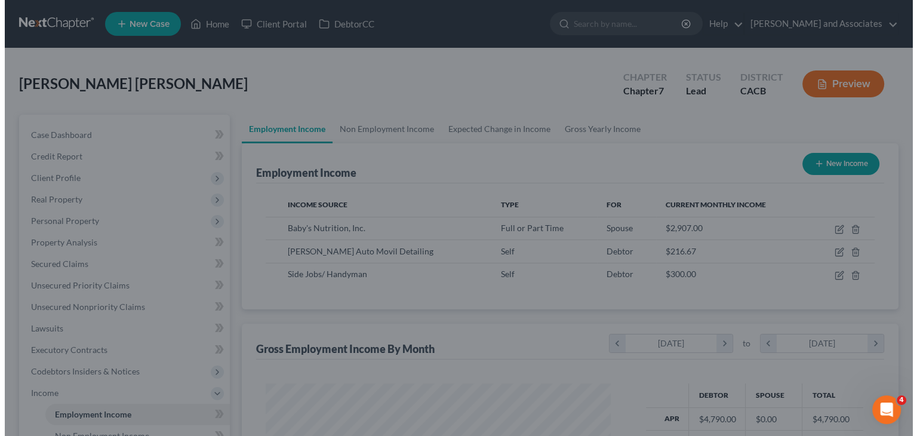
scroll to position [596946, 596790]
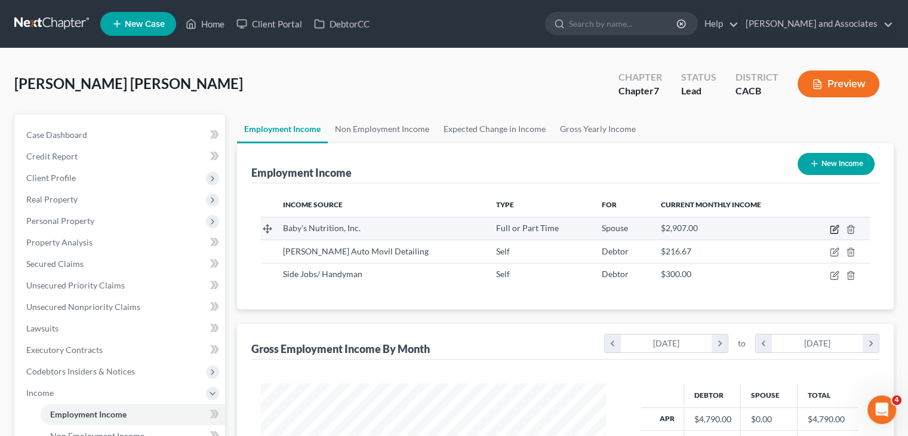
click at [831, 226] on icon "button" at bounding box center [834, 229] width 7 height 7
select select "0"
select select "4"
select select "1"
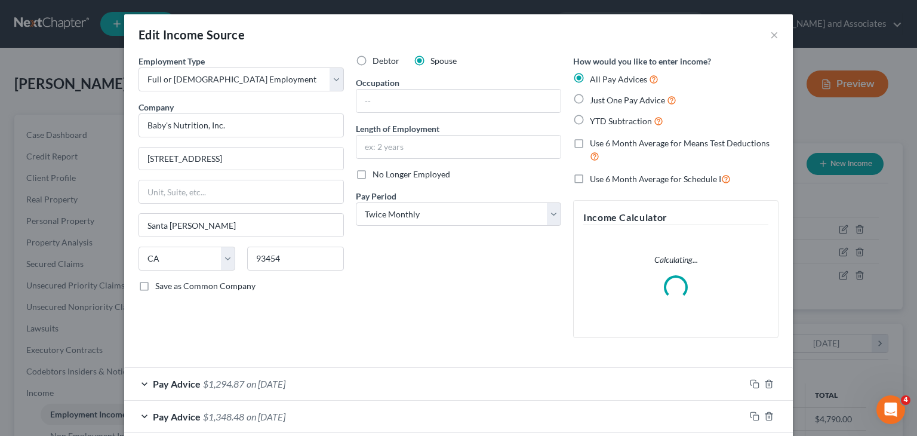
scroll to position [239, 0]
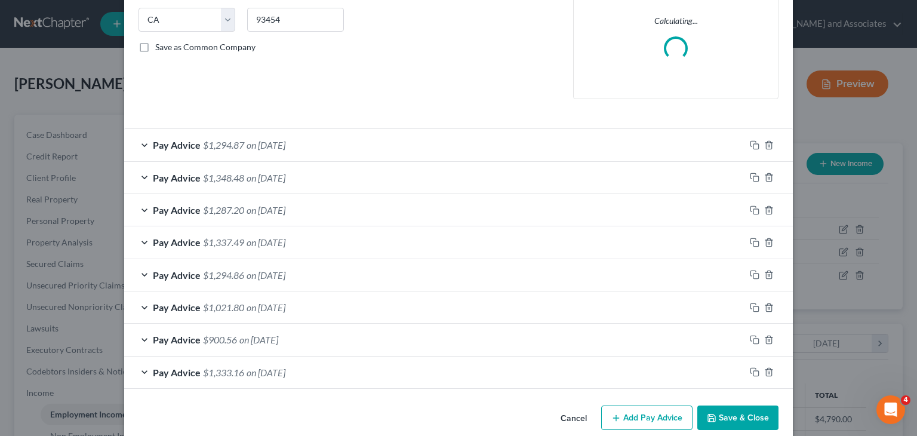
click at [634, 414] on button "Add Pay Advice" at bounding box center [646, 417] width 91 height 25
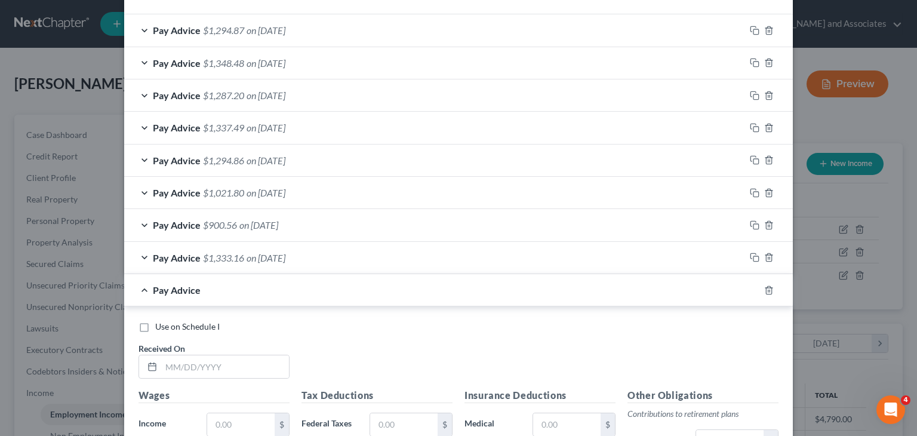
scroll to position [478, 0]
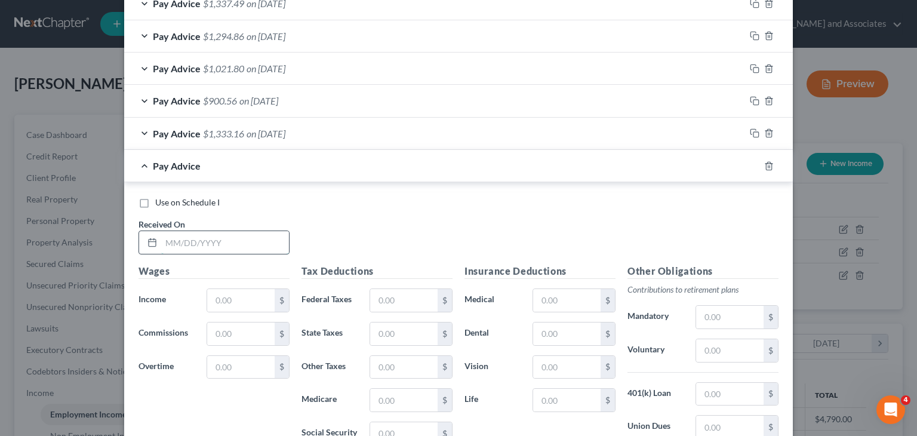
click at [249, 244] on input "text" at bounding box center [225, 242] width 128 height 23
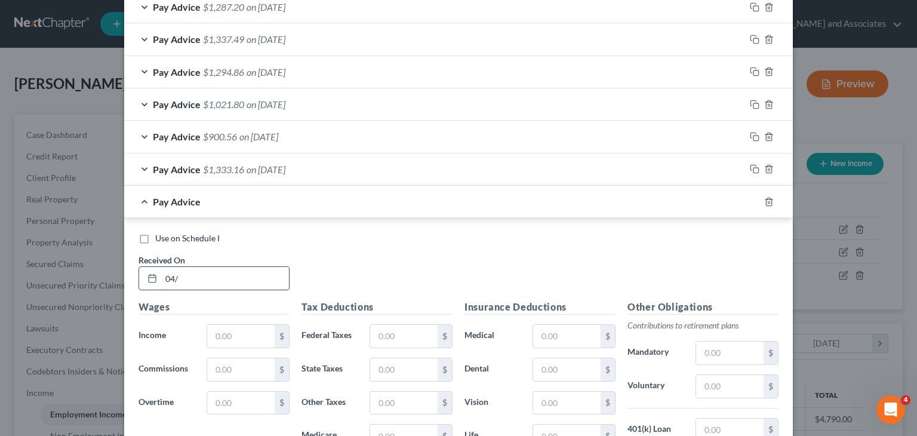
scroll to position [514, 0]
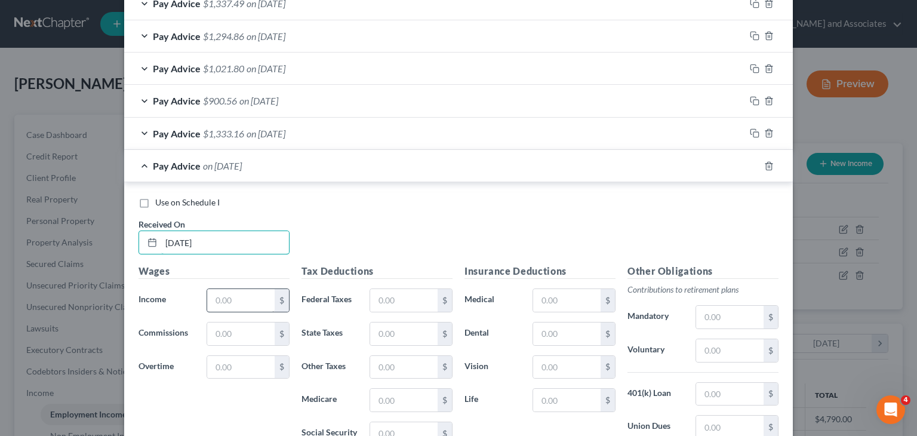
type input "04/25/25"
click at [233, 290] on input "text" at bounding box center [240, 300] width 67 height 23
type input "1,467.75"
click at [397, 299] on input "text" at bounding box center [403, 300] width 67 height 23
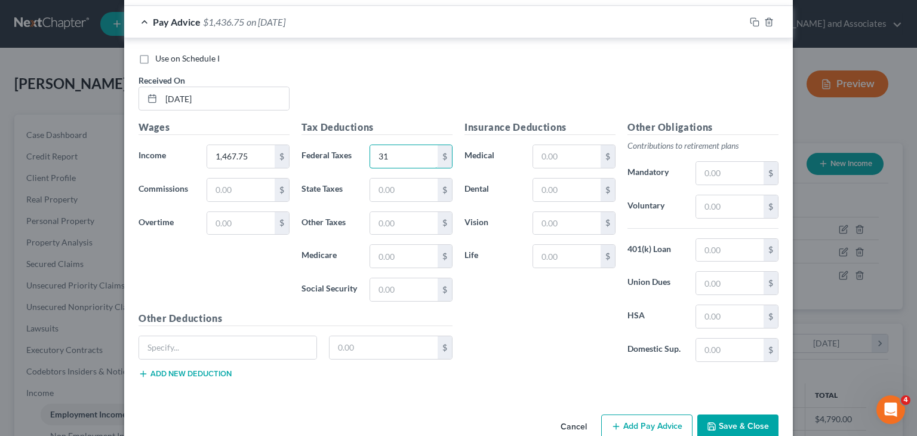
scroll to position [681, 0]
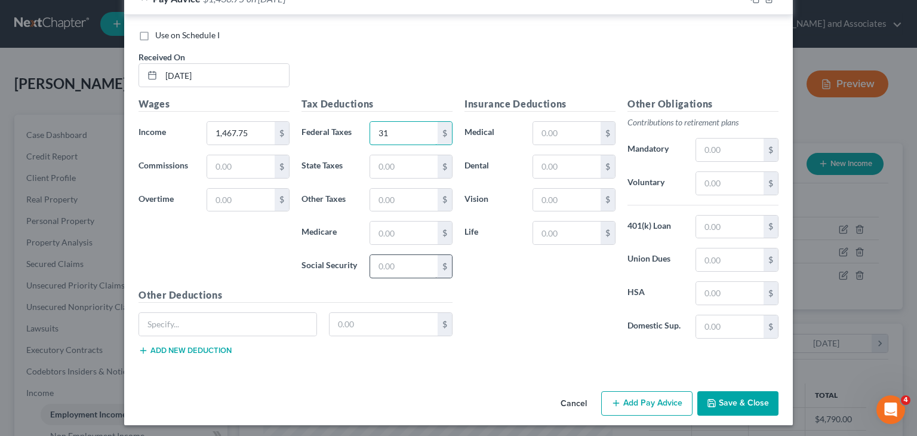
type input "31"
click at [404, 258] on input "text" at bounding box center [403, 266] width 67 height 23
type input "91"
click at [386, 226] on input "text" at bounding box center [403, 233] width 67 height 23
type input "21.29"
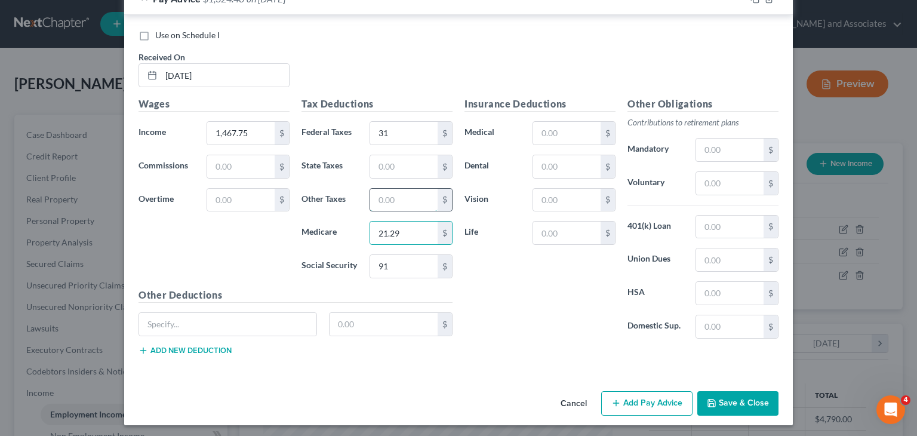
click at [391, 199] on input "text" at bounding box center [403, 200] width 67 height 23
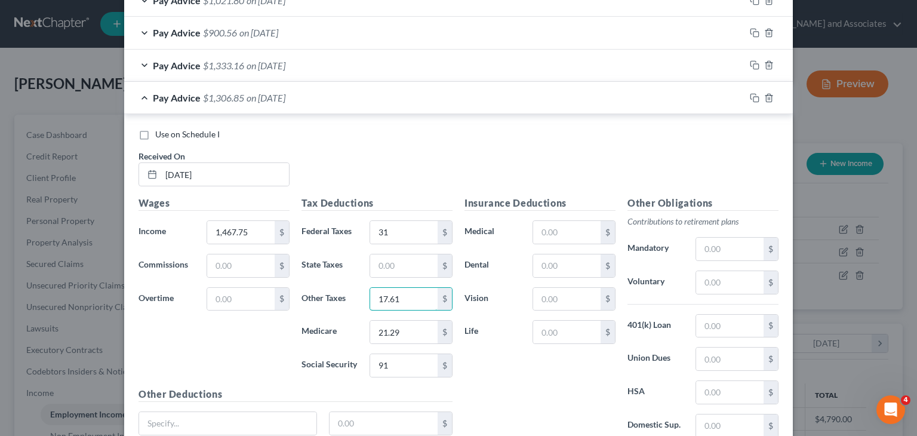
scroll to position [561, 0]
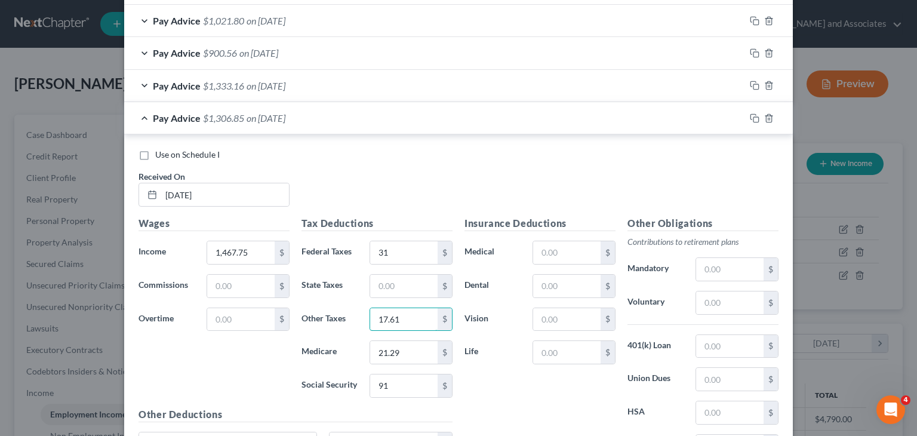
type input "17.61"
click at [171, 114] on span "Pay Advice" at bounding box center [177, 117] width 48 height 11
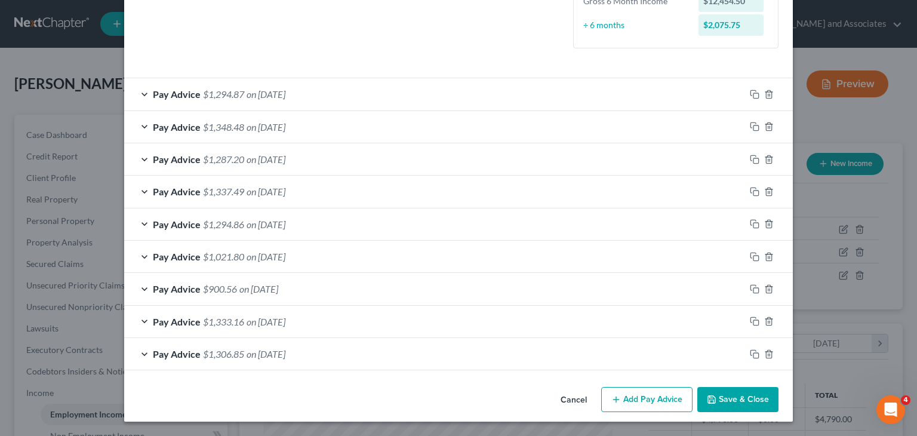
scroll to position [324, 0]
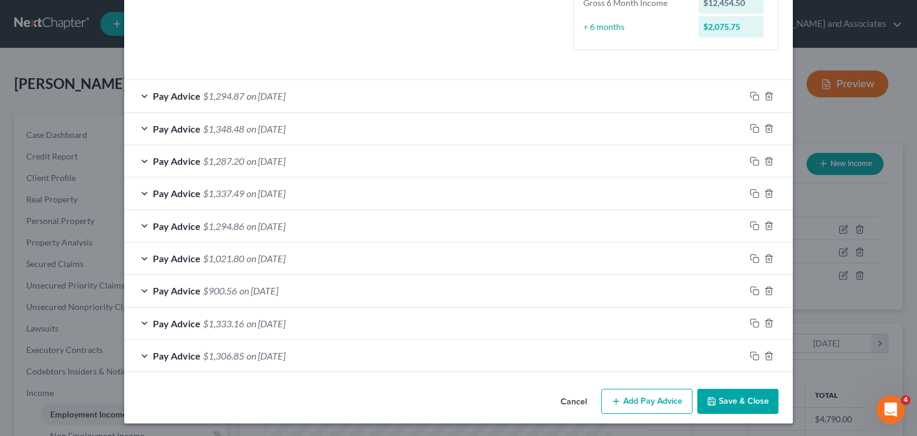
click at [615, 398] on icon "button" at bounding box center [616, 402] width 10 height 10
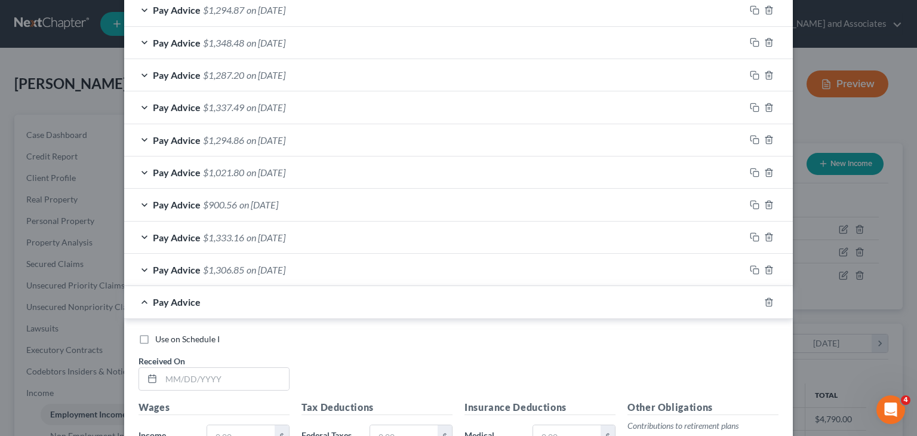
scroll to position [443, 0]
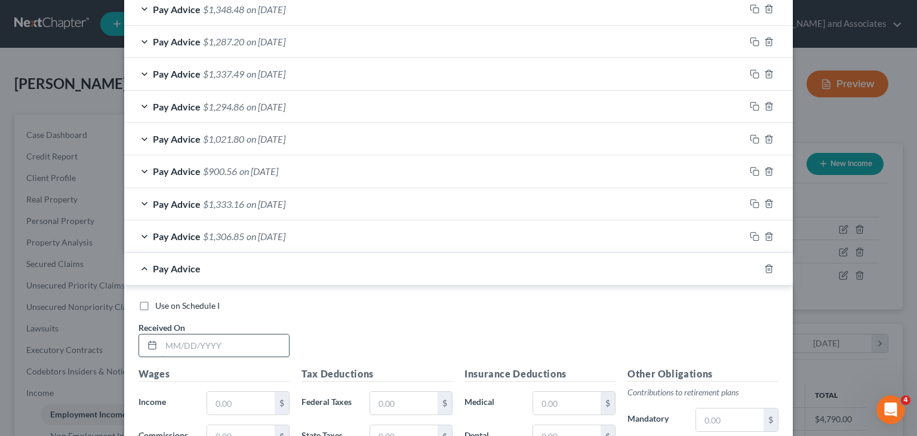
click at [238, 351] on input "text" at bounding box center [225, 345] width 128 height 23
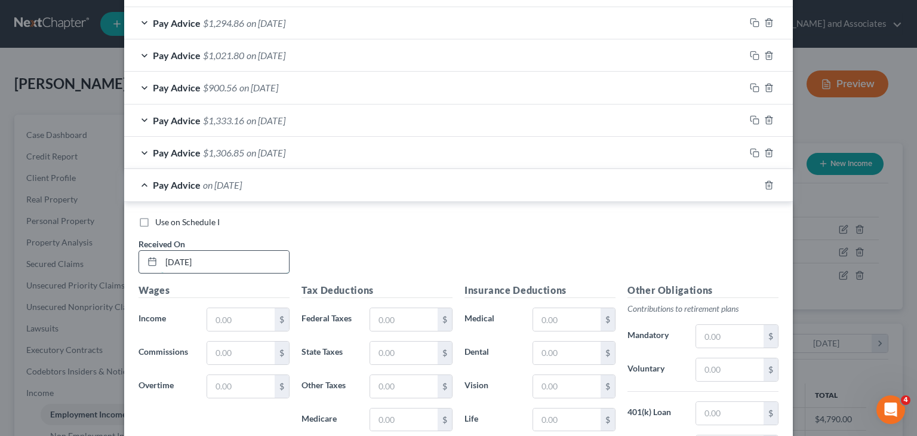
scroll to position [563, 0]
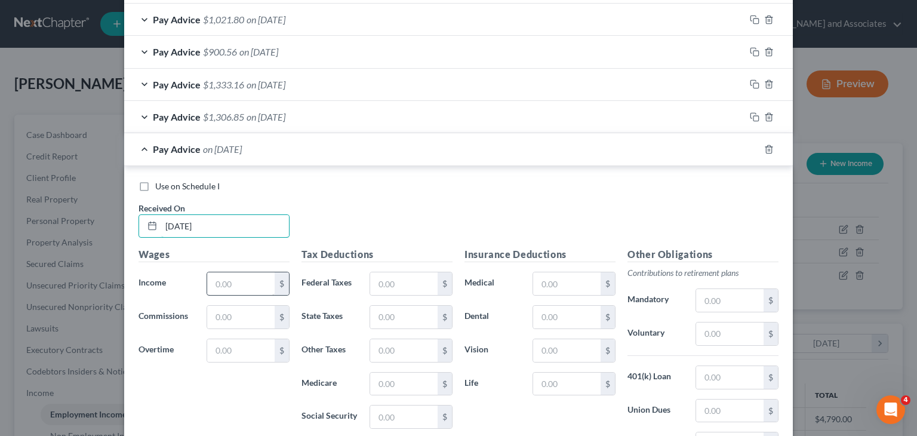
type input "07/04/25"
click at [221, 278] on input "text" at bounding box center [240, 283] width 67 height 23
type input "1,482"
drag, startPoint x: 419, startPoint y: 291, endPoint x: 425, endPoint y: 279, distance: 14.2
click at [419, 291] on input "text" at bounding box center [403, 283] width 67 height 23
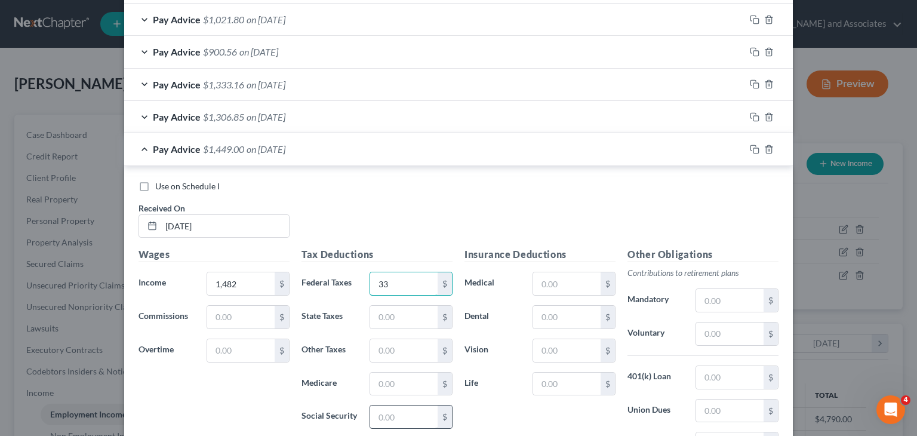
type input "33"
click at [425, 416] on input "text" at bounding box center [403, 416] width 67 height 23
type input "91.88"
click at [398, 387] on input "text" at bounding box center [403, 384] width 67 height 23
type input "21.48"
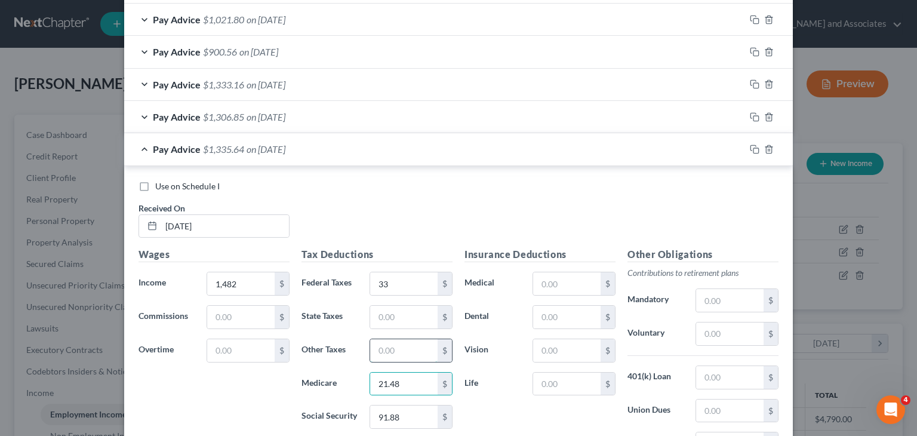
drag, startPoint x: 391, startPoint y: 351, endPoint x: 368, endPoint y: 352, distance: 23.3
click at [391, 352] on input "text" at bounding box center [403, 350] width 67 height 23
type input "17.78"
click at [423, 375] on input "21.48" at bounding box center [403, 384] width 67 height 23
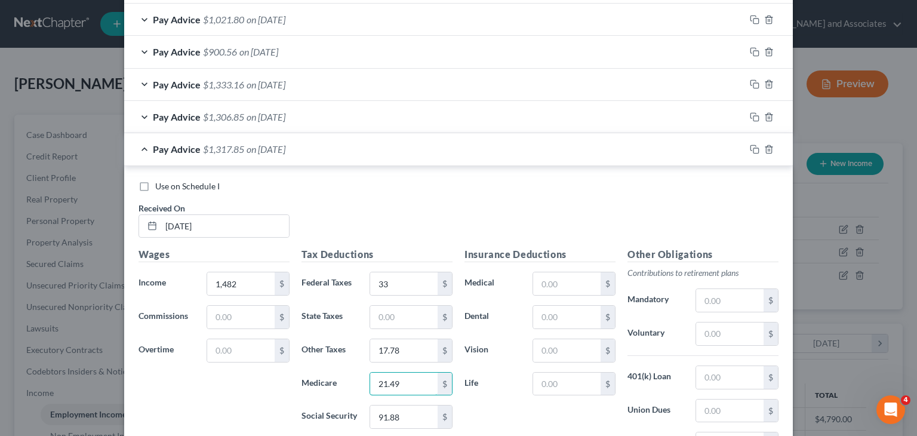
type input "21.49"
click at [191, 149] on span "Pay Advice" at bounding box center [177, 148] width 48 height 11
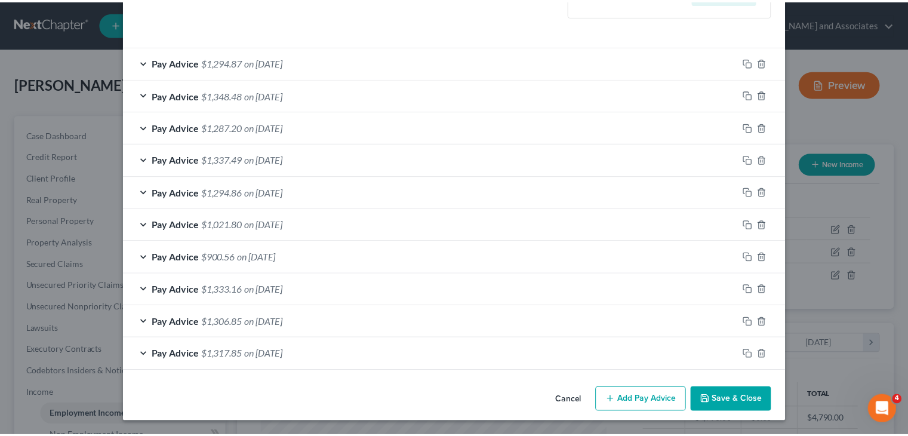
scroll to position [356, 0]
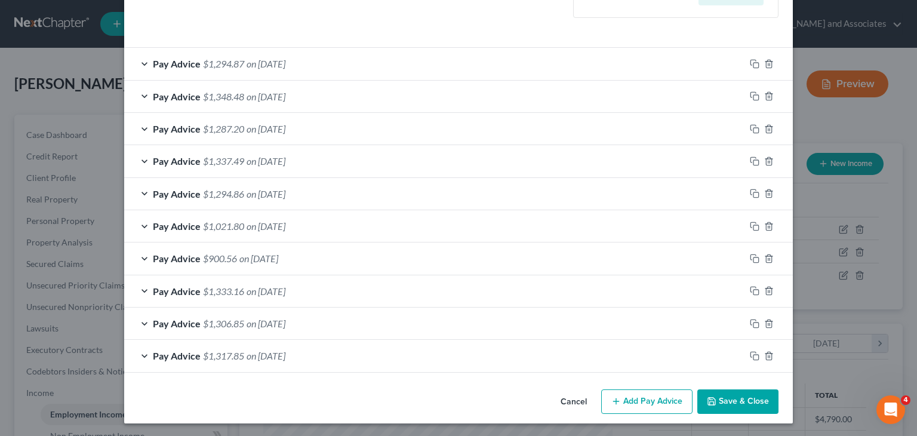
click at [750, 392] on button "Save & Close" at bounding box center [737, 401] width 81 height 25
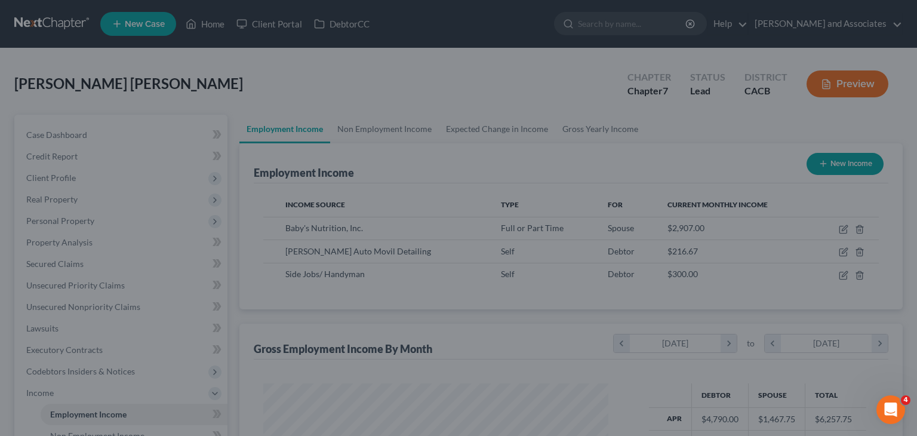
scroll to position [596946, 596790]
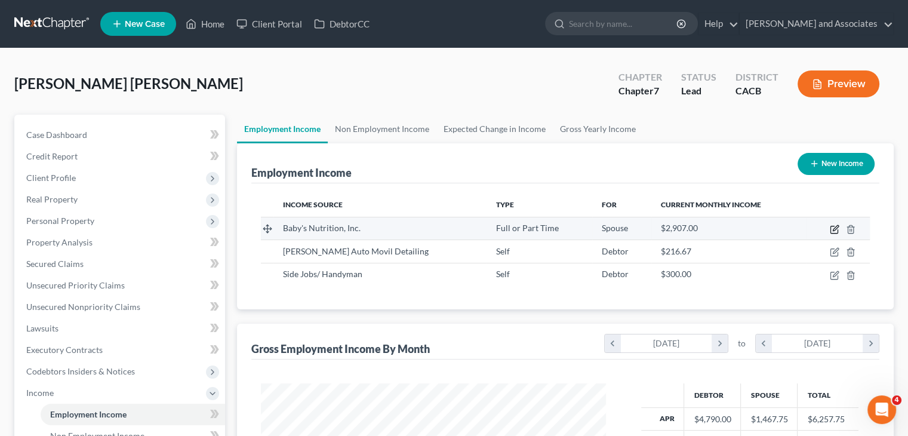
click at [830, 226] on icon "button" at bounding box center [835, 230] width 10 height 10
select select "0"
select select "4"
select select "1"
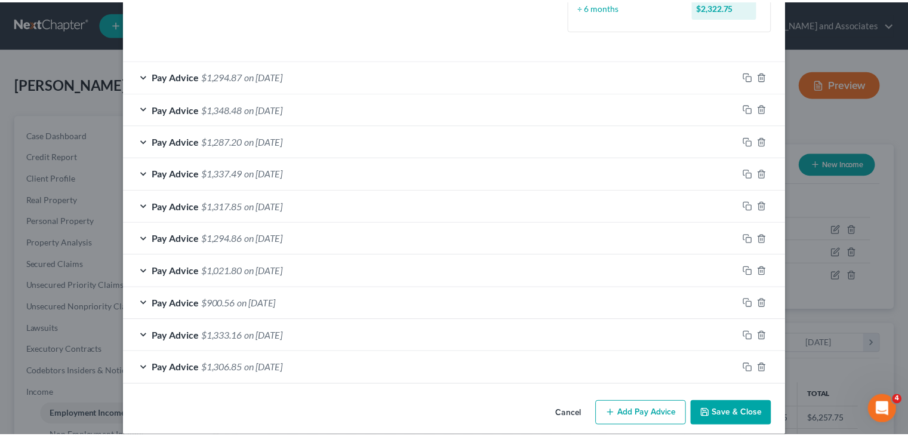
scroll to position [356, 0]
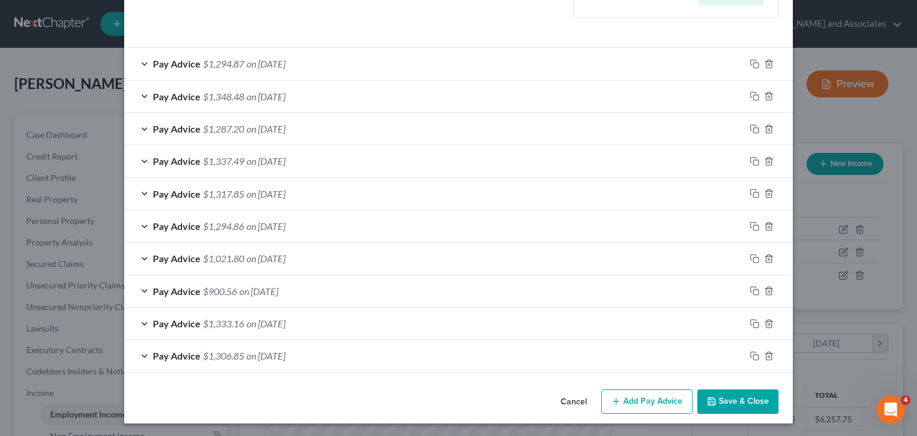
click at [571, 394] on button "Cancel" at bounding box center [573, 403] width 45 height 24
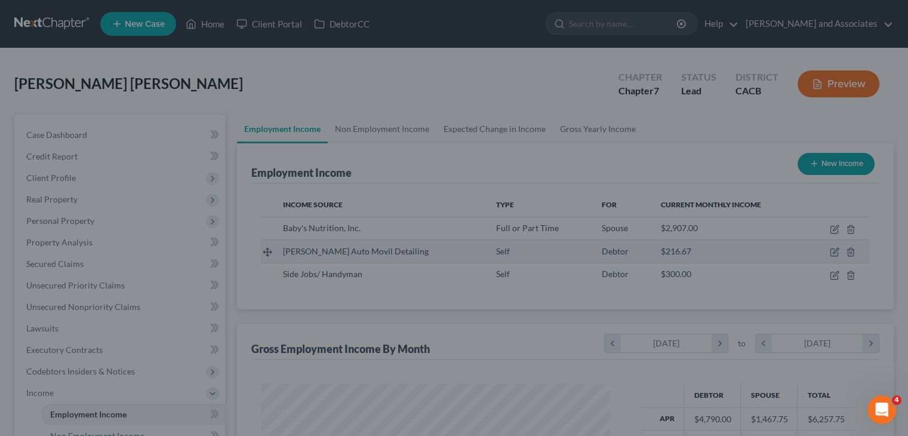
scroll to position [596946, 596790]
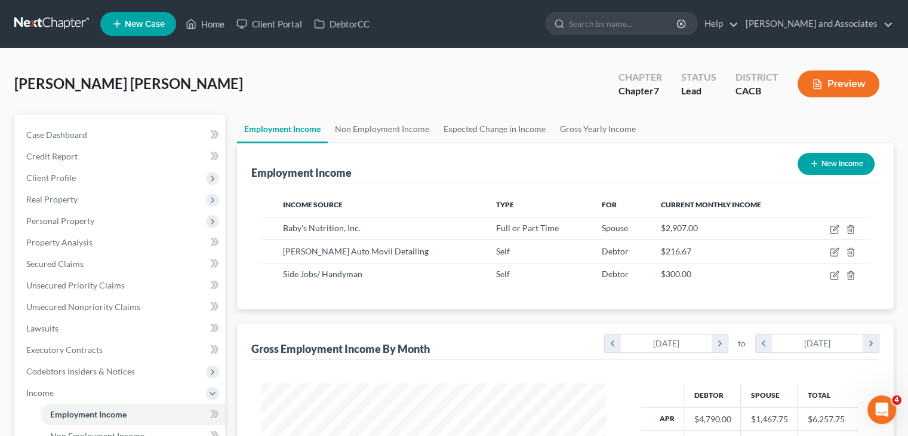
click at [39, 21] on link at bounding box center [52, 23] width 76 height 21
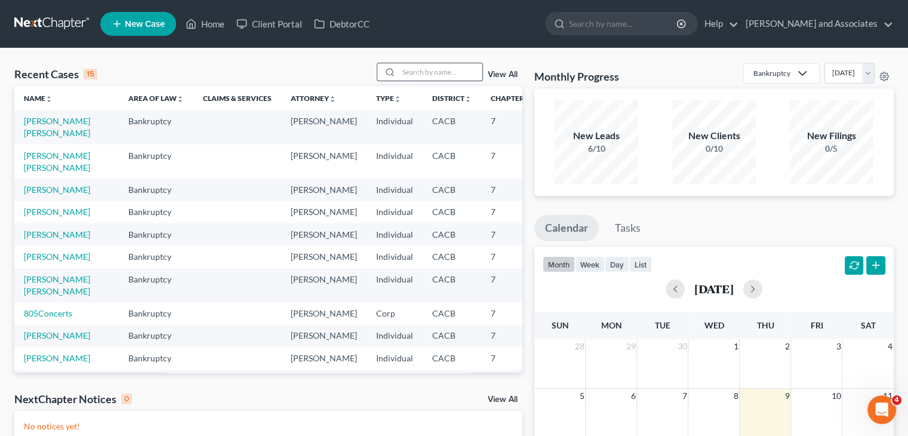
click at [437, 75] on input "search" at bounding box center [441, 71] width 84 height 17
type input "[PERSON_NAME]"
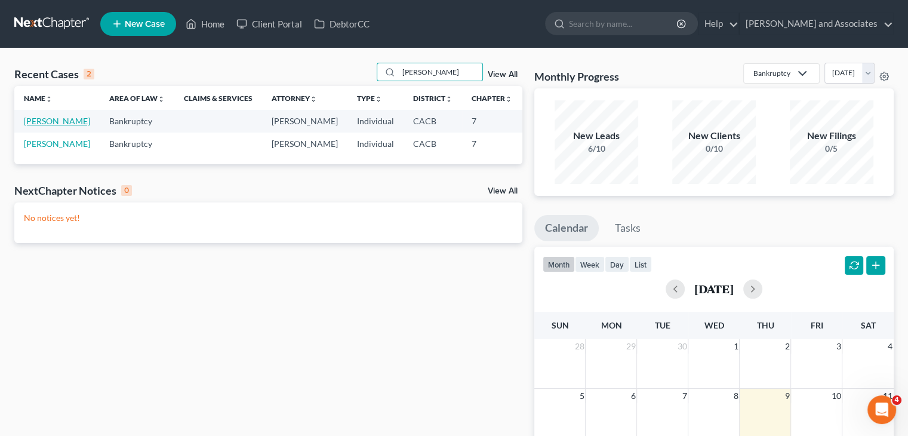
click at [36, 126] on link "[PERSON_NAME]" at bounding box center [57, 121] width 66 height 10
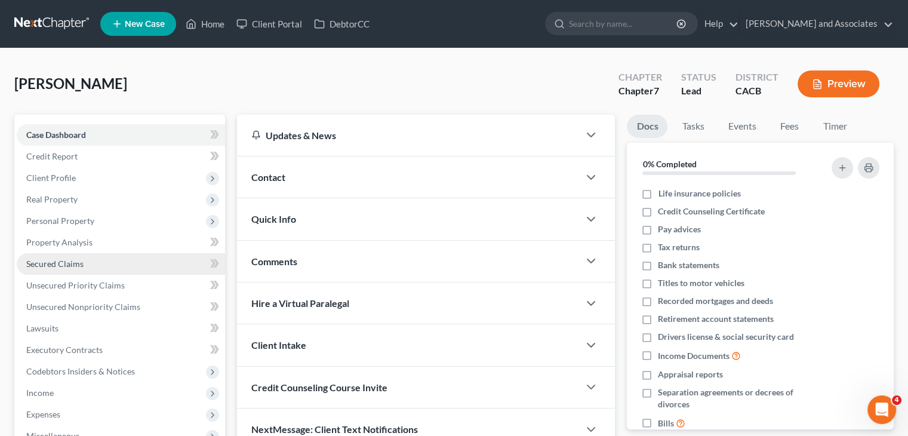
click at [72, 261] on span "Secured Claims" at bounding box center [54, 264] width 57 height 10
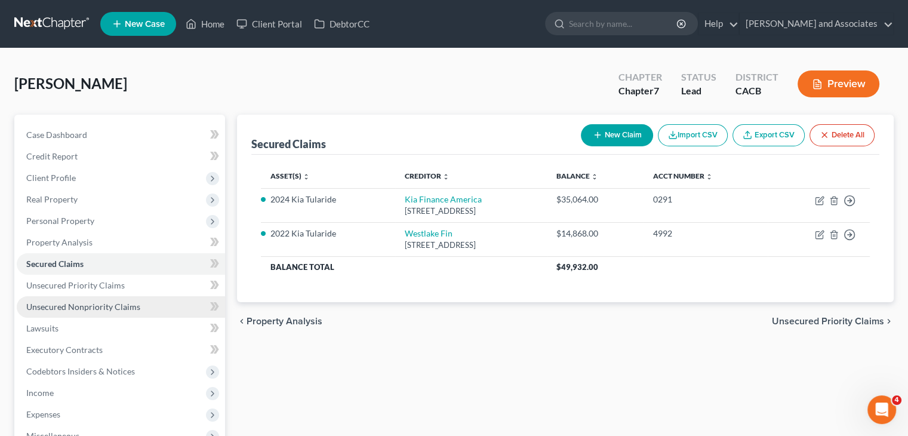
click at [113, 297] on link "Unsecured Nonpriority Claims" at bounding box center [121, 306] width 208 height 21
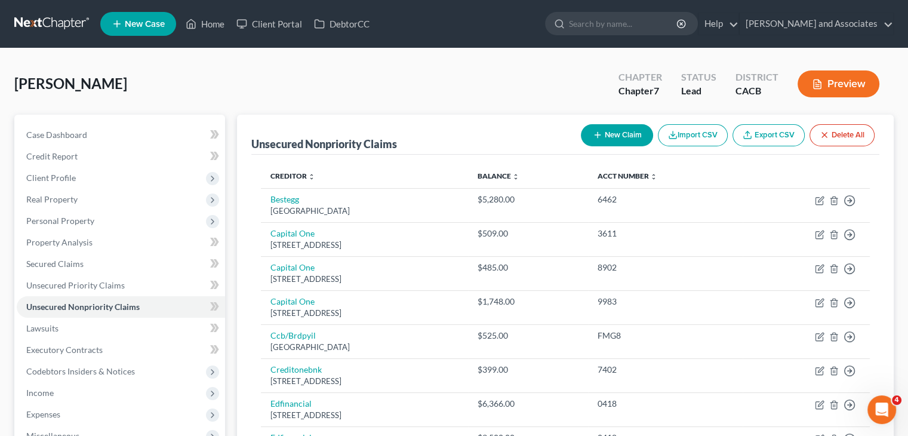
click at [605, 145] on button "New Claim" at bounding box center [617, 135] width 72 height 22
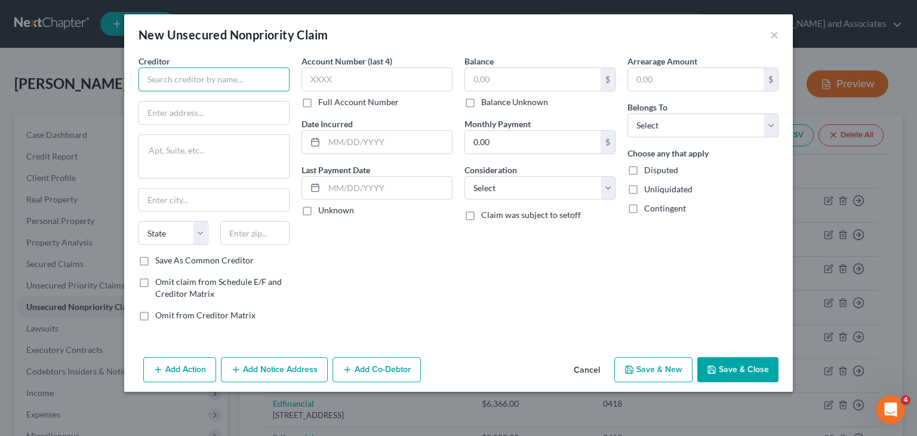
click at [232, 85] on input "text" at bounding box center [214, 79] width 151 height 24
type input "S"
type input "Transportation Alliance Bank, Inc., dba TAB Bank"
click at [195, 110] on input "text" at bounding box center [214, 113] width 150 height 23
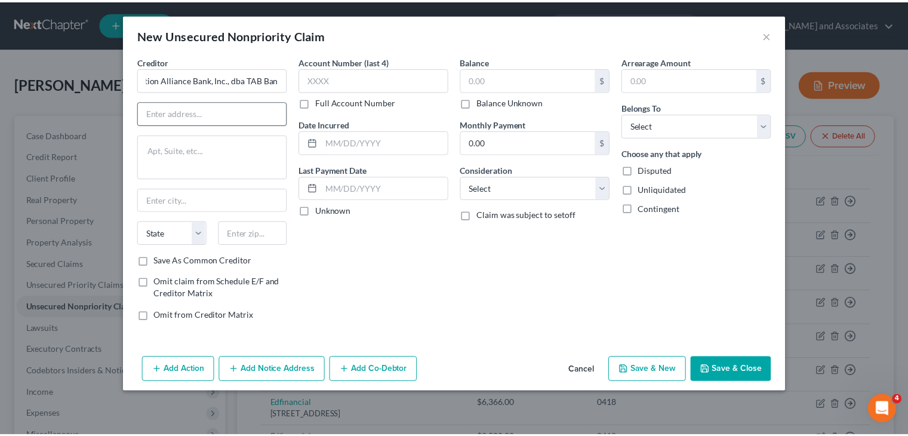
scroll to position [0, 0]
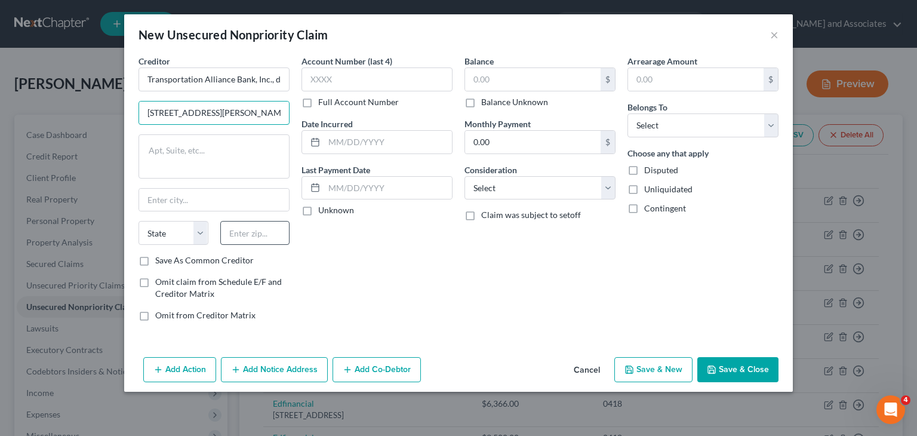
type input "[STREET_ADDRESS][PERSON_NAME]"
click at [243, 232] on input "text" at bounding box center [255, 233] width 70 height 24
type input "84403"
click at [392, 243] on div "Account Number (last 4) Full Account Number Date Incurred Last Payment Date Unk…" at bounding box center [377, 193] width 163 height 276
type input "[PERSON_NAME]"
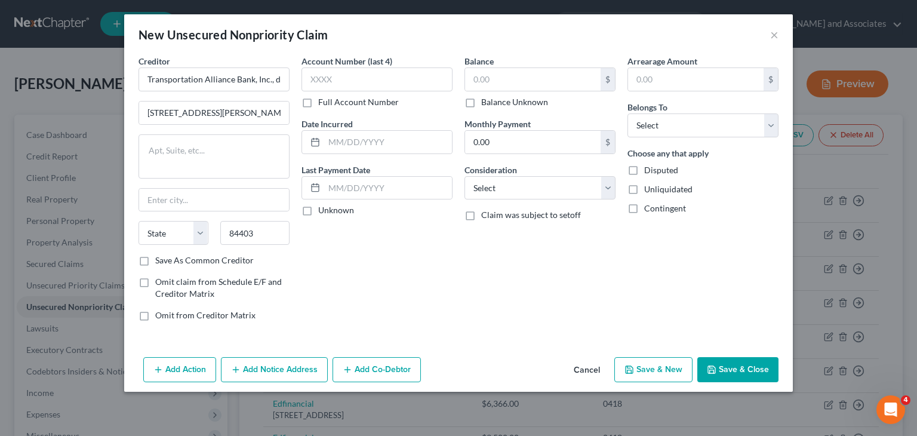
select select "46"
click at [318, 105] on label "Full Account Number" at bounding box center [358, 102] width 81 height 12
click at [323, 104] on input "Full Account Number" at bounding box center [327, 100] width 8 height 8
click at [339, 84] on input "text" at bounding box center [377, 79] width 151 height 24
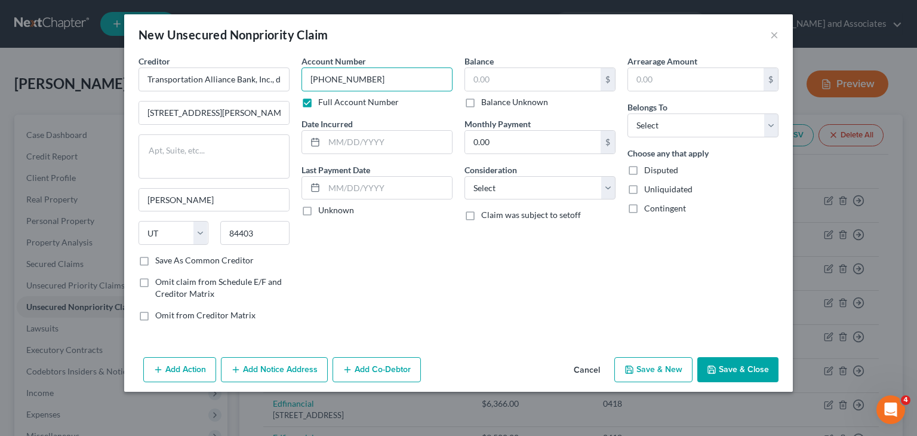
type input "[PHONE_NUMBER]"
click at [434, 273] on div "Account Number [PHONE_NUMBER] Full Account Number Date Incurred Last Payment Da…" at bounding box center [377, 193] width 163 height 276
click at [520, 79] on input "text" at bounding box center [533, 79] width 136 height 23
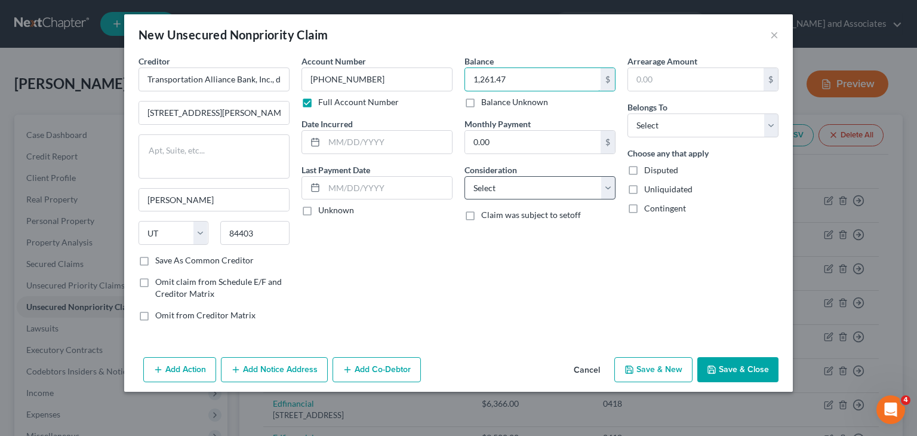
type input "1,261.47"
click at [504, 189] on select "Select Cable / Satellite Services Collection Agency Credit Card Debt Debt Couns…" at bounding box center [540, 188] width 151 height 24
select select "14"
click at [465, 176] on select "Select Cable / Satellite Services Collection Agency Credit Card Debt Debt Couns…" at bounding box center [540, 188] width 151 height 24
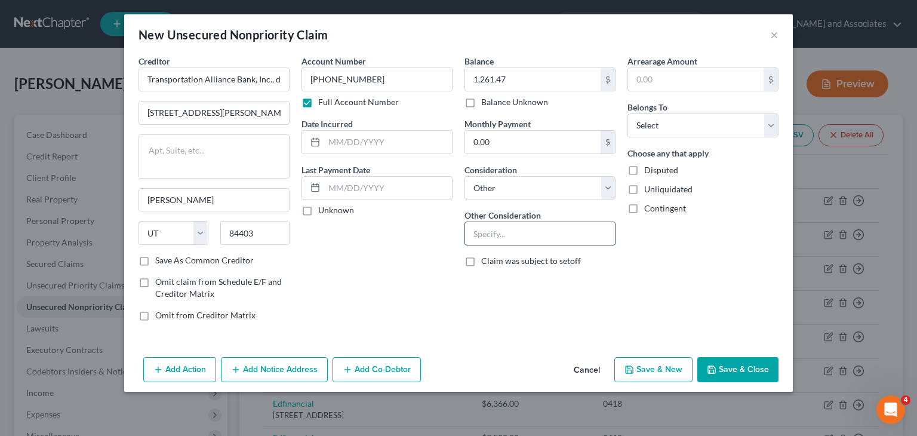
click at [535, 232] on input "text" at bounding box center [540, 233] width 150 height 23
type input "Loan Agreement"
click at [680, 119] on select "Select Debtor 1 Only Debtor 2 Only Debtor 1 And Debtor 2 Only At Least One Of T…" at bounding box center [703, 125] width 151 height 24
select select "0"
click at [628, 113] on select "Select Debtor 1 Only Debtor 2 Only Debtor 1 And Debtor 2 Only At Least One Of T…" at bounding box center [703, 125] width 151 height 24
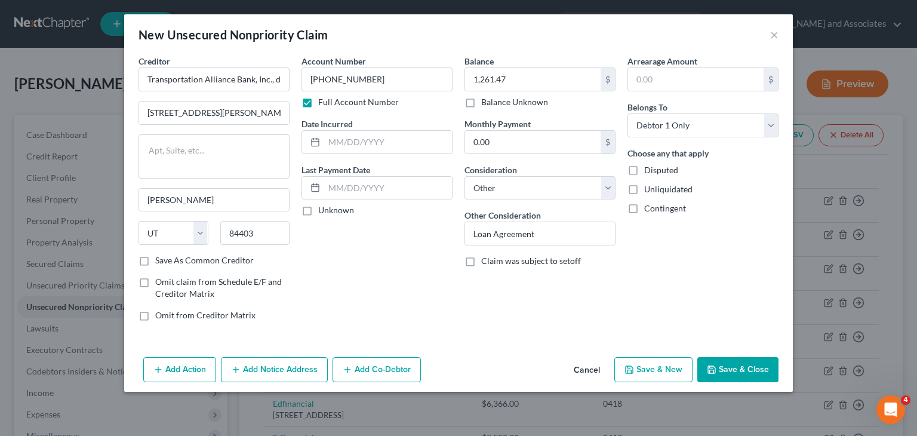
click at [736, 365] on button "Save & Close" at bounding box center [737, 369] width 81 height 25
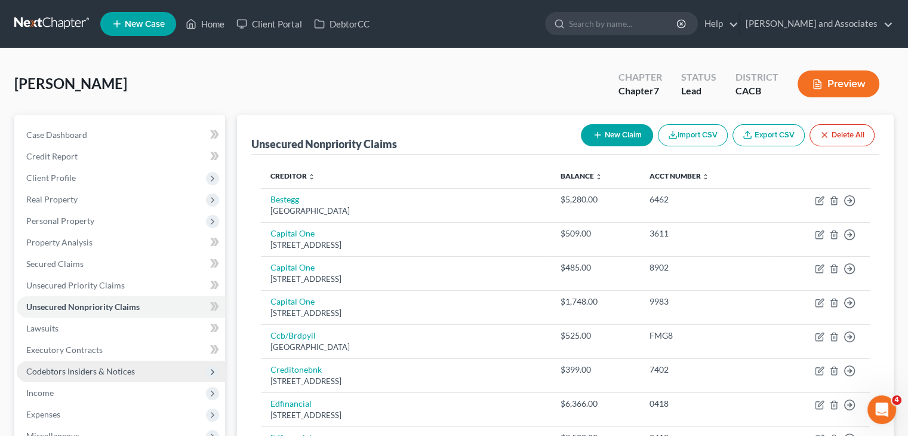
drag, startPoint x: 97, startPoint y: 383, endPoint x: 112, endPoint y: 378, distance: 16.4
click at [97, 383] on span "Income" at bounding box center [121, 392] width 208 height 21
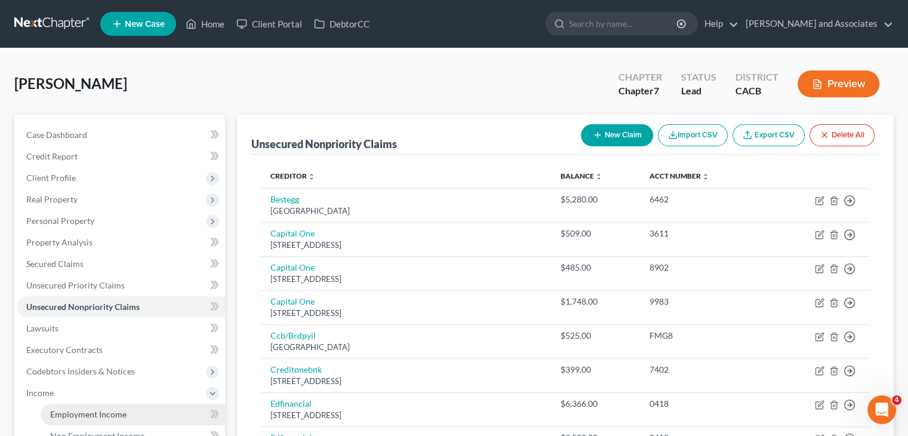
click at [122, 410] on span "Employment Income" at bounding box center [88, 414] width 76 height 10
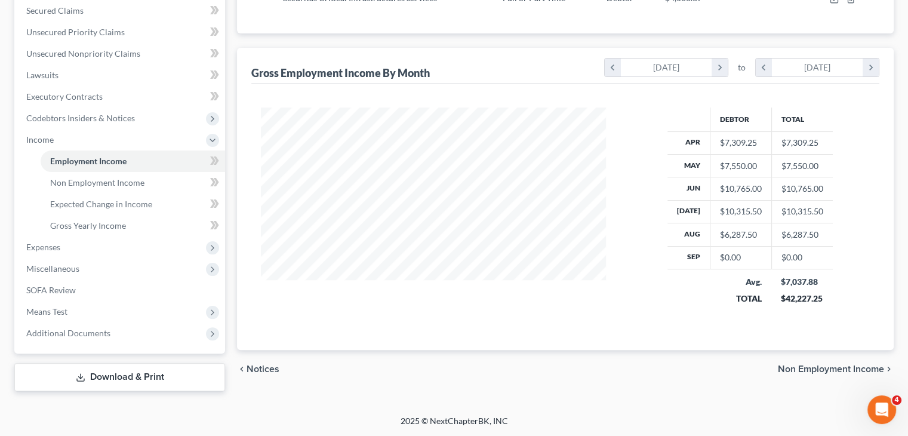
scroll to position [14, 0]
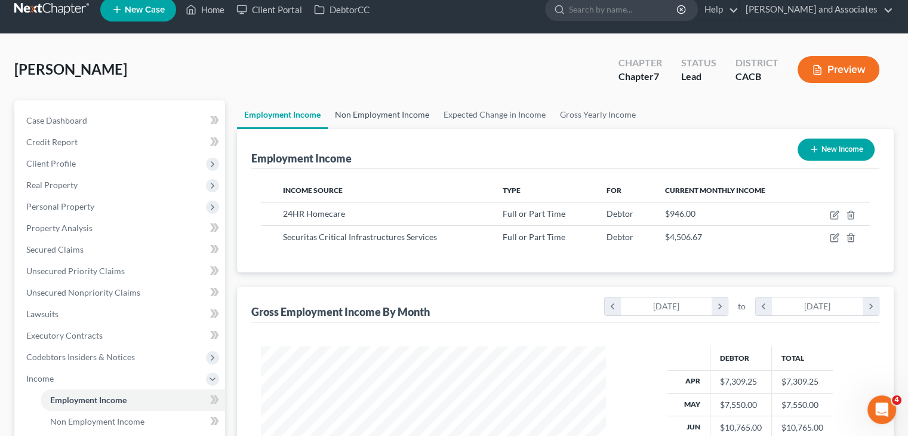
click at [383, 115] on link "Non Employment Income" at bounding box center [382, 114] width 109 height 29
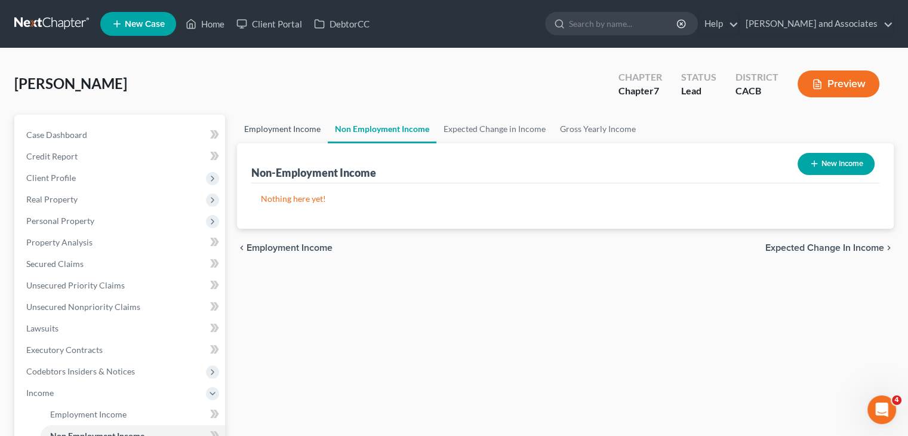
click at [308, 128] on link "Employment Income" at bounding box center [282, 129] width 91 height 29
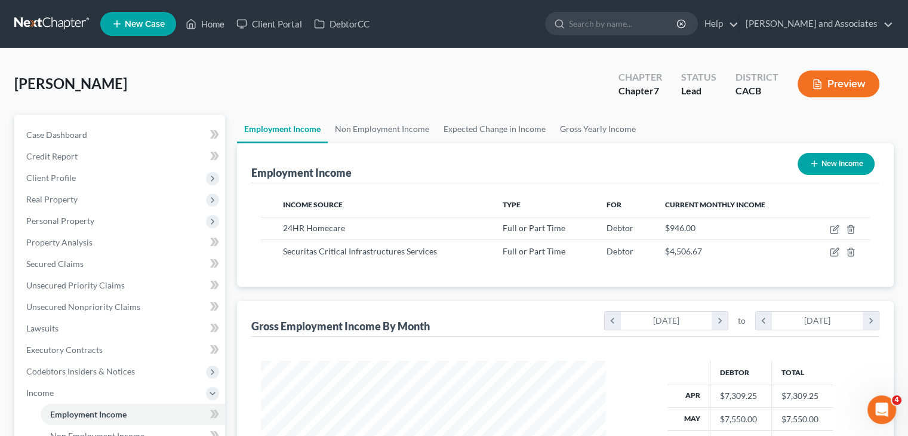
scroll to position [213, 368]
